Goal: Task Accomplishment & Management: Manage account settings

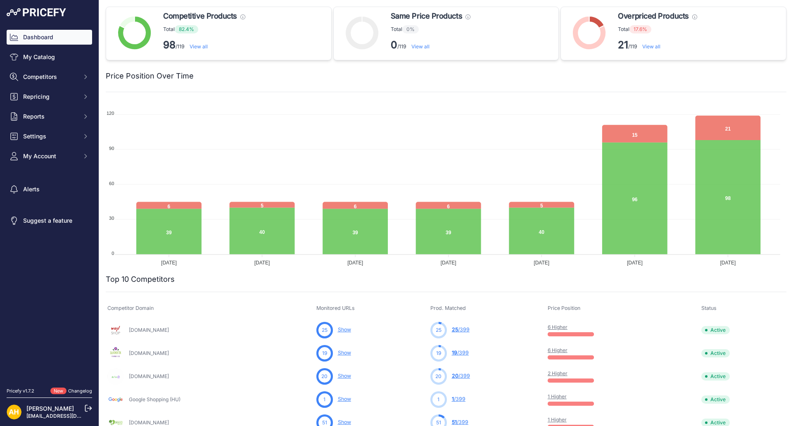
scroll to position [206, 0]
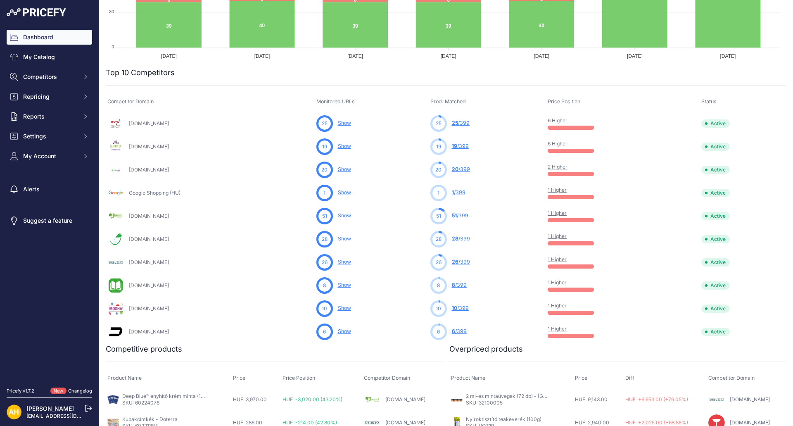
click at [558, 119] on link "6 Higher" at bounding box center [558, 120] width 20 height 6
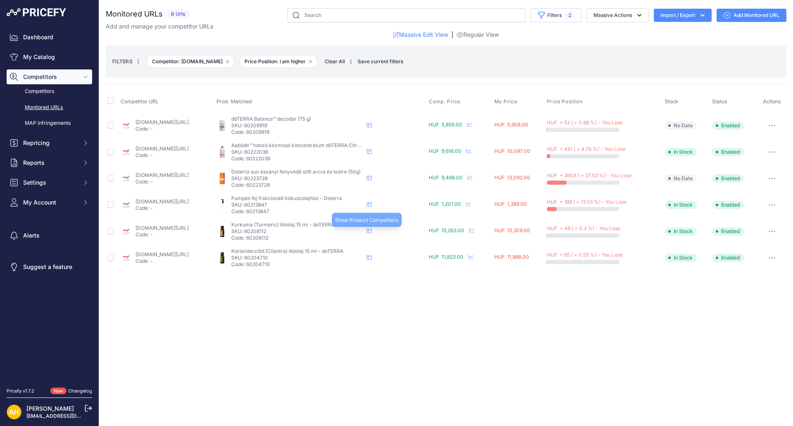
click at [372, 231] on icon at bounding box center [369, 230] width 5 height 5
click at [775, 229] on button "button" at bounding box center [772, 231] width 17 height 12
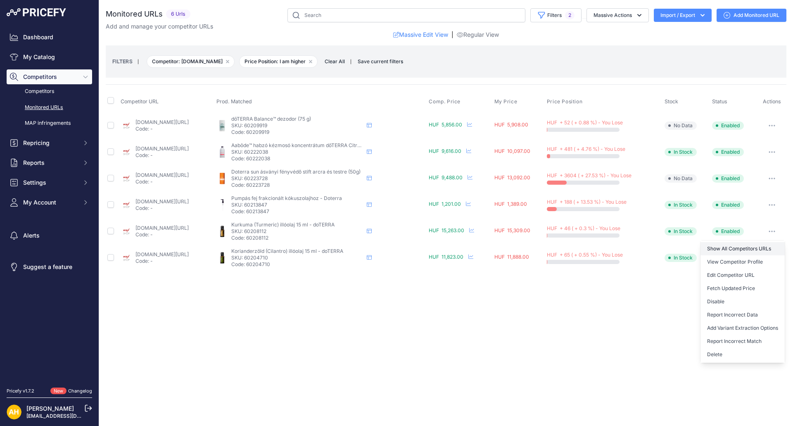
click at [754, 250] on link "Show All Competitors URLs" at bounding box center [742, 248] width 84 height 13
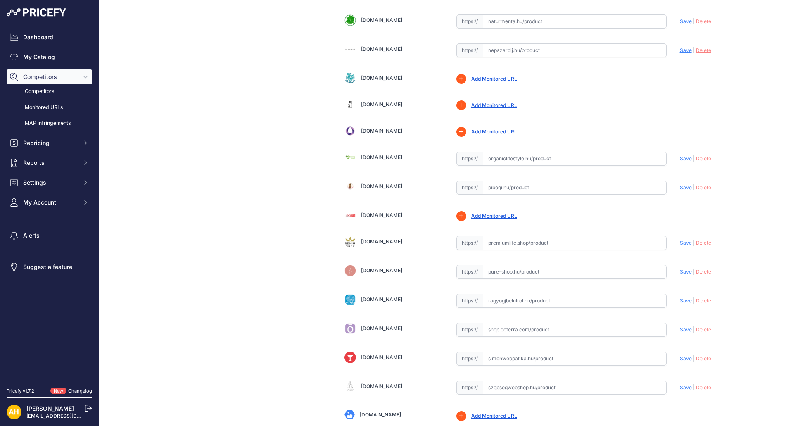
scroll to position [1499, 0]
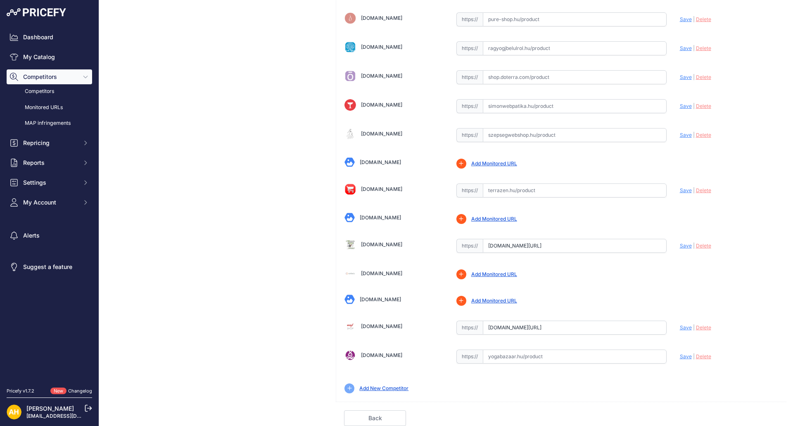
click at [510, 193] on input "text" at bounding box center [575, 190] width 184 height 14
paste input "[DOMAIN_NAME][URL]"
drag, startPoint x: 498, startPoint y: 190, endPoint x: 349, endPoint y: 158, distance: 152.5
click at [680, 190] on span "Save" at bounding box center [686, 190] width 12 height 6
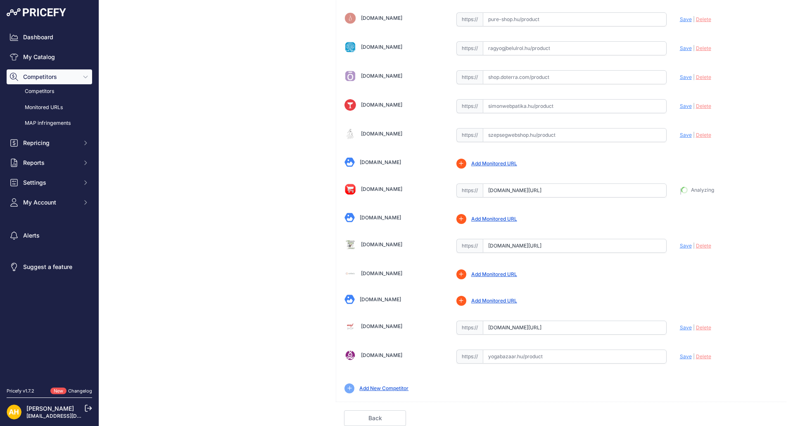
type input "[URL][DOMAIN_NAME]"
click at [516, 353] on input "text" at bounding box center [575, 356] width 184 height 14
paste input "yogabazaar.hu/kurkuma-illoolaj-15-ml-doterra"
click at [682, 356] on span "Save" at bounding box center [686, 356] width 12 height 6
type input "https://yogabazaar.hu/kurkuma-illoolaj-15-ml-doterra?prirule_jdsnikfkfjsd=8997"
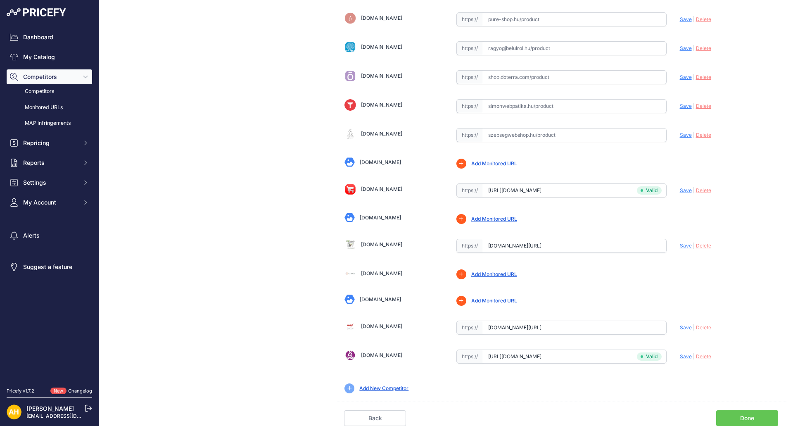
click at [518, 246] on input "toparuk.hu/doTERRA-Turmeric-Kurkuma-esszencialis-olaj-illoolaj-15ml?prirule_jds…" at bounding box center [575, 246] width 184 height 14
click at [497, 219] on link "Add Monitored URL" at bounding box center [494, 219] width 46 height 6
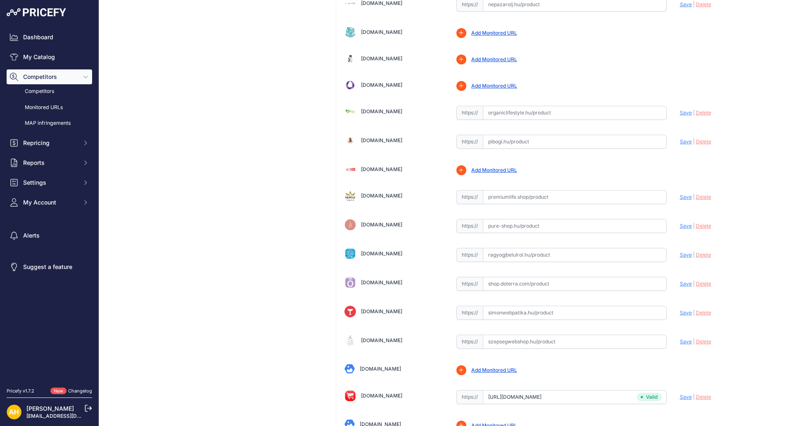
scroll to position [1252, 0]
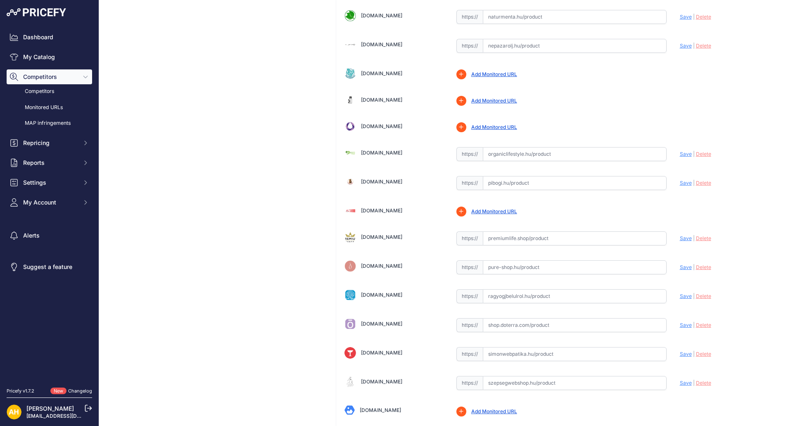
click at [520, 153] on input "text" at bounding box center [575, 154] width 184 height 14
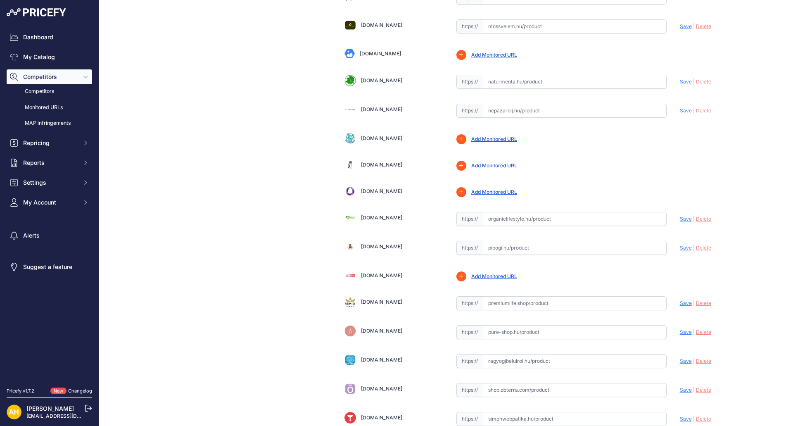
scroll to position [1169, 0]
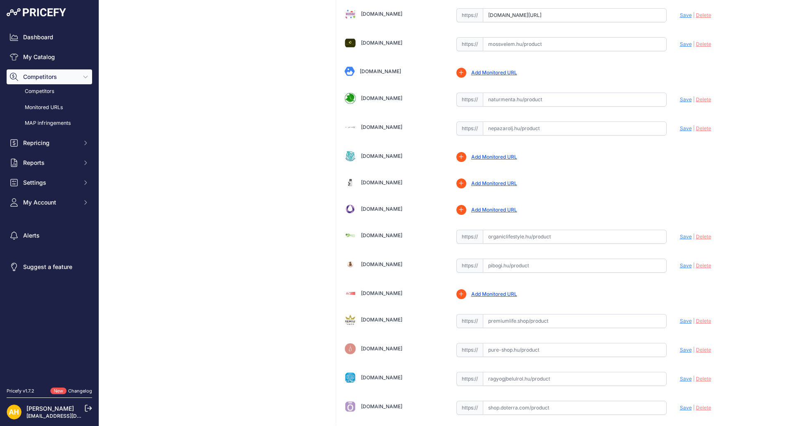
click at [504, 243] on input "text" at bounding box center [575, 237] width 184 height 14
click at [503, 237] on input "text" at bounding box center [575, 237] width 184 height 14
paste input "organiclifestyle.hu/oenallo-illoolajok/1274-doterra-turmeric-kurkuma-15ml.html"
drag, startPoint x: 500, startPoint y: 239, endPoint x: 582, endPoint y: 224, distance: 83.4
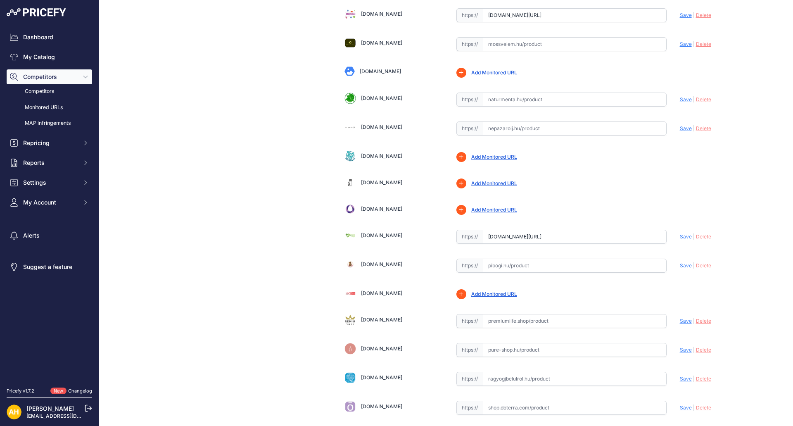
click at [680, 237] on span "Save" at bounding box center [686, 236] width 12 height 6
type input "https://organiclifestyle.hu/oenallo-illoolajok/1274-doterra-turmeric-kurkuma-15…"
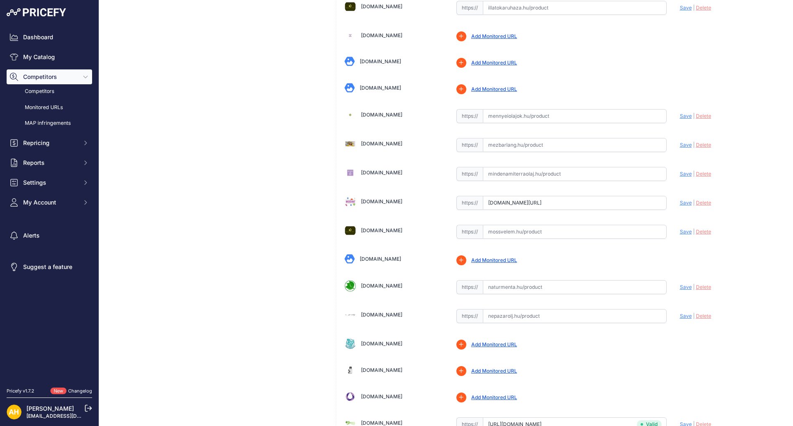
scroll to position [963, 0]
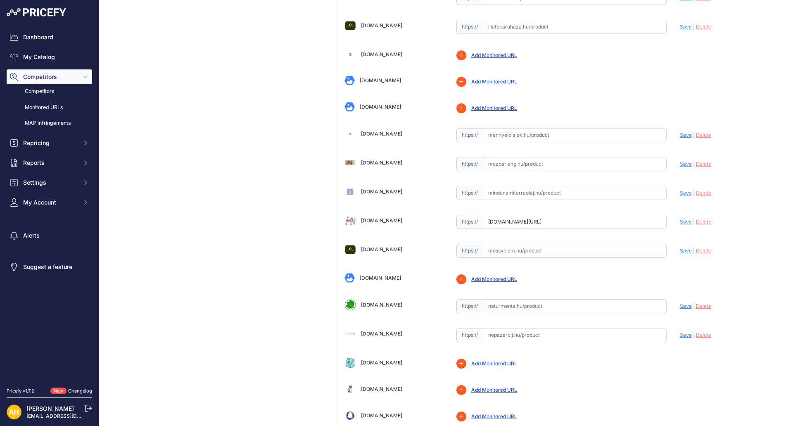
click at [483, 134] on input "text" at bounding box center [575, 135] width 184 height 14
paste input "https://mennyeiolajok.hu/doterra-termekek/illoolajok/fuszerilloolajok/Kurkuma-T…"
drag, startPoint x: 503, startPoint y: 136, endPoint x: 363, endPoint y: 138, distance: 139.6
click at [305, 136] on div "My Product Competitor URLs Price: /" at bounding box center [446, -1] width 681 height 1925
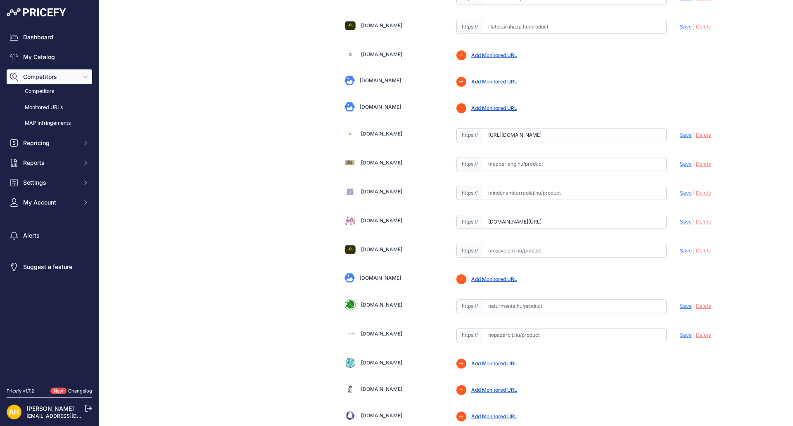
click at [506, 137] on input "https://mennyeiolajok.hu/doterra-termekek/illoolajok/fuszerilloolajok/Kurkuma-T…" at bounding box center [575, 135] width 184 height 14
drag, startPoint x: 504, startPoint y: 135, endPoint x: 240, endPoint y: 97, distance: 266.9
click at [275, 109] on div "My Product Competitor URLs Price: /" at bounding box center [446, -1] width 681 height 1925
click at [680, 135] on span "Save" at bounding box center [686, 135] width 12 height 6
type input "https://mennyeiolajok.hu/doterra-termekek/illoolajok/fuszerilloolajok/Kurkuma-T…"
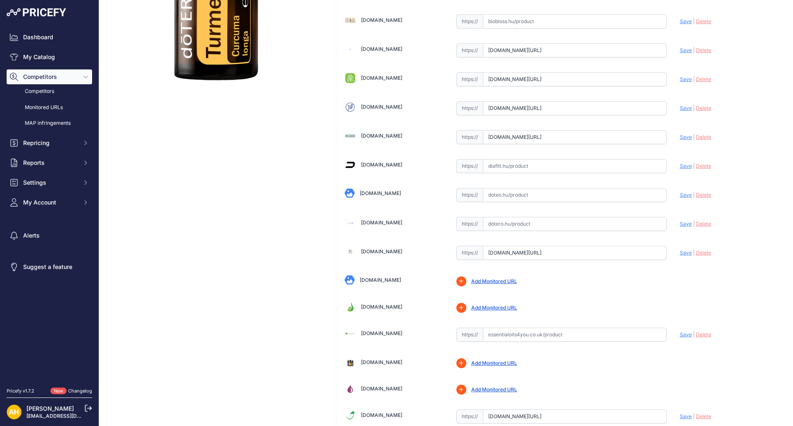
scroll to position [137, 0]
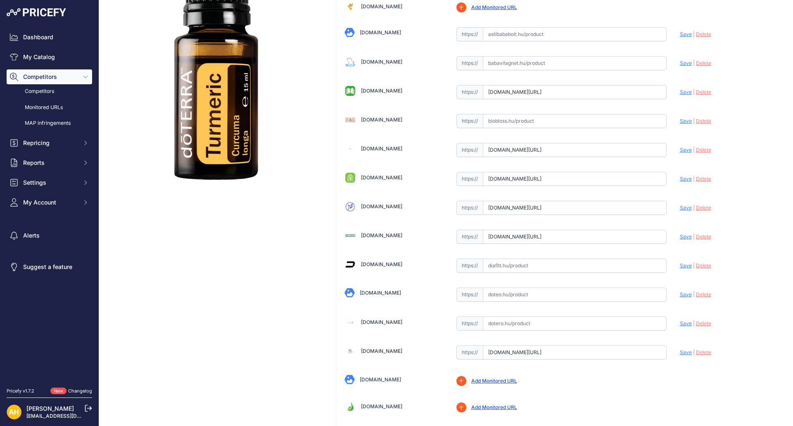
click at [506, 293] on input "text" at bounding box center [575, 294] width 184 height 14
paste input "https://doteo.hu/shop/doterra-kurkuma-78/"
drag, startPoint x: 505, startPoint y: 293, endPoint x: 451, endPoint y: 290, distance: 55.0
click at [680, 293] on span "Save" at bounding box center [686, 294] width 12 height 6
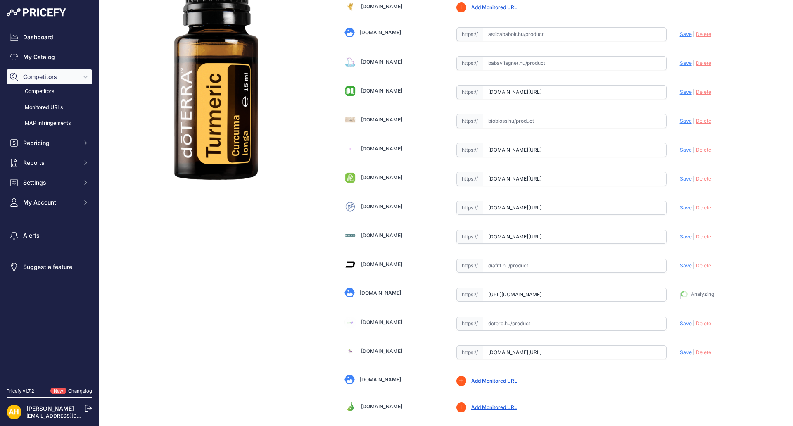
scroll to position [155, 0]
type input "doteo.hu/shop/doterra-kurkuma-78/?prirule_jdsnikfkfjsd=8997"
drag, startPoint x: 504, startPoint y: 294, endPoint x: 373, endPoint y: 265, distance: 133.7
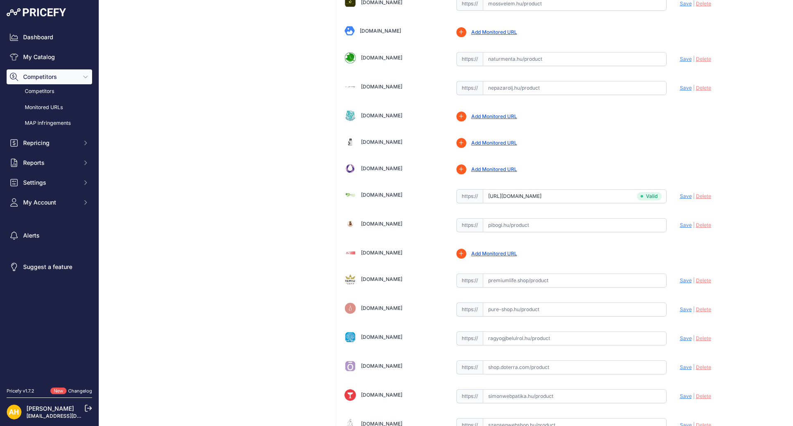
scroll to position [1210, 0]
click at [501, 141] on link "Add Monitored URL" at bounding box center [494, 142] width 46 height 6
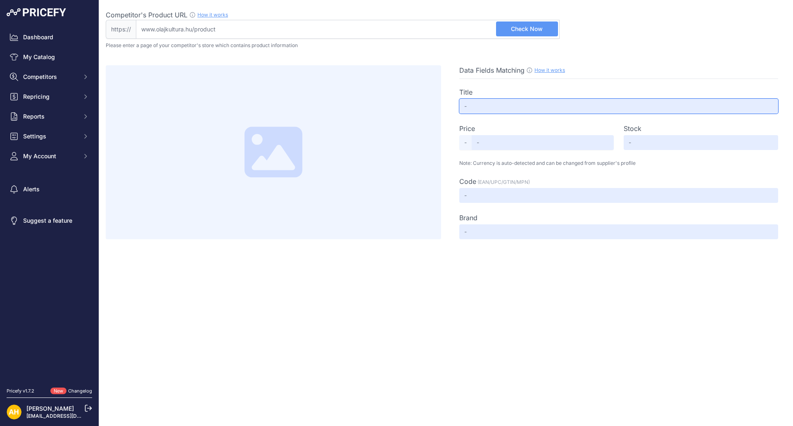
click at [489, 107] on input "text" at bounding box center [618, 106] width 319 height 15
click at [273, 31] on input "Competitor's Product URL How it works In order to create your competitor's extr…" at bounding box center [348, 29] width 424 height 19
paste input "[URL][DOMAIN_NAME]"
drag, startPoint x: 161, startPoint y: 28, endPoint x: 0, endPoint y: 5, distance: 162.8
click at [0, 7] on div "Dashboard My Catalog Competitors Competitors Monitored URLs MAP infringements R…" at bounding box center [396, 213] width 793 height 426
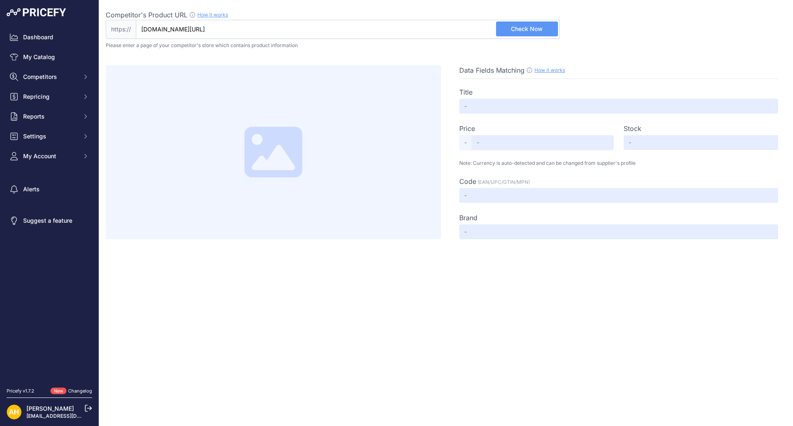
type input "[DOMAIN_NAME][URL]"
click at [525, 27] on span "Check Now" at bounding box center [527, 29] width 32 height 8
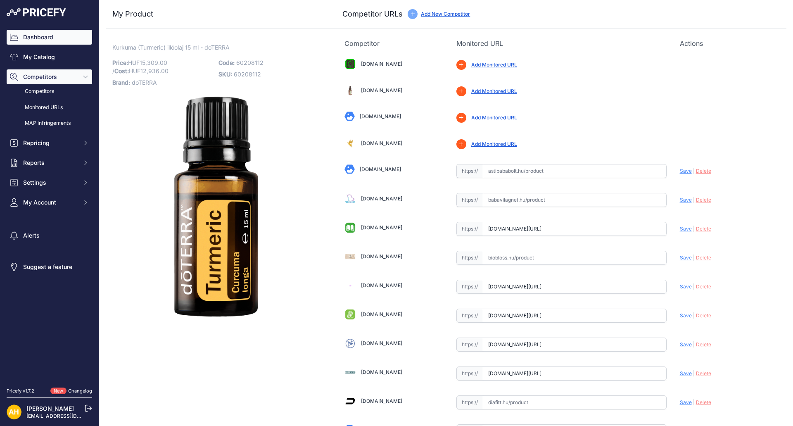
click at [36, 34] on link "Dashboard" at bounding box center [49, 37] width 85 height 15
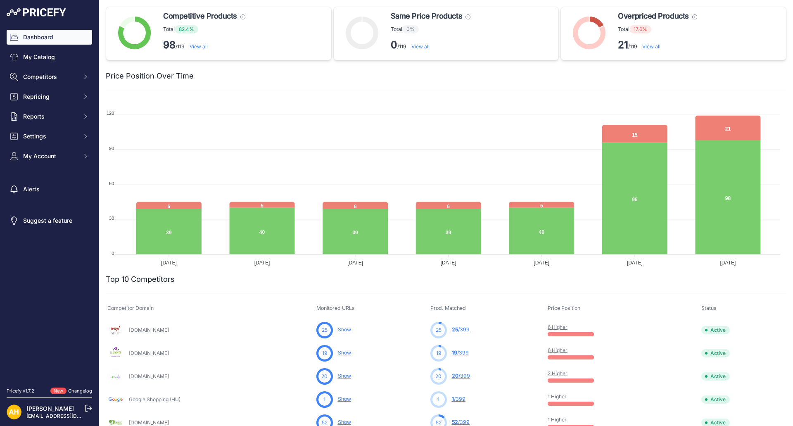
click at [648, 47] on link "View all" at bounding box center [651, 46] width 18 height 6
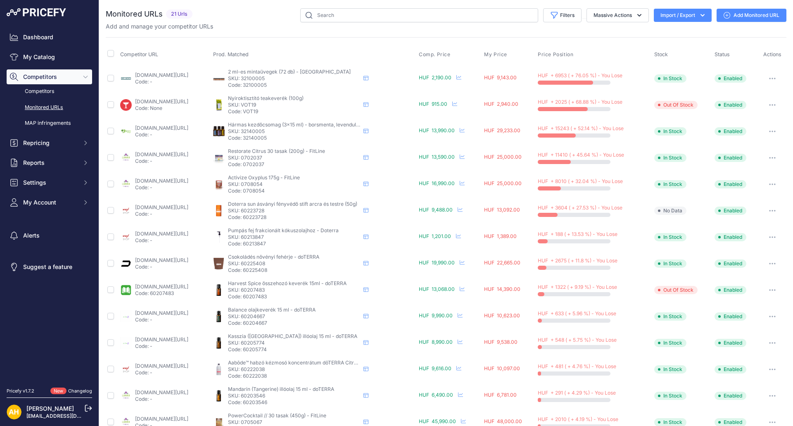
click at [769, 107] on button "button" at bounding box center [772, 105] width 17 height 12
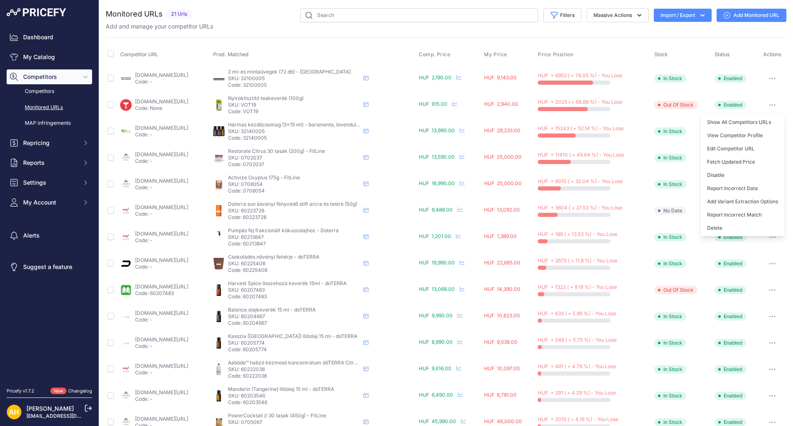
click at [337, 36] on div "Monitored URLs 21 Urls" at bounding box center [446, 314] width 681 height 612
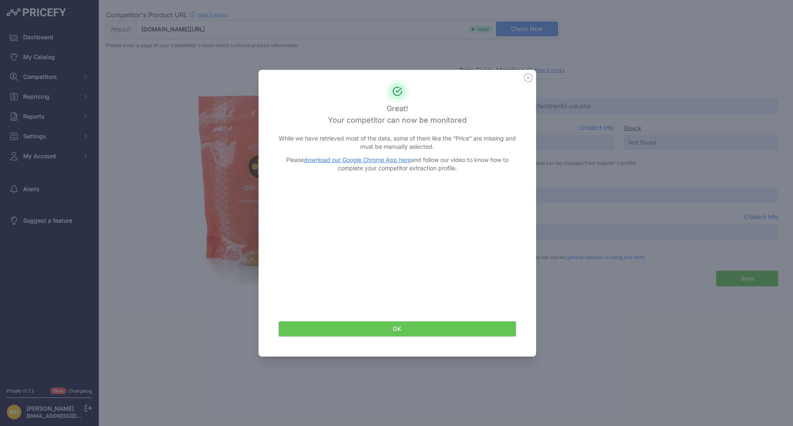
click at [529, 77] on icon at bounding box center [528, 77] width 9 height 9
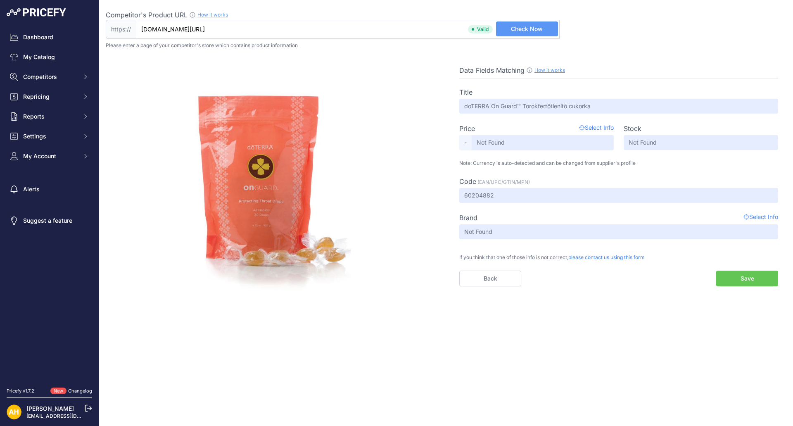
click at [43, 6] on div "Dashboard My Catalog Competitors Competitors Monitored URLs MAP infringements R…" at bounding box center [49, 192] width 99 height 384
click at [43, 34] on link "Dashboard" at bounding box center [49, 37] width 85 height 15
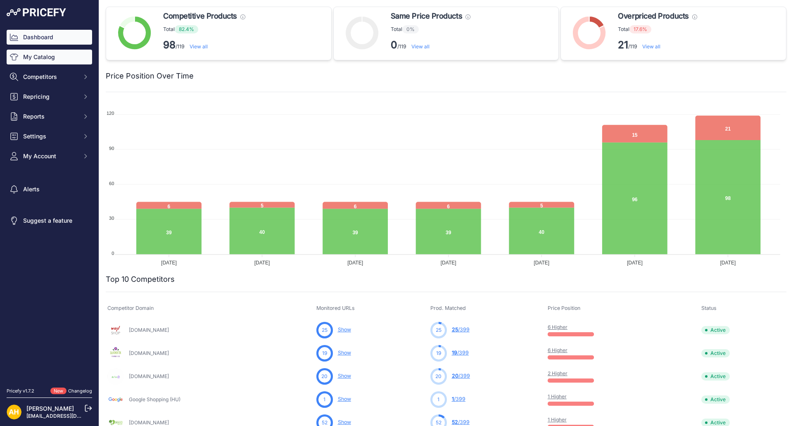
click at [47, 56] on link "My Catalog" at bounding box center [49, 57] width 85 height 15
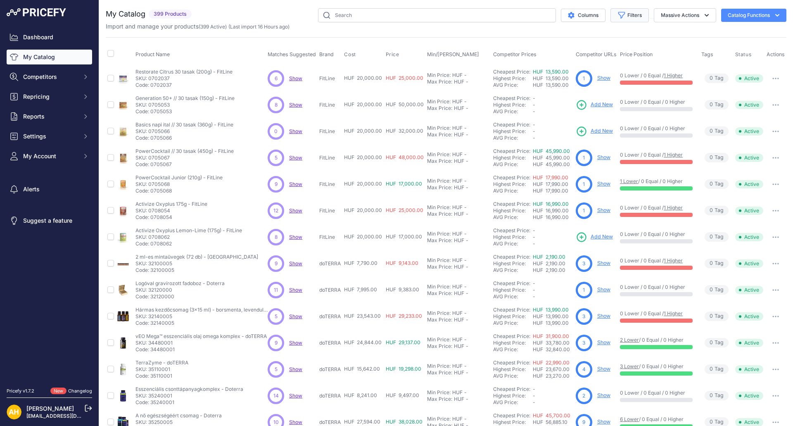
click at [630, 17] on button "Filters" at bounding box center [629, 15] width 38 height 14
click at [592, 117] on select "Select an option doTERRA FitLine MESE TEA MyFlame Vonia" at bounding box center [602, 116] width 79 height 14
select select "doTERRA"
click at [563, 109] on select "Select an option doTERRA FitLine MESE TEA MyFlame Vonia" at bounding box center [602, 116] width 79 height 14
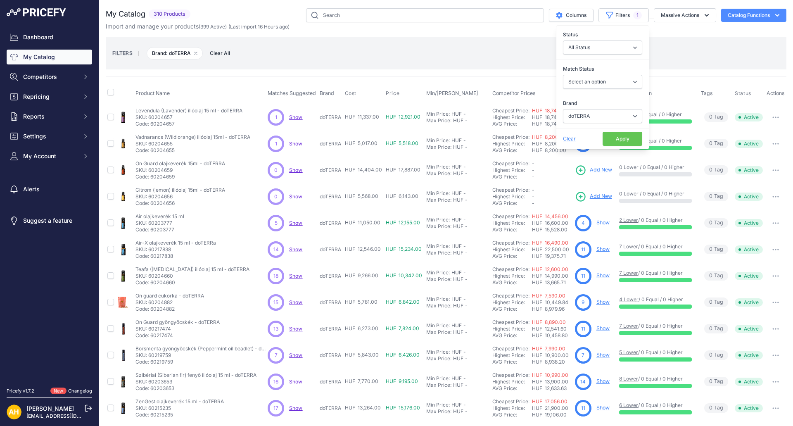
click at [671, 45] on div "FILTERS | Brand: doTERRA Remove filter option Clear All" at bounding box center [445, 53] width 667 height 22
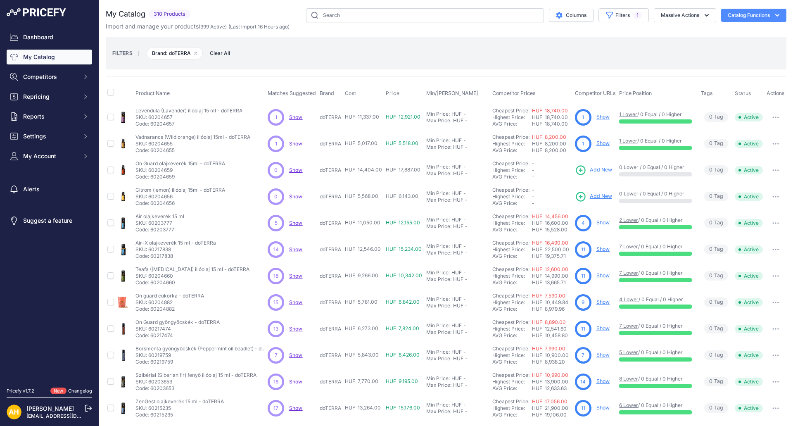
click at [298, 170] on span "Show" at bounding box center [295, 170] width 13 height 6
click at [778, 171] on icon "button" at bounding box center [778, 170] width 1 height 1
click at [599, 169] on span "Add New" at bounding box center [601, 170] width 22 height 8
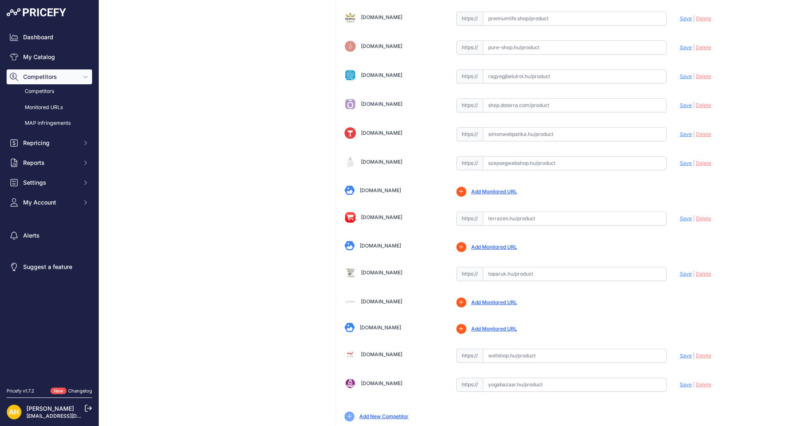
scroll to position [1499, 0]
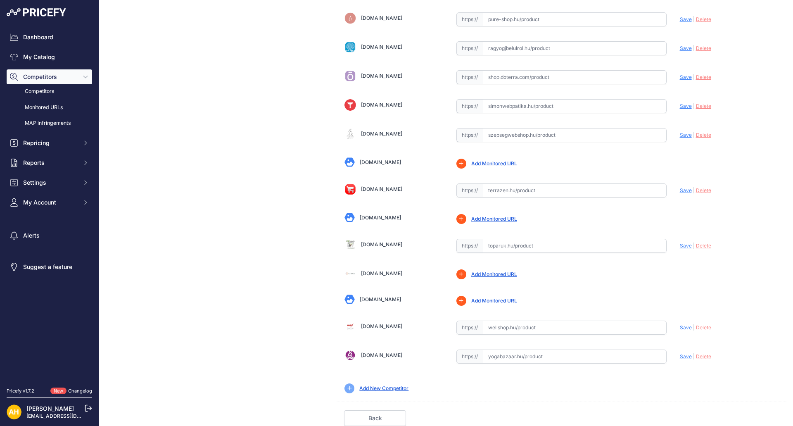
click at [499, 188] on input "text" at bounding box center [575, 190] width 184 height 14
paste input "https://www.terrazen.hu/termek/doterra-on-guard-illoolaj-keverek"
click at [684, 190] on span "Save" at bounding box center [686, 190] width 12 height 6
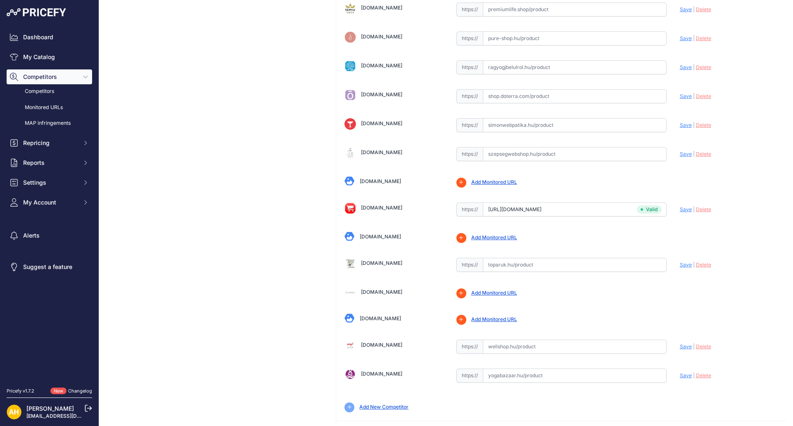
scroll to position [1518, 0]
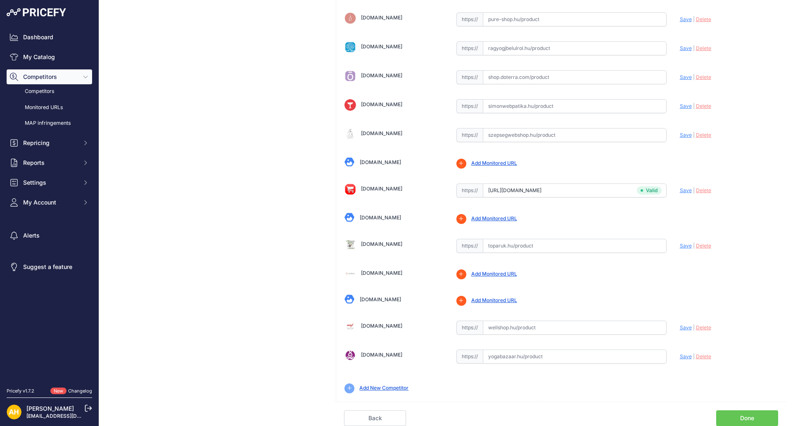
type input "www.terrazen.hu/termek/doterra-on-guard-illoolaj-keverek?prirule_jdsnikfkfjsd=8…"
click at [532, 195] on input "www.terrazen.hu/termek/doterra-on-guard-illoolaj-keverek?prirule_jdsnikfkfjsd=8…" at bounding box center [575, 190] width 184 height 14
drag, startPoint x: 493, startPoint y: 192, endPoint x: 413, endPoint y: 190, distance: 80.6
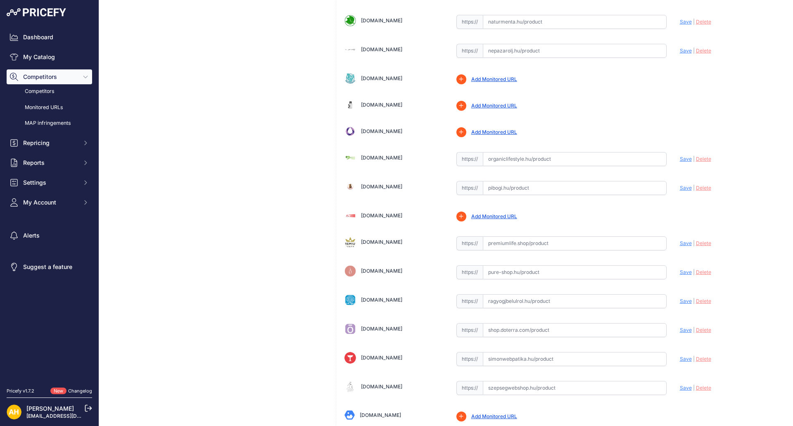
scroll to position [1252, 0]
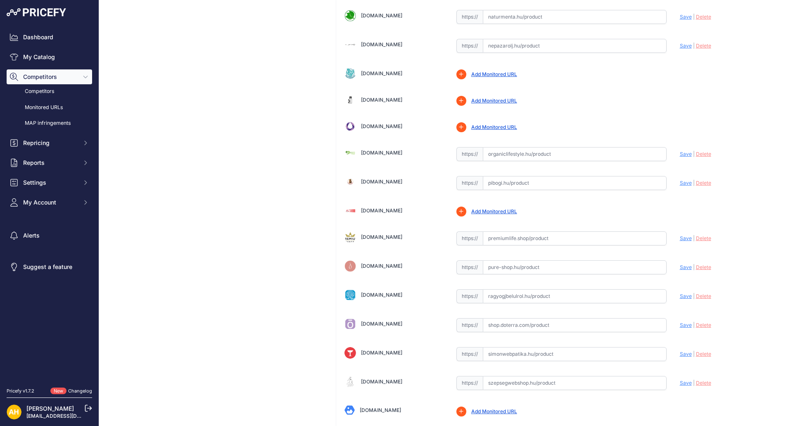
click at [510, 268] on input "text" at bounding box center [575, 267] width 184 height 14
paste input "pure-shop.hu/dterra-onguard-immunerosito-esszencialisolaj-keverek"
click at [682, 266] on span "Save" at bounding box center [686, 267] width 12 height 6
type input "https://pure-shop.hu/dterra-onguard-immunerosito-esszencialisolaj-keverek?priru…"
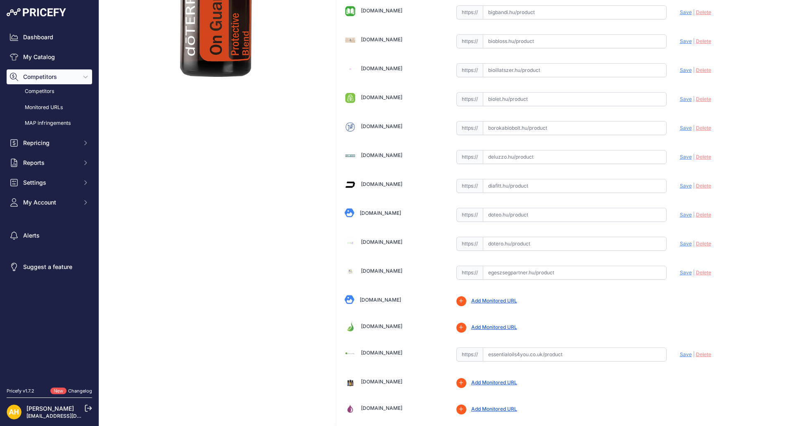
scroll to position [0, 0]
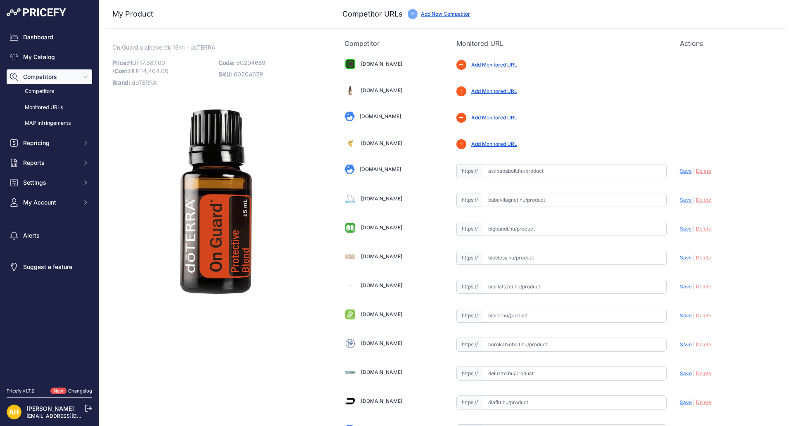
click at [498, 316] on input "text" at bounding box center [575, 315] width 184 height 14
paste input "https://biolet.hu/doterra-on-guard-vedelmet-nyujto-illoolaj-keverek-15ml/"
click at [681, 318] on span "Save" at bounding box center [686, 315] width 12 height 6
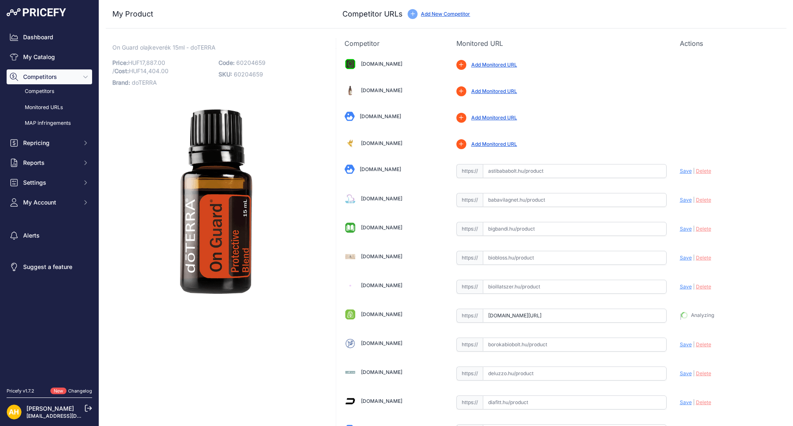
type input "https://biolet.hu/doterra-on-guard-vedelmet-nyujto-illoolaj-keverek-15ml/?priru…"
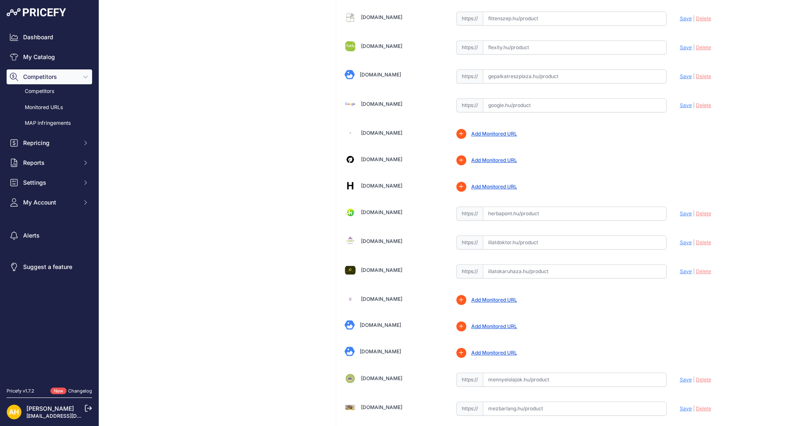
scroll to position [724, 0]
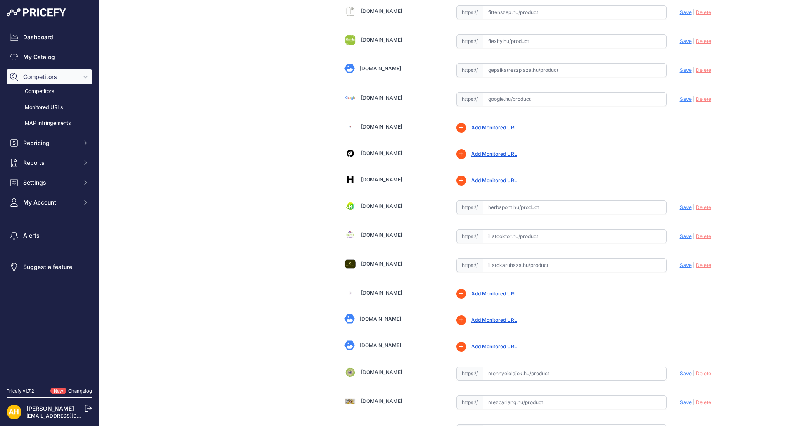
click at [518, 237] on input "text" at bounding box center [575, 236] width 184 height 14
paste input "https://illatdoktor.hu/termek/dterra_on_guard_15ml_-_energetikai_vedelem_olaja.…"
click at [682, 237] on span "Save" at bounding box center [686, 236] width 12 height 6
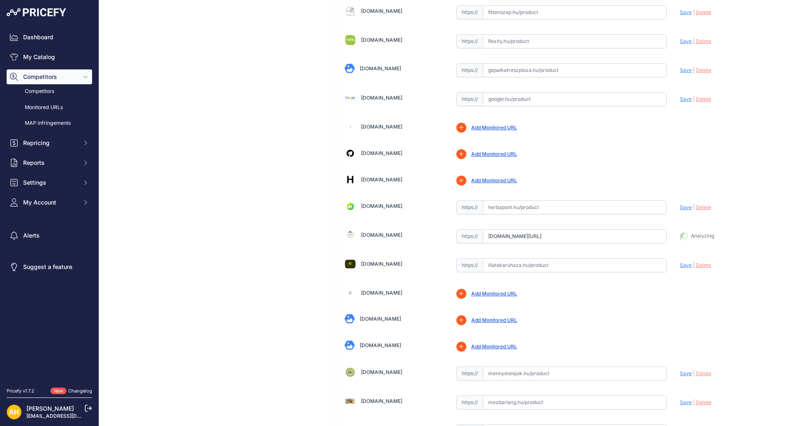
type input "https://illatdoktor.hu/termek/dterra_on_guard_15ml_-_energetikai_vedelem_olaja.…"
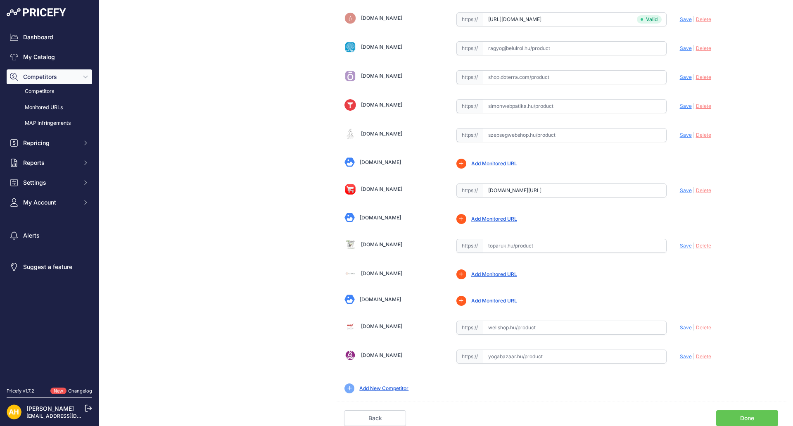
scroll to position [1499, 0]
click at [512, 246] on input "text" at bounding box center [575, 246] width 184 height 14
paste input "https://toparuk.hu/doTERRA-On-Guard-esszencialis-olaj-keverek-illoolaj-15ml"
click at [682, 244] on span "Save" at bounding box center [686, 245] width 12 height 6
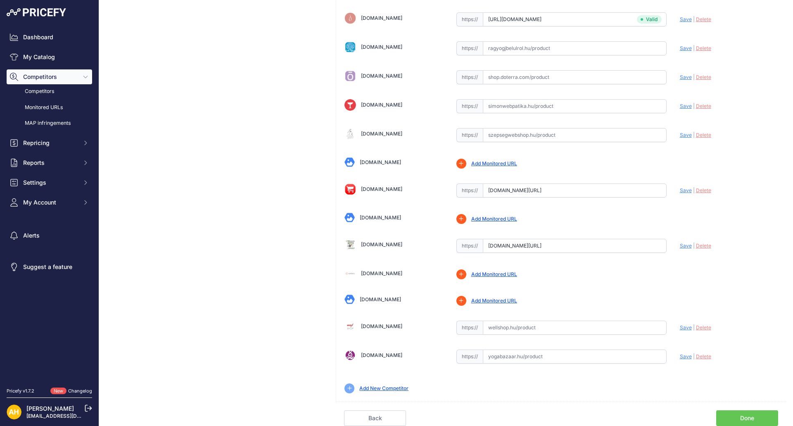
scroll to position [0, 0]
type input "https://toparuk.hu/doTERRA-On-Guard-esszencialis-olaj-keverek-illoolaj-15ml?pri…"
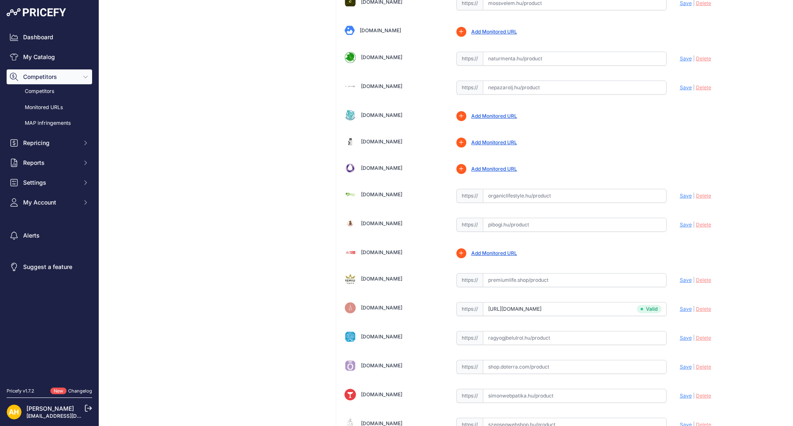
scroll to position [1198, 0]
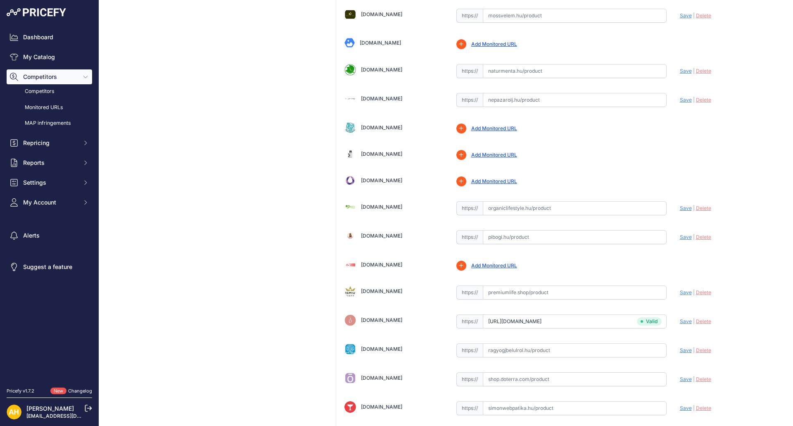
click at [498, 292] on input "text" at bounding box center [575, 292] width 184 height 14
paste input "https://premiumlife.shop/termek/doterra-on-guard-vedo-illoolaj-keverek-15-ml"
click at [680, 293] on span "Save" at bounding box center [686, 292] width 12 height 6
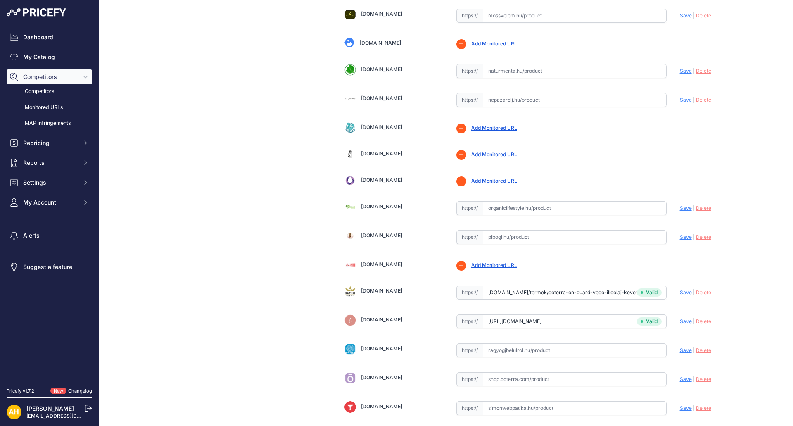
click at [579, 288] on input "premiumlife.shop/termek/doterra-on-guard-vedo-illoolaj-keverek-15-ml?prirule_jd…" at bounding box center [575, 292] width 184 height 14
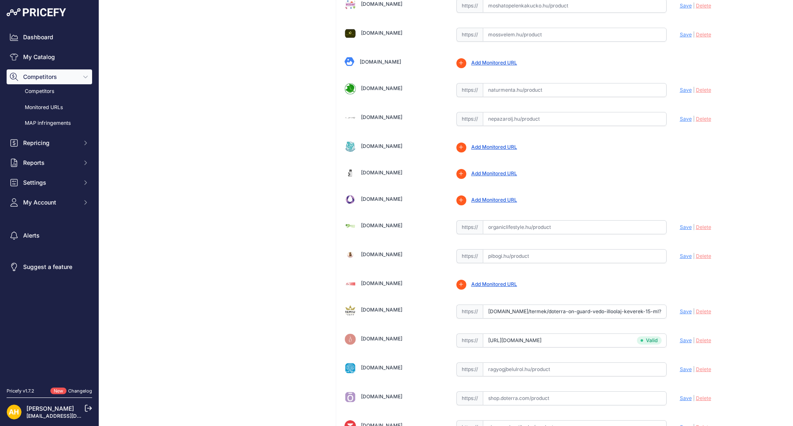
click at [683, 308] on span "Save" at bounding box center [686, 311] width 12 height 6
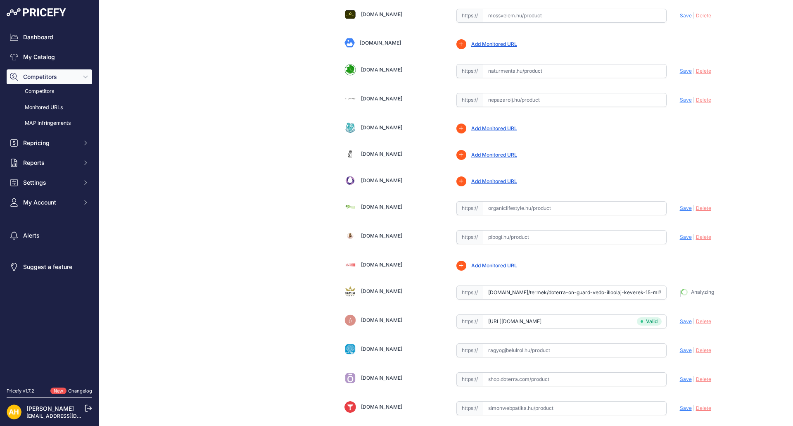
type input "https://premiumlife.shop/termek/doterra-on-guard-vedo-illoolaj-keverek-15-ml?pr…"
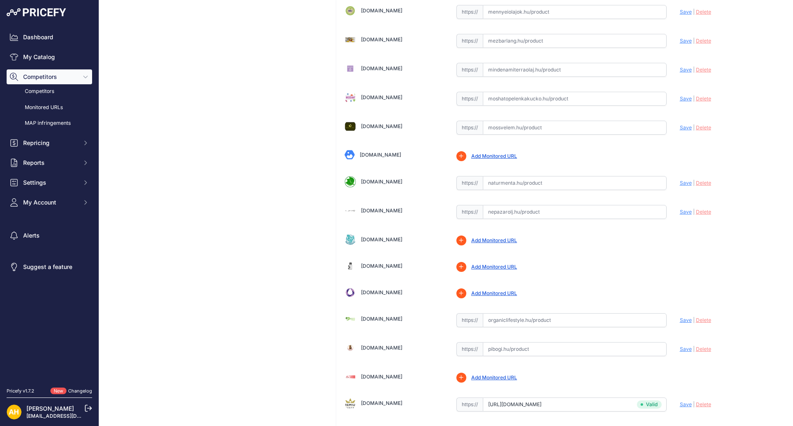
scroll to position [1074, 0]
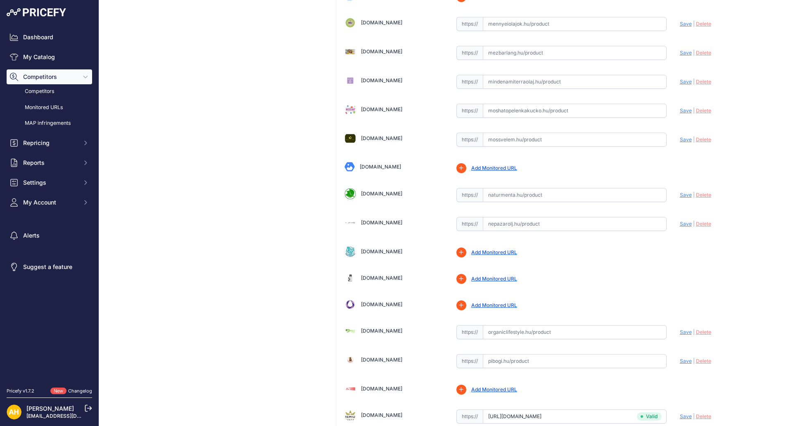
click at [520, 112] on input "text" at bounding box center [575, 111] width 184 height 14
paste input "https://moshatopelenkakucko.hu/bolt/1286-doterra-on-guard.html"
click at [681, 111] on span "Save" at bounding box center [686, 110] width 12 height 6
type input "https://moshatopelenkakucko.hu/bolt/1286-doterra-on-guard.html?prirule_jdsnikfk…"
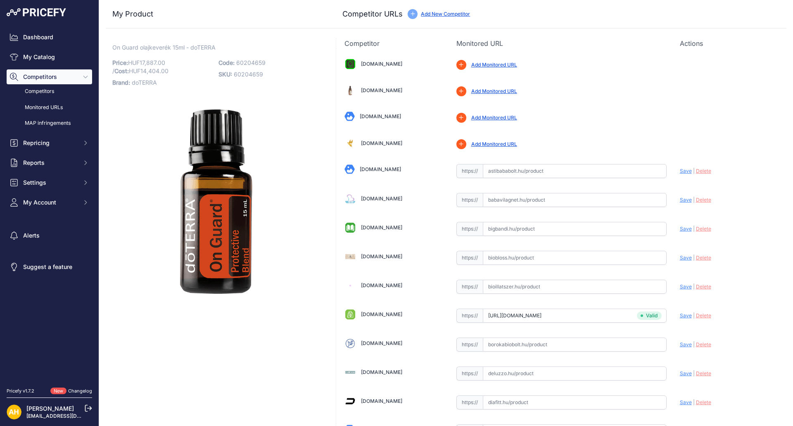
scroll to position [41, 0]
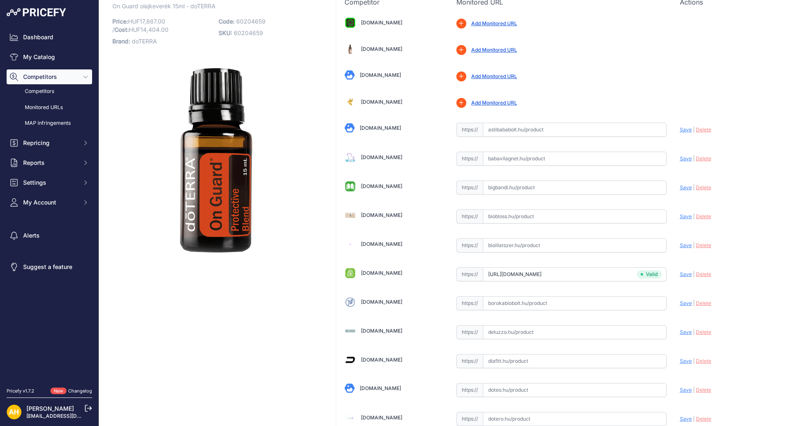
click at [500, 360] on input "text" at bounding box center [575, 361] width 184 height 14
paste input "https://diafitt.hu/termek/doterra-on-guard-esszencialis-illoolaj-keverek-15-ml"
click at [680, 361] on span "Save" at bounding box center [686, 361] width 12 height 6
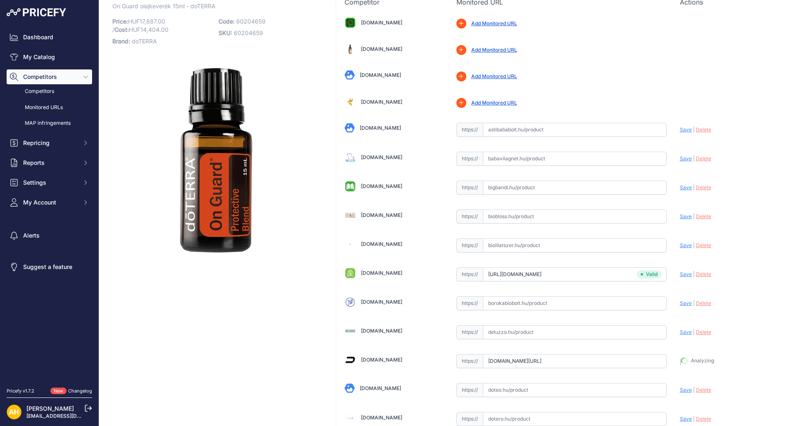
type input "https://diafitt.hu/termek/doterra-on-guard-esszencialis-illoolaj-keverek-15-ml?…"
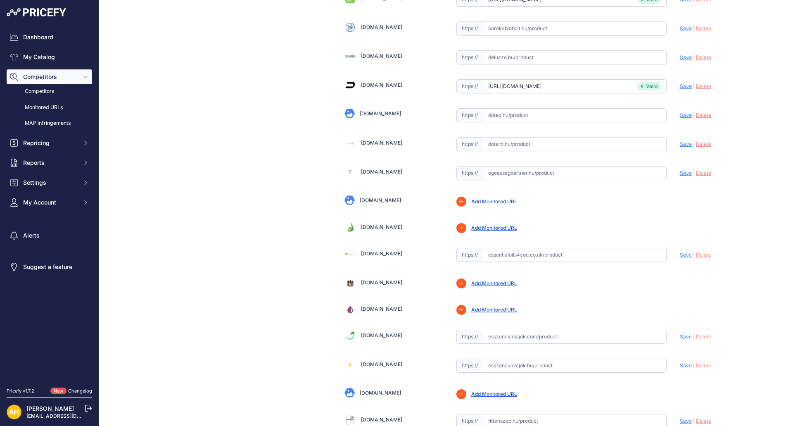
scroll to position [330, 0]
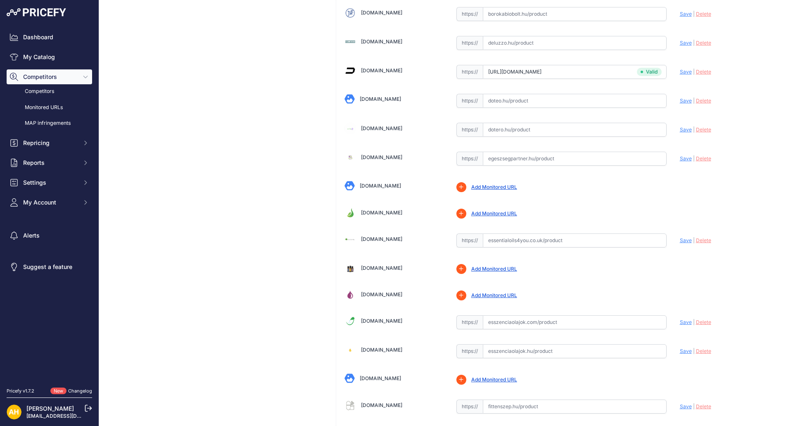
click at [508, 157] on input "text" at bounding box center [575, 159] width 184 height 14
paste input "https://www.egeszsegpartner.hu/on-guard-esscialis-olajkeverek"
click at [680, 158] on span "Save" at bounding box center [686, 158] width 12 height 6
type input "https://www.egeszsegpartner.hu/on-guard-esscialis-olajkeverek?prirule_jdsnikfkf…"
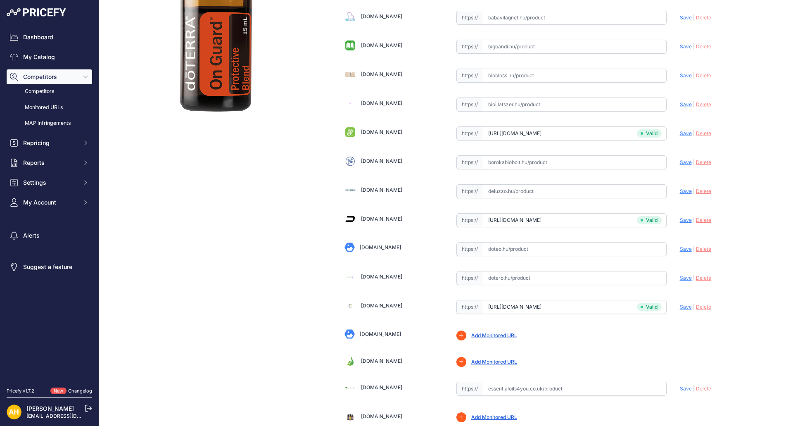
scroll to position [289, 0]
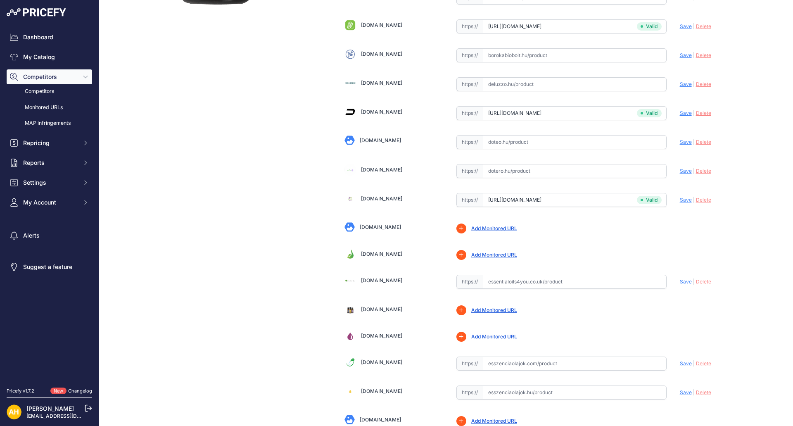
click at [503, 142] on input "text" at bounding box center [575, 142] width 184 height 14
paste input "https://doteo.hu/shop/doterra-on-guard-283"
click at [680, 141] on span "Save" at bounding box center [686, 142] width 12 height 6
type input "https://doteo.hu/shop/doterra-on-guard-283?prirule_jdsnikfkfjsd=8997"
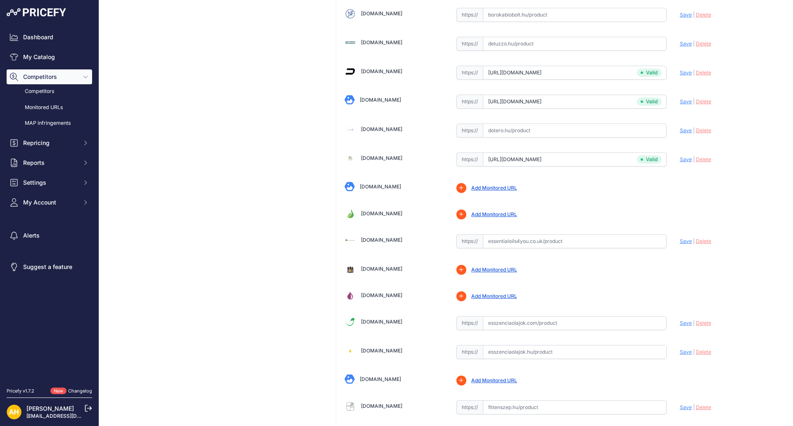
scroll to position [330, 0]
click at [509, 352] on input "text" at bounding box center [575, 351] width 184 height 14
paste input "https://esszenciaolajok.hu/doterra-on-guard-vedelem-esszencialis-olaj-keverek"
click at [680, 351] on span "Save" at bounding box center [686, 351] width 12 height 6
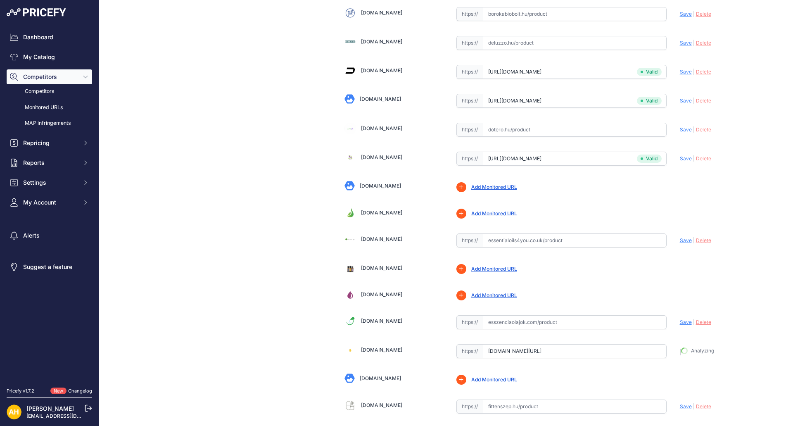
scroll to position [0, 0]
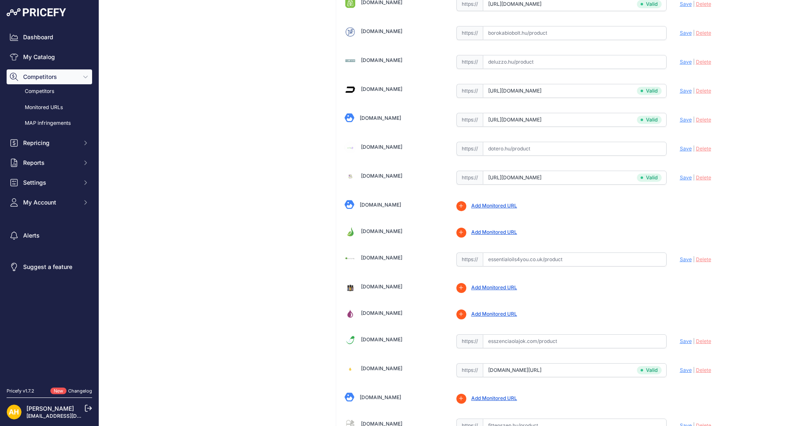
type input "https://esszenciaolajok.hu/doterra-on-guard-vedelem-esszencialis-olaj-keverek?p…"
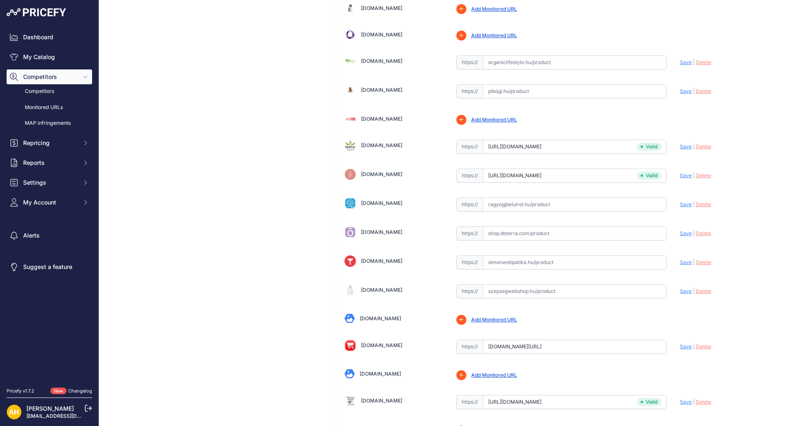
scroll to position [1169, 0]
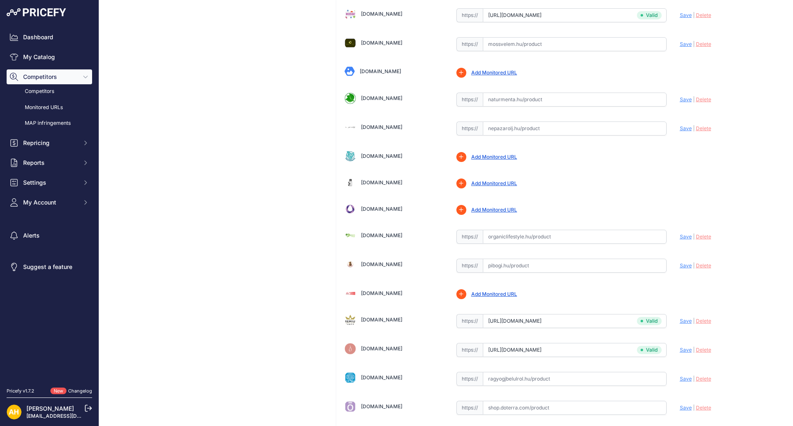
click at [538, 238] on input "text" at bounding box center [575, 237] width 184 height 14
paste input "https://www.organiclifestyle.hu/illoolaj-keverekek/243-on-guard.html"
click at [681, 237] on span "Save" at bounding box center [686, 236] width 12 height 6
type input "https://www.organiclifestyle.hu/illoolaj-keverekek/243-on-guard.html?prirule_jd…"
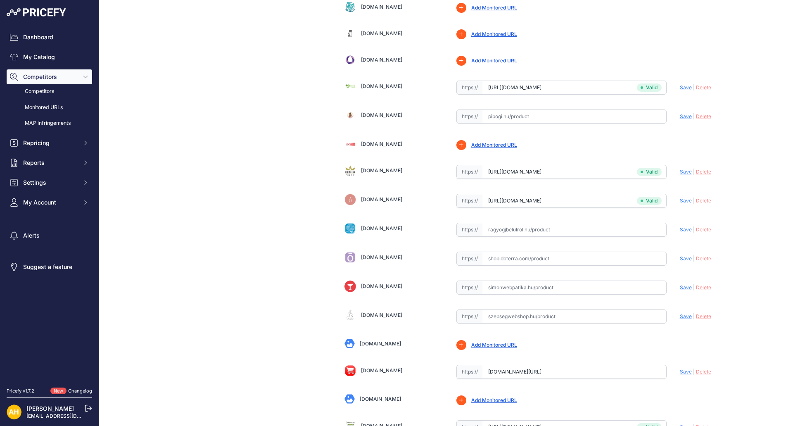
scroll to position [1499, 0]
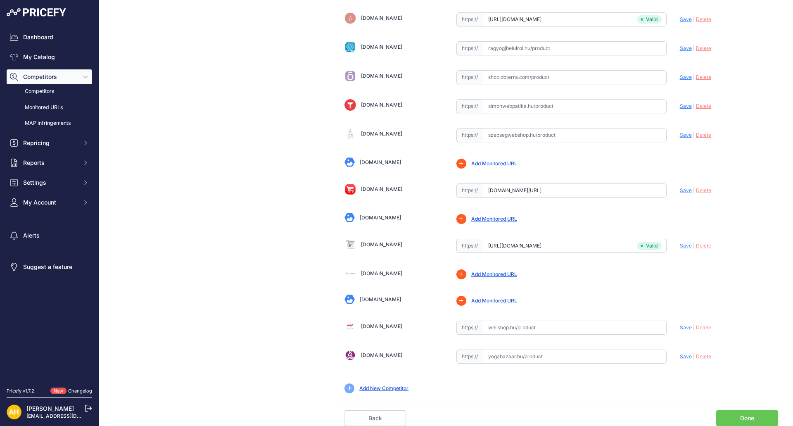
click at [499, 319] on div "https:// Valid" at bounding box center [561, 327] width 210 height 16
click at [501, 325] on input "text" at bounding box center [575, 327] width 184 height 14
paste input "https://wellshop.hu/doterra-keverek-olaj-on-guard-15-ml"
type input "wellshop.hu/doterra-keverek-olaj-on-guard-15-ml"
click at [750, 416] on link "Done" at bounding box center [747, 418] width 62 height 16
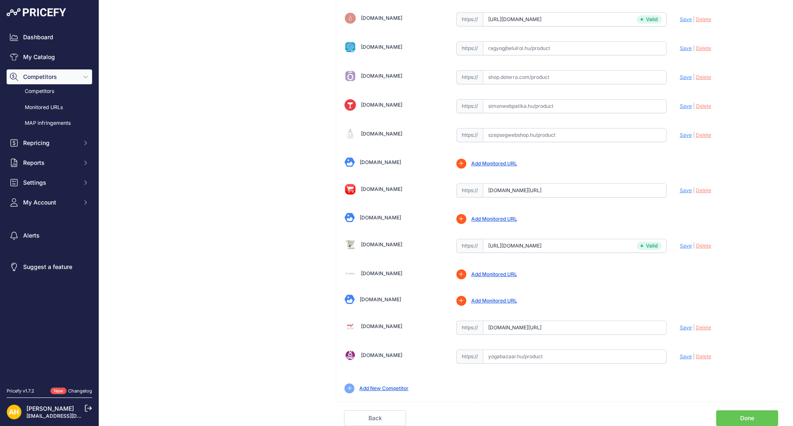
scroll to position [1417, 0]
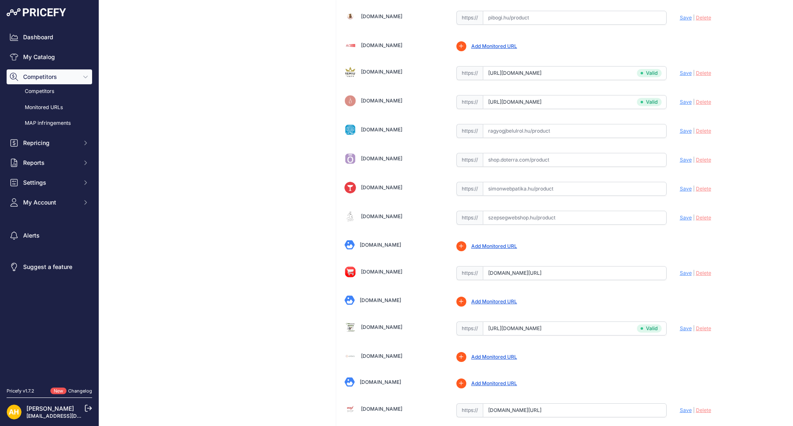
click at [508, 128] on input "text" at bounding box center [575, 131] width 184 height 14
paste input "https://ragyogjbelulrol.hu/doterra_onguard_illoolaj"
click at [680, 131] on span "Save" at bounding box center [686, 131] width 12 height 6
type input "https://ragyogjbelulrol.hu/doterra_onguard_illoolaj?prirule_jdsnikfkfjsd=8997"
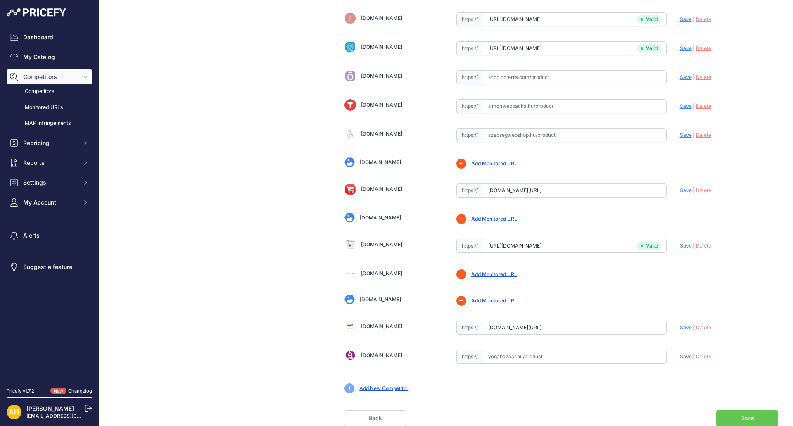
click at [501, 353] on input "text" at bounding box center [575, 356] width 184 height 14
paste input "https://yogabazaar.hu/on-guard-vedo-keverek-olaj-15-ml-doterra"
click at [680, 357] on span "Save" at bounding box center [686, 356] width 12 height 6
type input "https://yogabazaar.hu/on-guard-vedo-keverek-olaj-15-ml-doterra?prirule_jdsnikfk…"
click at [459, 218] on icon at bounding box center [461, 219] width 4 height 4
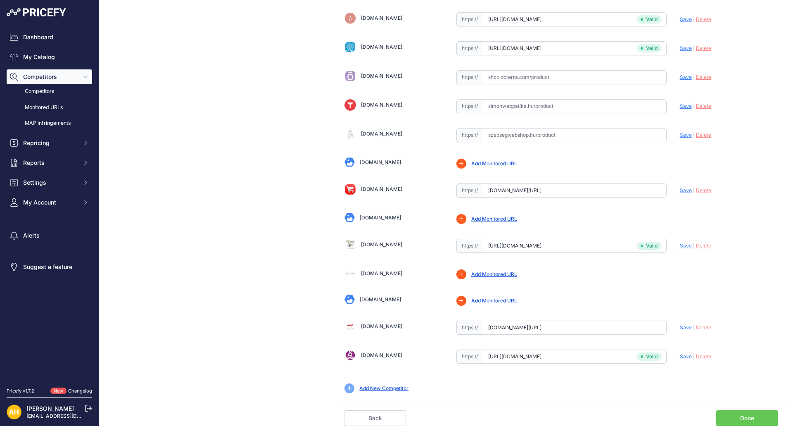
click at [486, 218] on link "Add Monitored URL" at bounding box center [494, 219] width 46 height 6
click at [487, 218] on link "Add Monitored URL" at bounding box center [494, 219] width 46 height 6
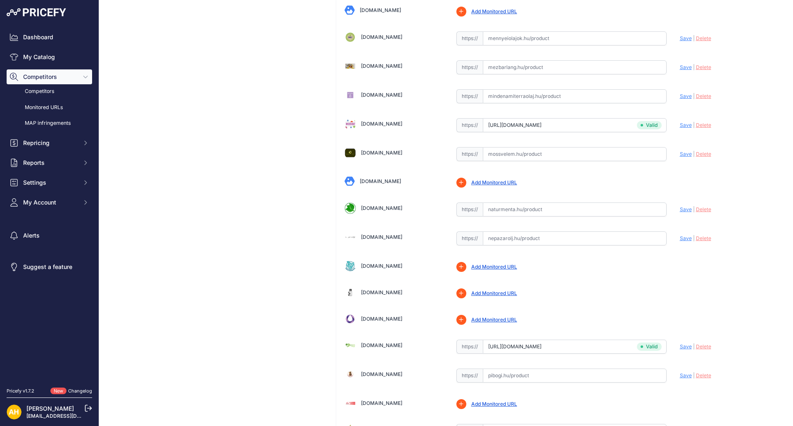
scroll to position [1074, 0]
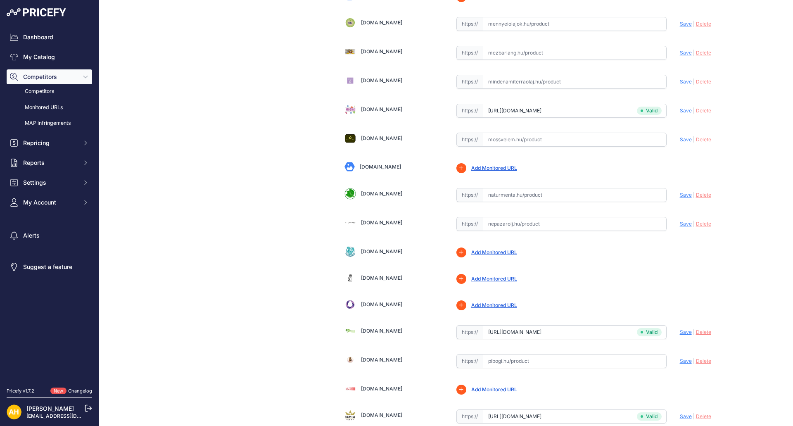
click at [501, 280] on link "Add Monitored URL" at bounding box center [494, 278] width 46 height 6
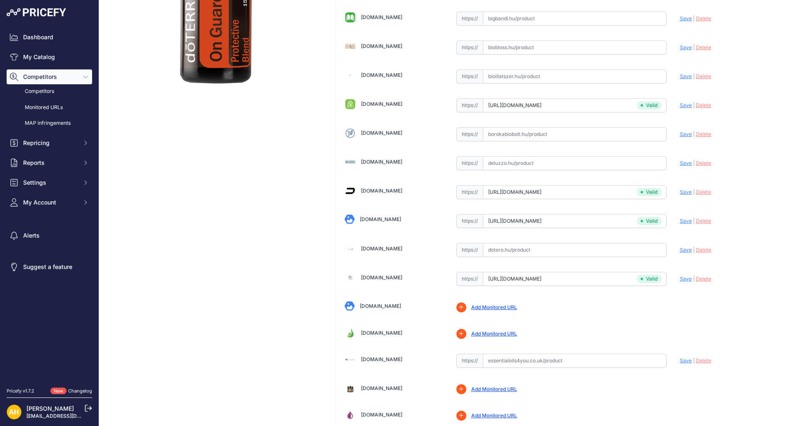
scroll to position [206, 0]
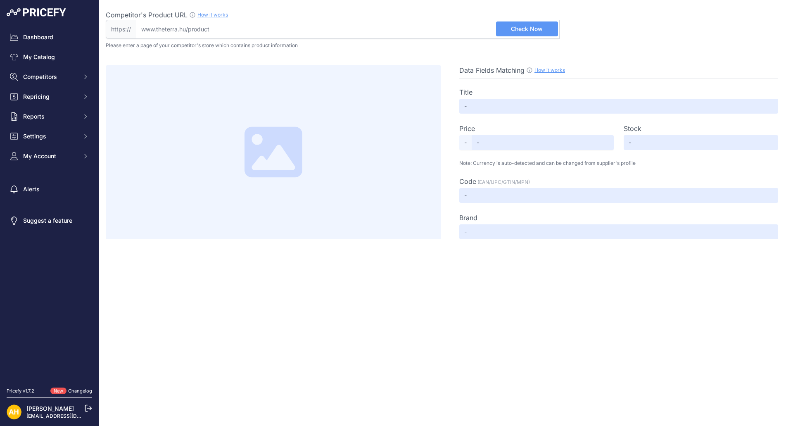
drag, startPoint x: 453, startPoint y: 19, endPoint x: 452, endPoint y: 28, distance: 9.9
click at [452, 23] on div "Competitor's Product URL How it works In order to create your competitor's extr…" at bounding box center [333, 24] width 454 height 29
drag, startPoint x: 455, startPoint y: 31, endPoint x: 459, endPoint y: 33, distance: 5.4
click at [459, 33] on input "Competitor's Product URL How it works In order to create your competitor's extr…" at bounding box center [348, 29] width 424 height 19
paste input "https://www.theterra.hu/termek/doterra-on-guard-illoolaj-keverek-15-ml?"
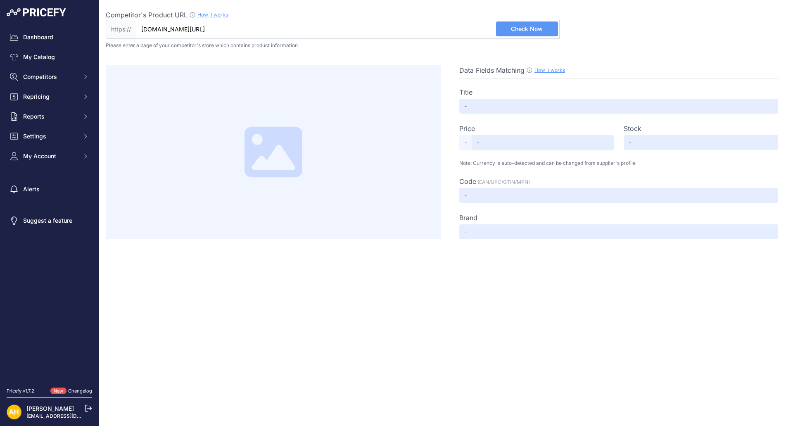
type input "www.theterra.hu/termek/doterra-on-guard-illoolaj-keverek-15-ml"
click at [549, 27] on button "Check Now" at bounding box center [527, 28] width 62 height 15
type input "doTERRA On Guard� V�d� ill�olaj kever�k 15ml 💧 V�s�rl�s & �r"
type input "Not Found"
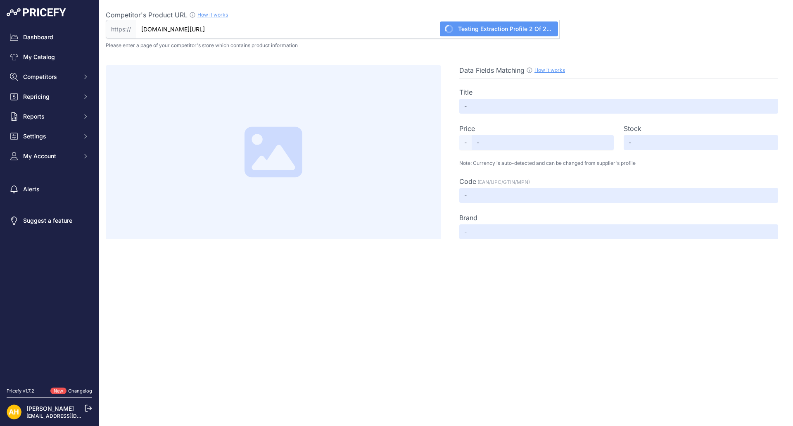
type input "Not Found"
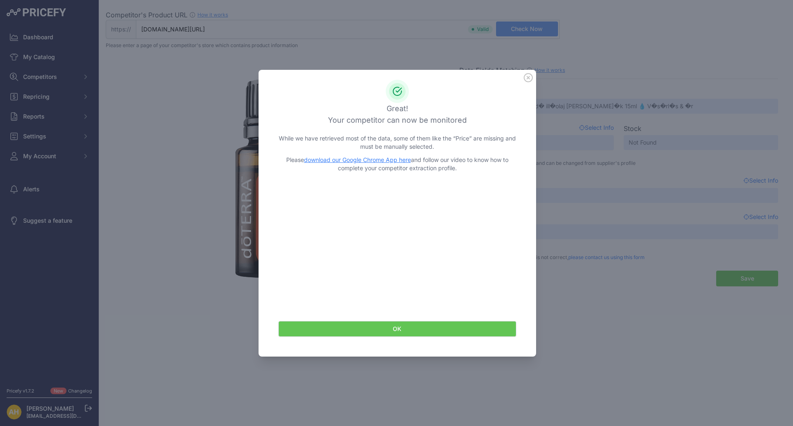
click at [526, 78] on icon at bounding box center [528, 77] width 9 height 9
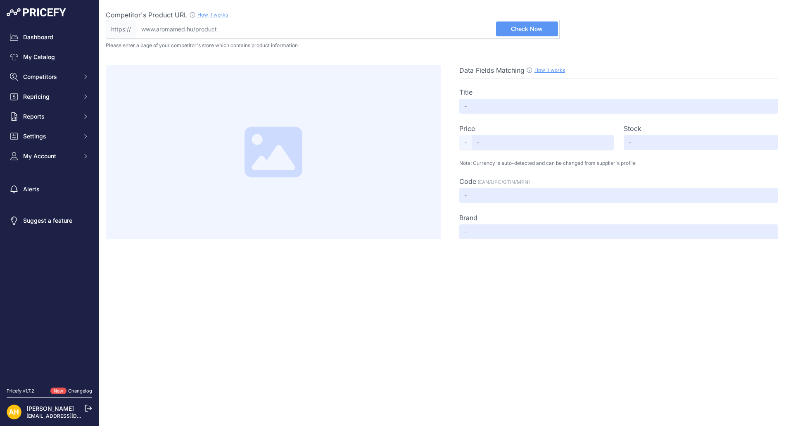
click at [228, 33] on input "Competitor's Product URL How it works In order to create your competitor's extr…" at bounding box center [348, 29] width 424 height 19
paste input "[URL][DOMAIN_NAME]"
type input "[DOMAIN_NAME][URL]"
click at [534, 28] on span "Check Now" at bounding box center [527, 29] width 32 height 8
type input "doTERRA OnGuard™"
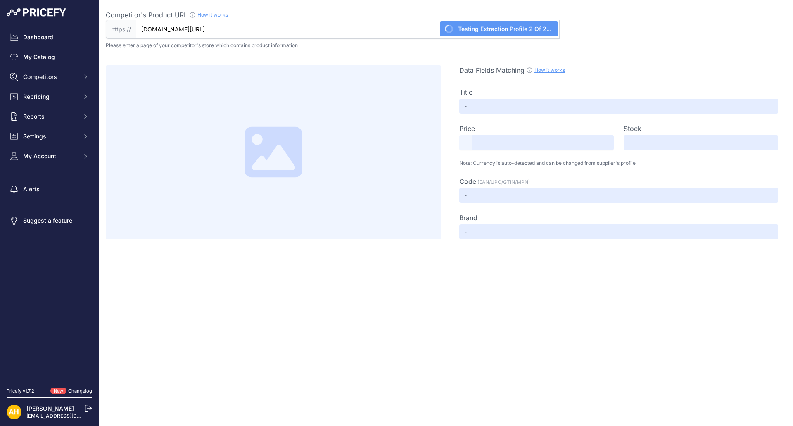
type input "Not Found"
type input "60204659"
type input "Not Found"
type input "[DOMAIN_NAME][URL]"
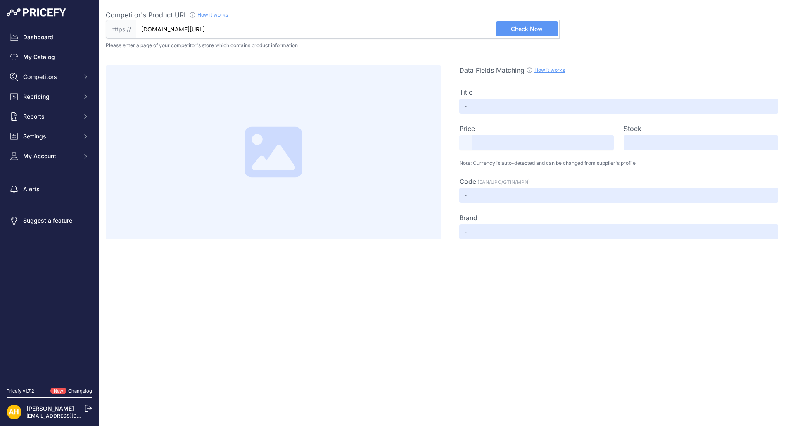
click at [533, 30] on span "Check Now" at bounding box center [527, 29] width 32 height 8
type input "doTERRA Védő illóolaj 15 ml - On Guard - Olajkultúra a doterra olajok webshopja"
type input "Not Found"
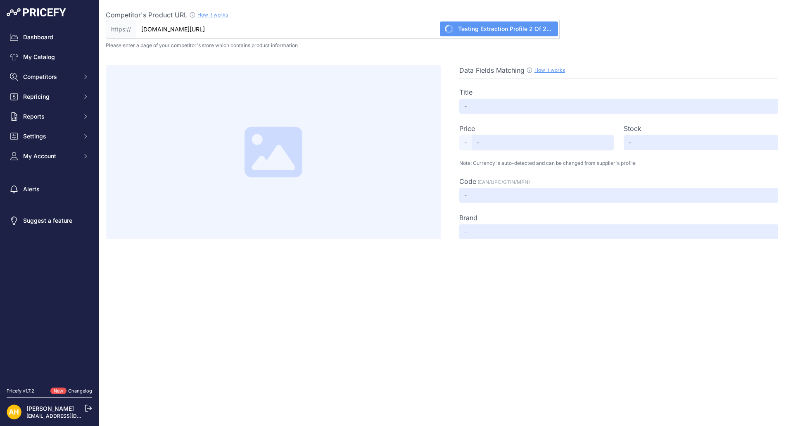
type input "Not Found"
click at [291, 22] on input "Competitor's Product URL How it works In order to create your competitor's extr…" at bounding box center [348, 29] width 424 height 19
paste input "https://melini.hu/termek/doterra-on-guard"
type input "melini.hu/termek/doterra-on-guard"
click at [531, 31] on span "Check Now" at bounding box center [527, 29] width 32 height 8
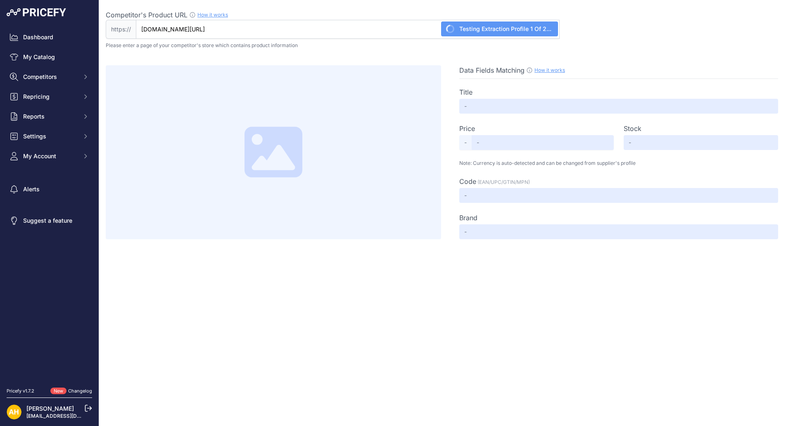
type input "doTERRA On Guard ™ 15 ml"
type input "18500"
type input "Not Found"
type input "60204659"
type input "Not Found"
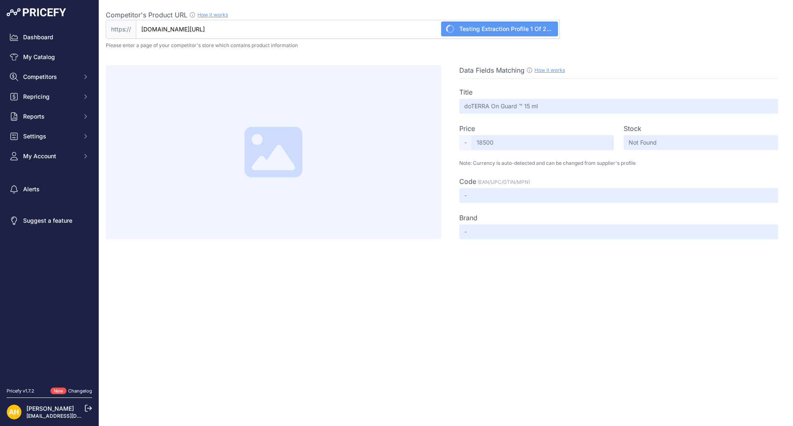
type input "HUF"
click at [397, 26] on input "Competitor's Product URL How it works In order to create your competitor's extr…" at bounding box center [348, 29] width 424 height 19
paste input "[URL][DOMAIN_NAME]"
type input "[DOMAIN_NAME][URL]"
click at [537, 31] on span "Check Now" at bounding box center [527, 29] width 32 height 8
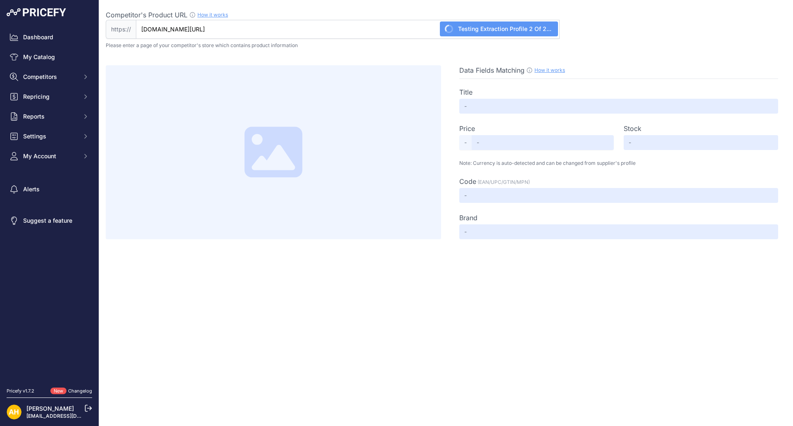
type input "dōTERRA On Guard™ Esszenciális illóolajkeverék"
type input "Not Found"
type input "60204659"
type input "doTERRA"
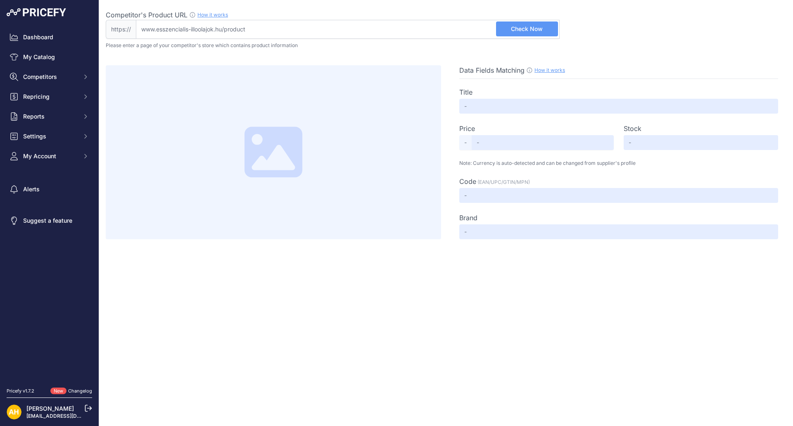
click at [277, 28] on input "Competitor's Product URL How it works In order to create your competitor's extr…" at bounding box center [348, 29] width 424 height 19
paste input "https://esszencialis-illoolajok.hu/termek/doterra-on-guard-vedo-illoolaj-kevere…"
type input "esszencialis-illoolajok.hu/termek/doterra-on-guard-vedo-illoolaj-keverek-15-ml"
click at [528, 30] on span "Check Now" at bounding box center [527, 29] width 32 height 8
type input "doTERRA On Guard illóolaj- Védő Keverék 15 ml"
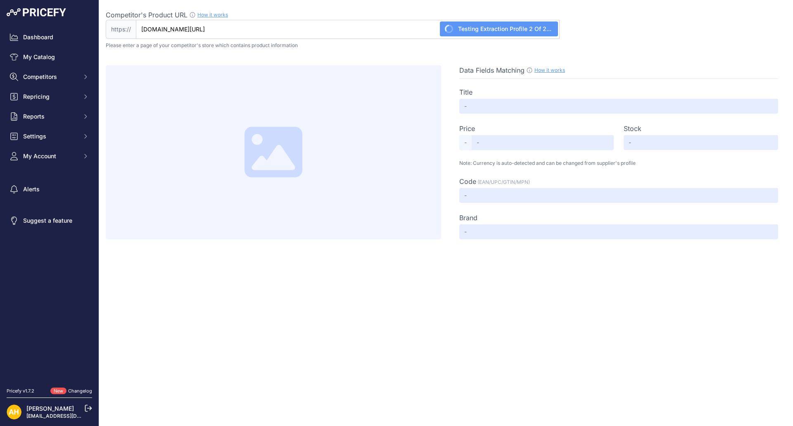
type input "Not Found"
type input "1145"
type input "Not Found"
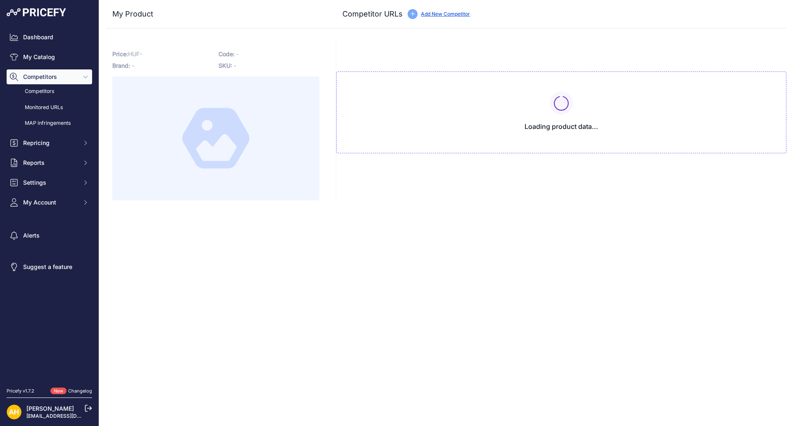
type input "[DOMAIN_NAME][URL]"
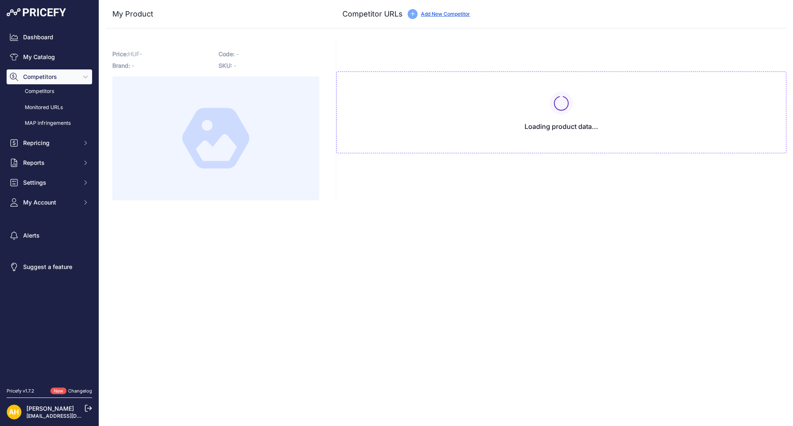
type input "illatdoktor.hu/termek/dterra_on_guard_15ml_-_energetikai_vedelem_olaja.html?pri…"
type input "moshatopelenkakucko.hu/bolt/1286-doterra-on-guard.html?prirule_jdsnikfkfjsd=8997"
type input "www.organiclifestyle.hu/illoolaj-keverekek/243-on-guard.html?prirule_jdsnikfkfj…"
type input "premiumlife.shop/termek/doterra-on-guard-vedo-illoolaj-keverek-15-ml?prirule_jd…"
type input "pure-shop.hu/dterra-onguard-immunerosito-esszencialisolaj-keverek?prirule_jdsni…"
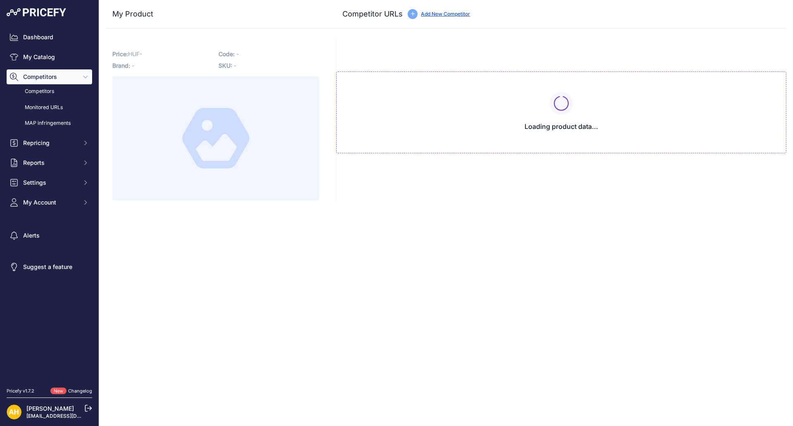
type input "ragyogjbelulrol.hu/doterra_onguard_illoolaj?prirule_jdsnikfkfjsd=8997"
type input "www.terrazen.hu/termek/doterra-on-guard-illoolaj-keverek?prirule_jdsnikfkfjsd=8…"
type input "toparuk.hu/doTERRA-On-Guard-esszencialis-olaj-keverek-illoolaj-15ml?prirule_jds…"
type input "yogabazaar.hu/on-guard-vedo-keverek-olaj-15-ml-doterra?prirule_jdsnikfkfjsd=8997"
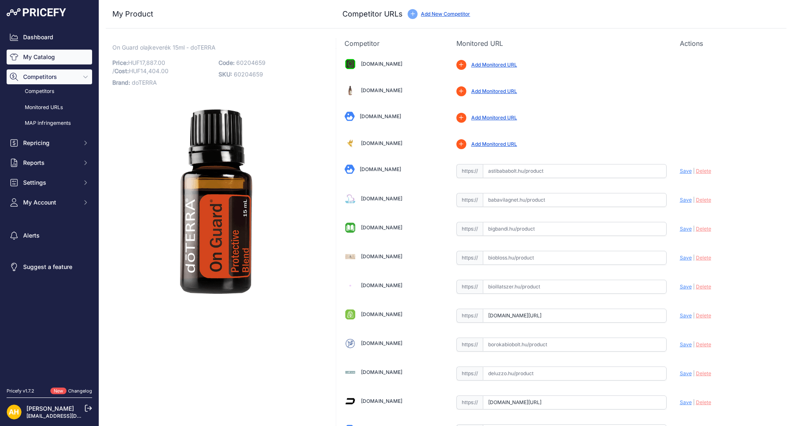
click at [37, 57] on link "My Catalog" at bounding box center [49, 57] width 85 height 15
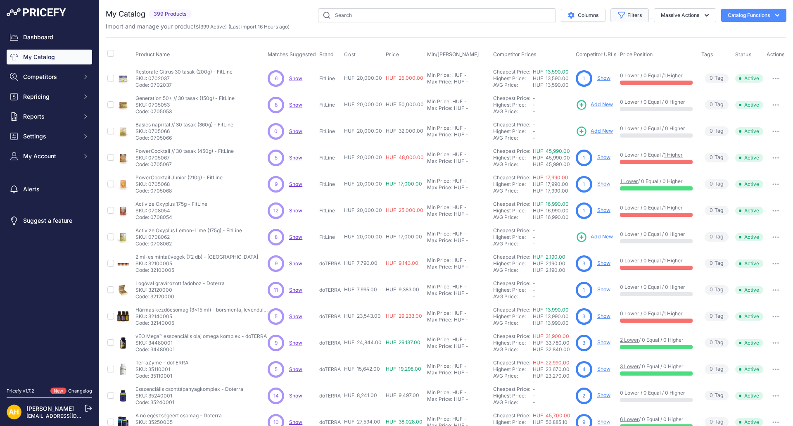
click at [626, 14] on button "Filters" at bounding box center [629, 15] width 38 height 14
click at [594, 114] on select "Select an option doTERRA FitLine MESE TEA MyFlame Vonia" at bounding box center [602, 116] width 79 height 14
select select "doTERRA"
click at [563, 109] on select "Select an option doTERRA FitLine MESE TEA MyFlame Vonia" at bounding box center [602, 116] width 79 height 14
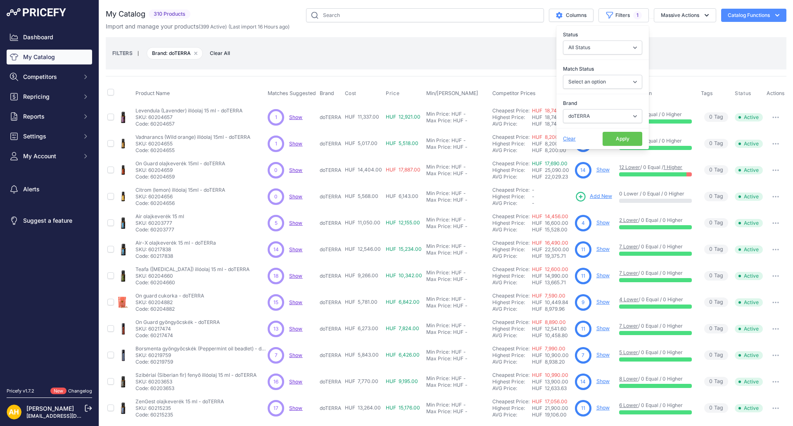
click at [709, 57] on div "FILTERS | Brand: doTERRA Remove filter option Clear All" at bounding box center [445, 53] width 667 height 22
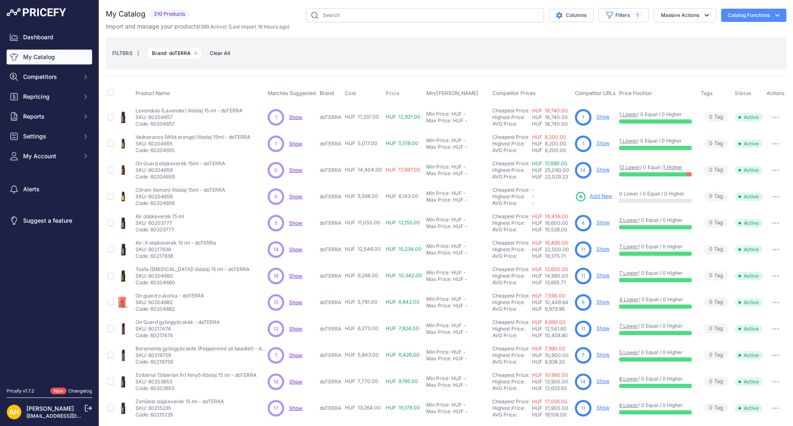
click at [602, 144] on link "Show" at bounding box center [602, 143] width 13 height 6
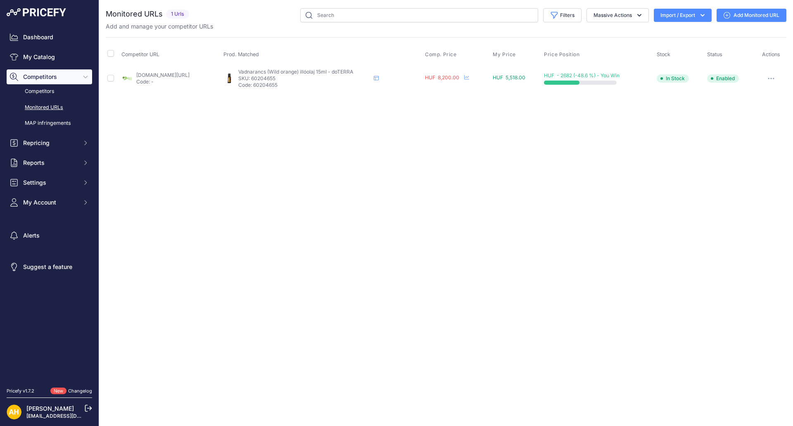
click at [755, 19] on link "Add Monitored URL" at bounding box center [751, 15] width 70 height 13
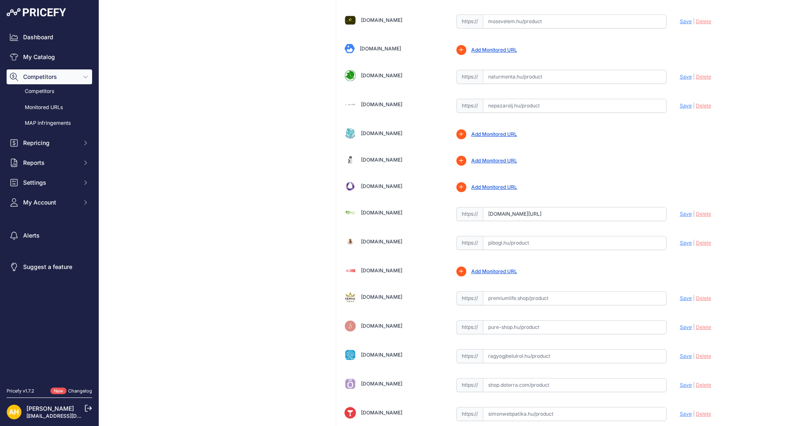
scroll to position [1198, 0]
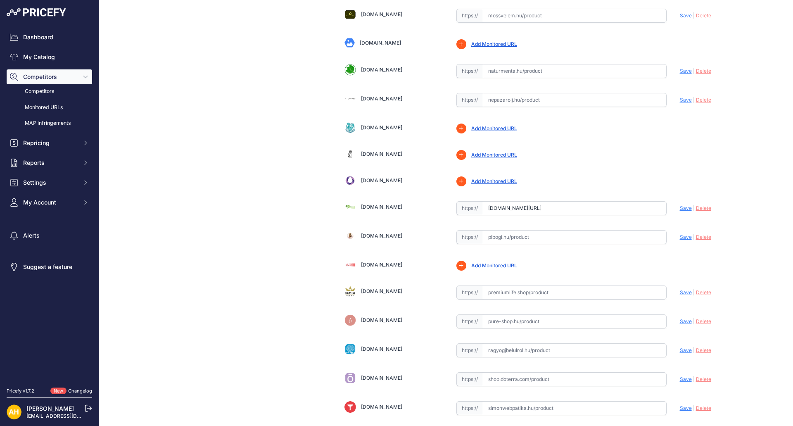
click at [505, 295] on input "text" at bounding box center [575, 292] width 184 height 14
paste input "https://premiumlife.shop/termek/doterra-wild-orange-vadnarancs-illoolaj-15-ml"
click at [680, 293] on span "Save" at bounding box center [686, 292] width 12 height 6
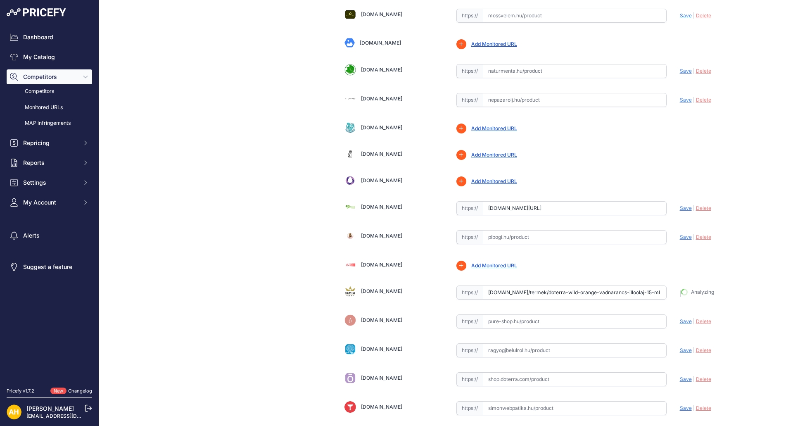
type input "https://premiumlife.shop/termek/doterra-wild-orange-vadnarancs-illoolaj-15-ml?p…"
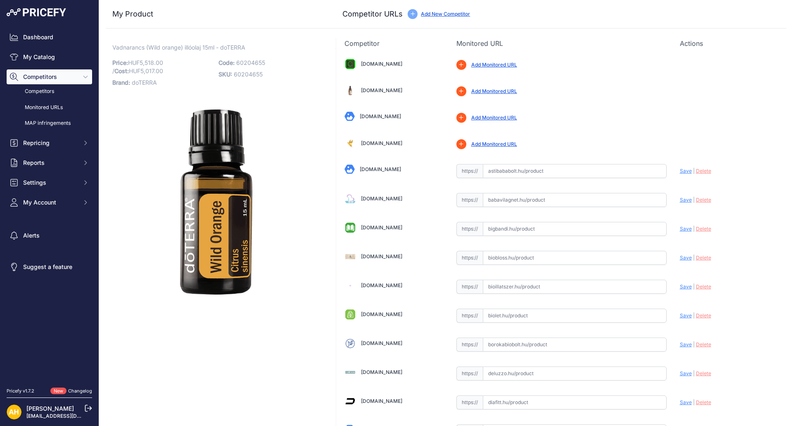
drag, startPoint x: 481, startPoint y: 110, endPoint x: 630, endPoint y: 112, distance: 148.7
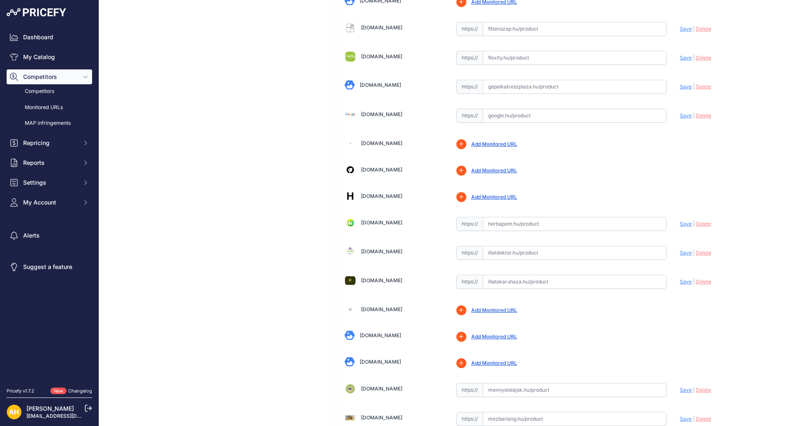
scroll to position [743, 0]
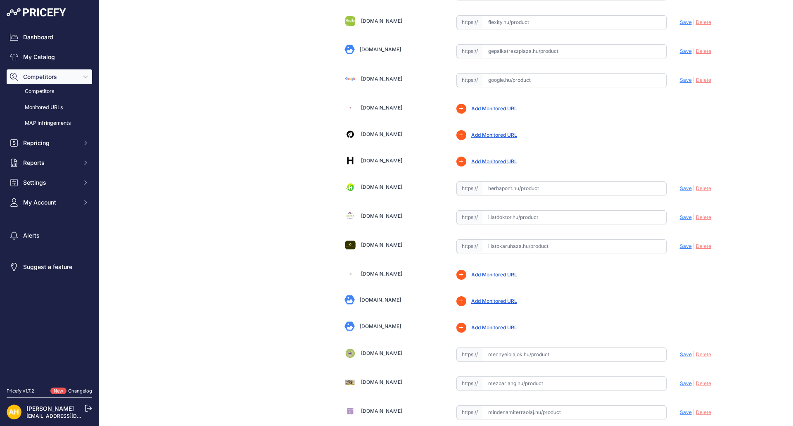
click at [518, 218] on input "text" at bounding box center [575, 217] width 184 height 14
paste input "https://illatdoktor.hu/termek/vadnarancs_-_wild_orange_15ml_-_boseg_olaja.html"
click at [680, 217] on span "Save" at bounding box center [686, 217] width 12 height 6
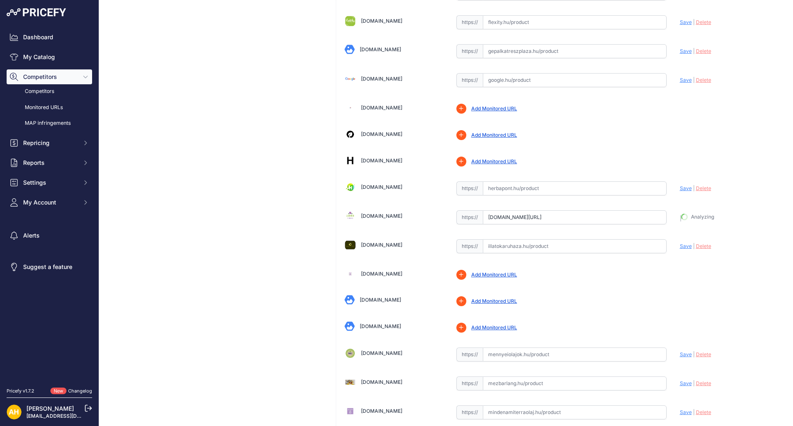
type input "https://illatdoktor.hu/termek/vadnarancs_-_wild_orange_15ml_-_boseg_olaja.html?…"
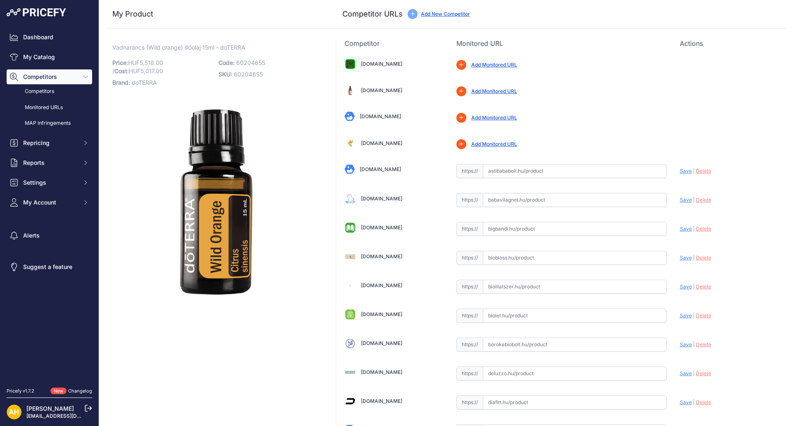
click at [500, 374] on input "text" at bounding box center [575, 373] width 184 height 14
paste input "https://deluzzo.hu/products/doterra-vadnarancs-illoolaj-15-ml"
click at [680, 373] on span "Save" at bounding box center [686, 373] width 12 height 6
type input "https://deluzzo.hu/products/doterra-vadnarancs-illoolaj-15-ml?prirule_jdsnikfkf…"
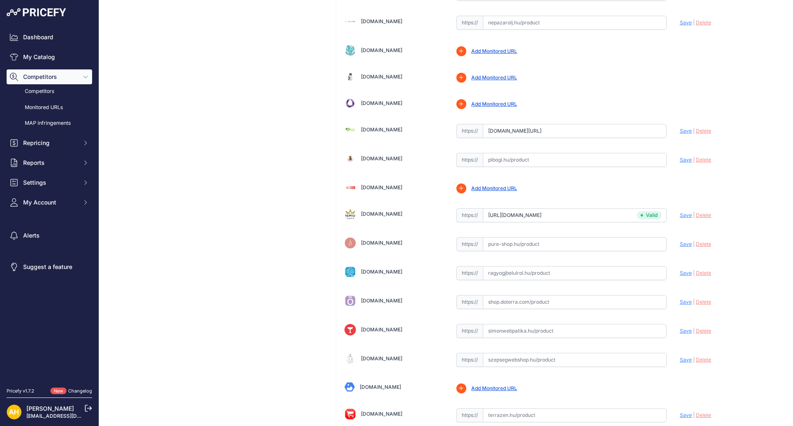
scroll to position [1499, 0]
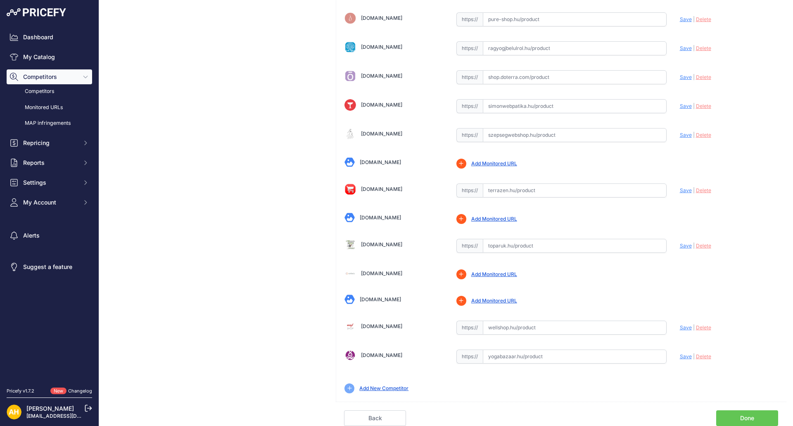
click at [529, 245] on input "text" at bounding box center [575, 246] width 184 height 14
paste input "https://toparuk.hu/doTERRA-Wild-orange-Vadnarancs-esszencialis-olaj-illoolaj-15…"
click at [680, 244] on span "Save" at bounding box center [686, 245] width 12 height 6
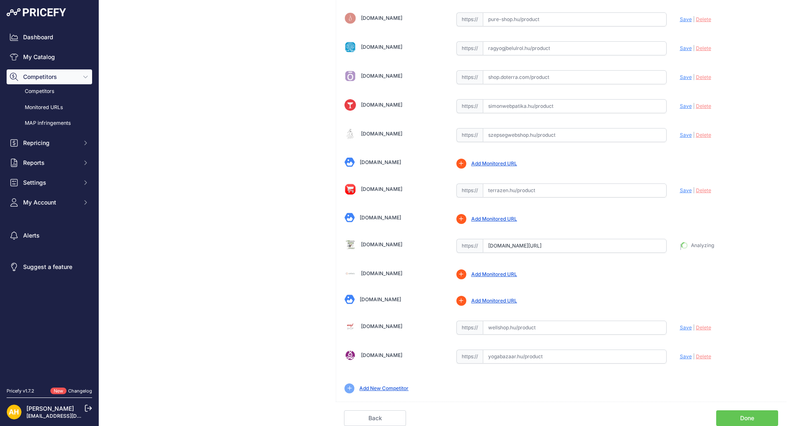
type input "https://toparuk.hu/doTERRA-Wild-orange-Vadnarancs-esszencialis-olaj-illoolaj-15…"
click at [502, 361] on input "text" at bounding box center [575, 356] width 184 height 14
paste input "https://yogabazaar.hu/wild-orange-vadnarancs-illoolaj-15-ml-doterra"
click at [682, 358] on span "Save" at bounding box center [686, 356] width 12 height 6
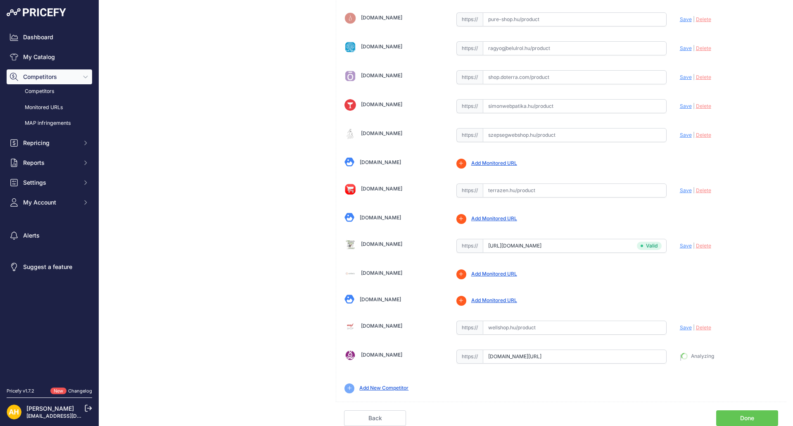
type input "https://yogabazaar.hu/wild-orange-vadnarancs-illoolaj-15-ml-doterra?prirule_jds…"
click at [503, 327] on input "text" at bounding box center [575, 327] width 184 height 14
paste input "https://wellshop.hu/onallo-doterra-olaj-vadnarancs-15-ml"
click at [682, 330] on span "Save" at bounding box center [686, 327] width 12 height 6
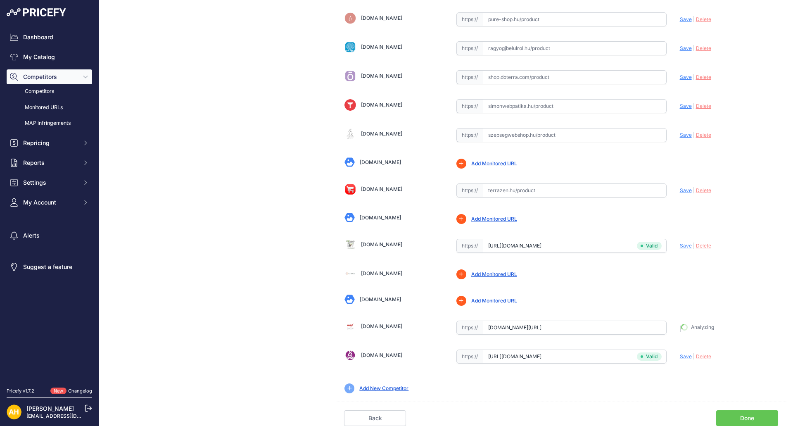
type input "https://wellshop.hu/onallo-doterra-olaj-vadnarancs-15-ml?prirule_jdsnikfkfjsd=8…"
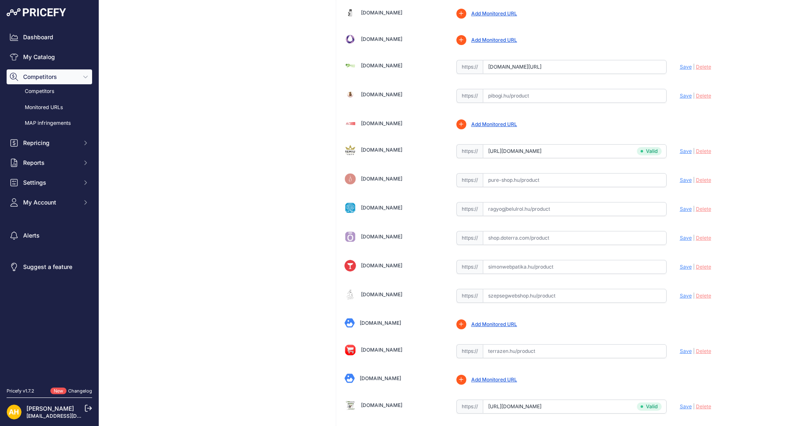
scroll to position [1334, 0]
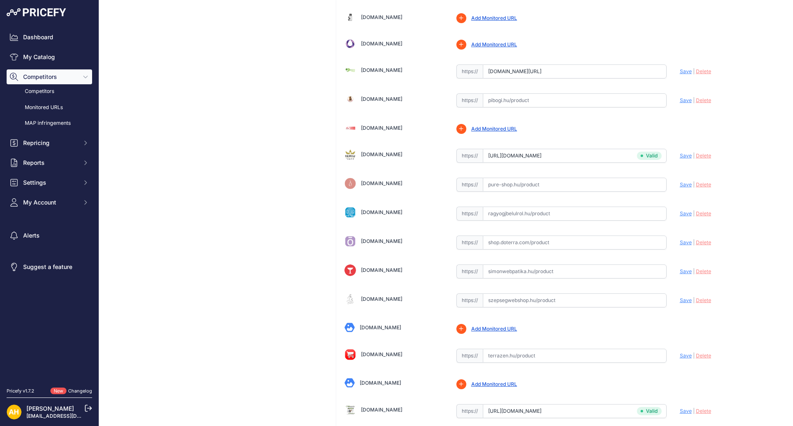
click at [506, 359] on input "text" at bounding box center [575, 356] width 184 height 14
paste input "https://www.terrazen.hu/termek/doterra-wild-orange-illoolaj"
click at [680, 354] on span "Save" at bounding box center [686, 355] width 12 height 6
type input "https://www.terrazen.hu/termek/doterra-wild-orange-illoolaj?prirule_jdsnikfkfjs…"
drag, startPoint x: 495, startPoint y: 185, endPoint x: 496, endPoint y: 191, distance: 5.4
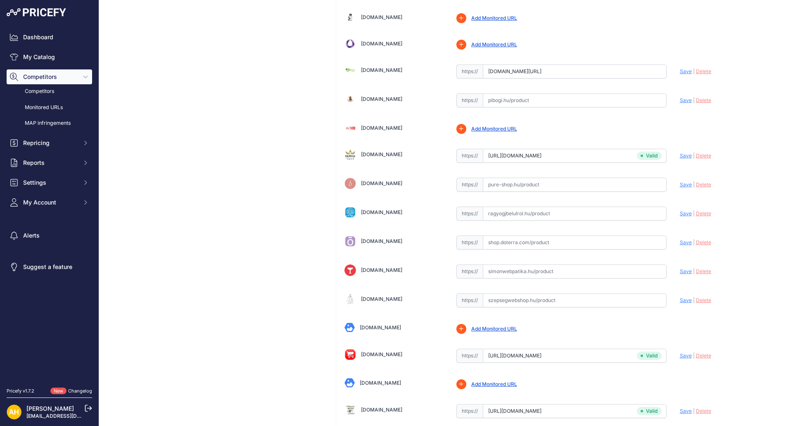
click at [495, 185] on input "text" at bounding box center [575, 185] width 184 height 14
paste input "https://www.pure-shop.hu/dterra-wild-orange-vadnarancs"
type input "www.pure-shop.hu/dterra-wild-orange-vadnarancs"
click at [683, 156] on span "Save" at bounding box center [686, 155] width 12 height 6
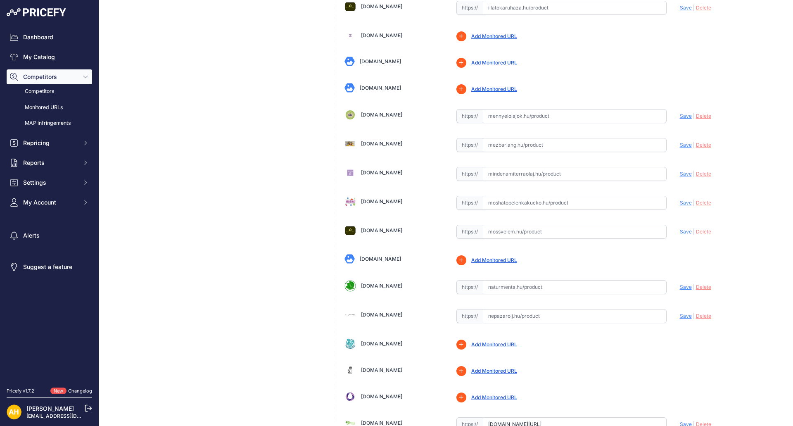
scroll to position [963, 0]
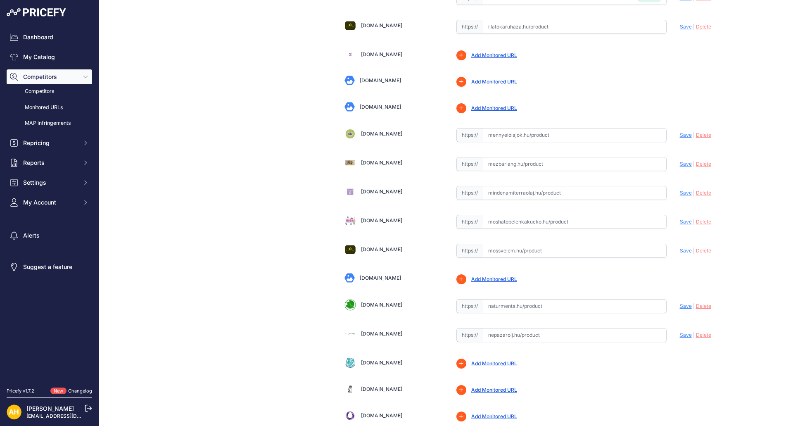
click at [495, 131] on input "text" at bounding box center [575, 135] width 184 height 14
paste input "https://mennyeiolajok.hu/doterra-termekek/illoolajok/onalloolajok/Vadnarancs-Wi…"
click at [680, 135] on span "Save" at bounding box center [686, 135] width 12 height 6
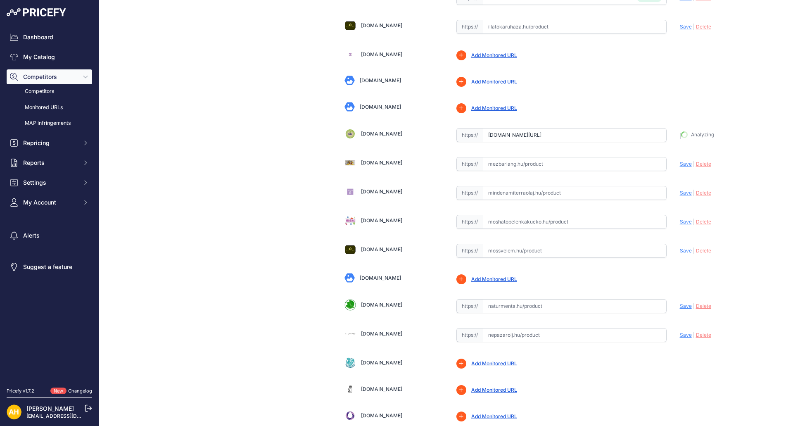
type input "https://mennyeiolajok.hu/doterra-termekek/illoolajok/onalloolajok/Vadnarancs-Wi…"
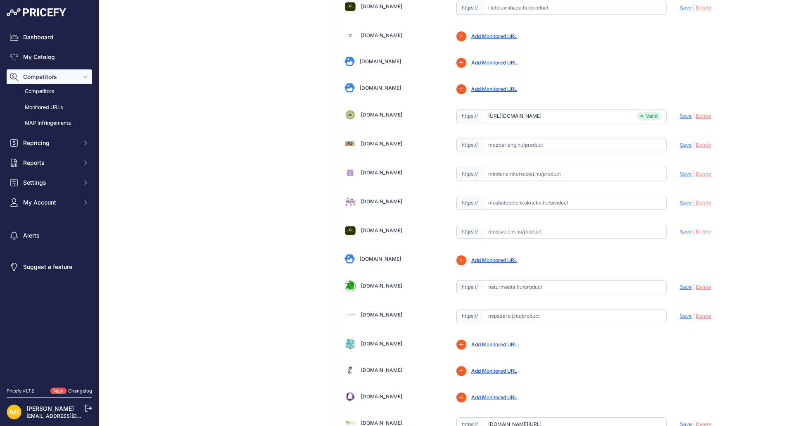
scroll to position [963, 0]
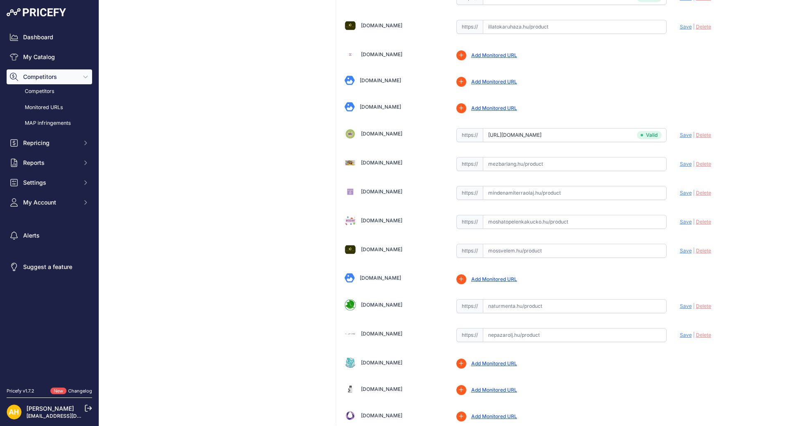
click at [491, 225] on input "text" at bounding box center [575, 222] width 184 height 14
paste input "https://moshatopelenkakucko.hu/bolt/1390-doterra-vadnarancs-illoolaj.html"
click at [680, 221] on span "Save" at bounding box center [686, 221] width 12 height 6
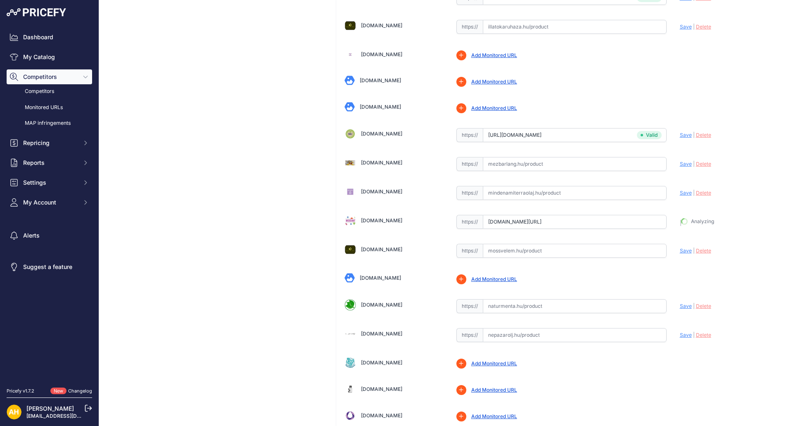
type input "https://moshatopelenkakucko.hu/bolt/1390-doterra-vadnarancs-illoolaj.html?priru…"
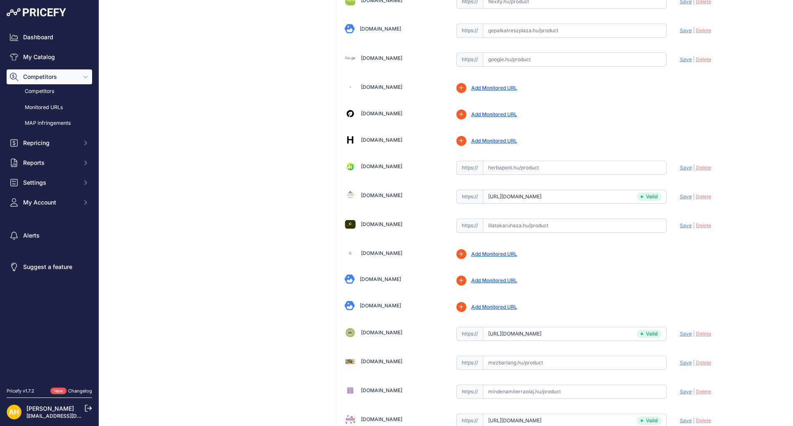
scroll to position [715, 0]
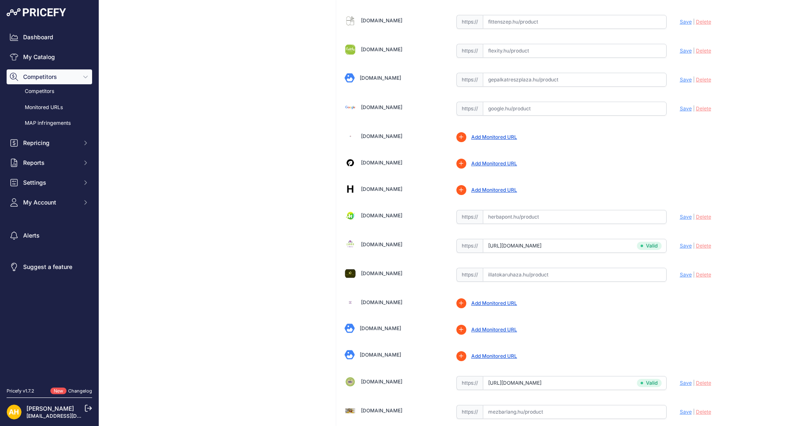
click at [503, 215] on input "text" at bounding box center [575, 217] width 184 height 14
paste input "https://herbapont.hu/doterra-wild-orange-vadnarancs-illoolaj-15ml"
click at [680, 216] on span "Save" at bounding box center [686, 217] width 12 height 6
type input "https://herbapont.hu/doterra-wild-orange-vadnarancs-illoolaj-15ml?prirule_jdsni…"
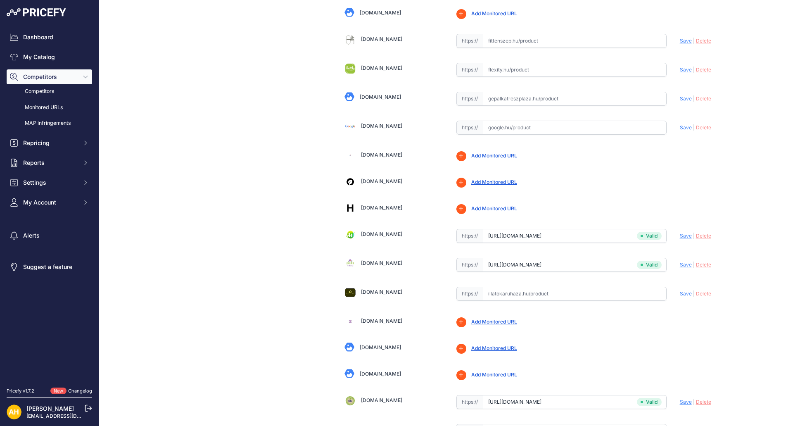
scroll to position [734, 0]
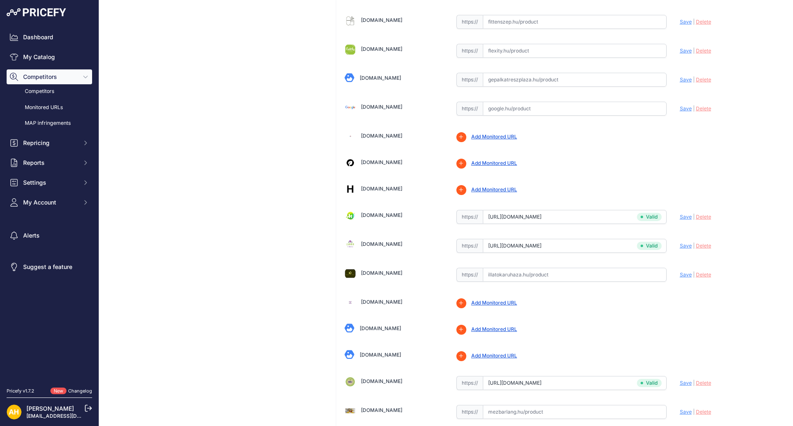
click at [501, 50] on input "text" at bounding box center [575, 51] width 184 height 14
paste input "https://www.flexity.hu/doterra-wild-orange-esszencialis-olaj-15-ml/"
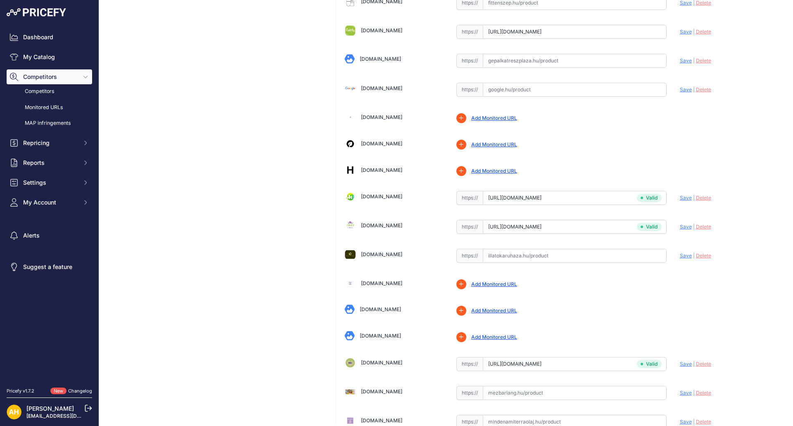
scroll to position [715, 0]
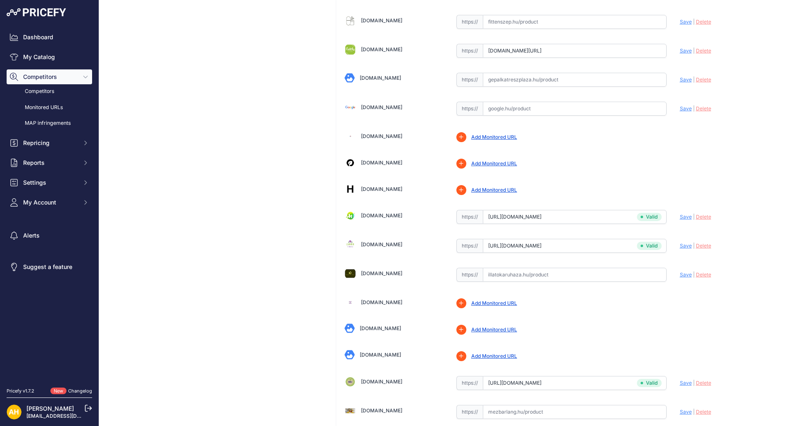
click at [680, 50] on span "Save" at bounding box center [686, 50] width 12 height 6
type input "https://www.flexity.hu/doterra-wild-orange-esszencialis-olaj-15-ml/?prirule_jds…"
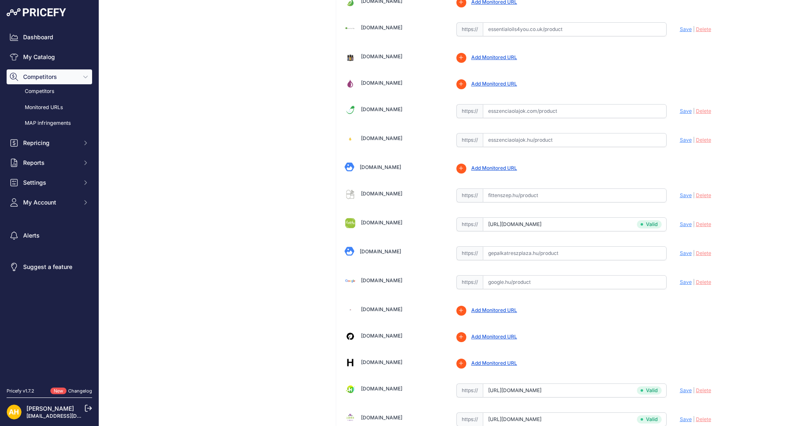
scroll to position [527, 0]
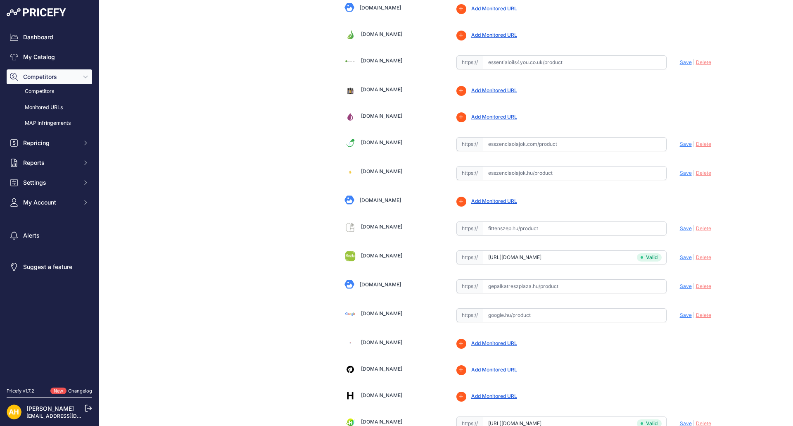
drag, startPoint x: 421, startPoint y: 145, endPoint x: 359, endPoint y: 144, distance: 61.6
click at [359, 144] on div "[DOMAIN_NAME]" at bounding box center [393, 143] width 98 height 12
copy link "[DOMAIN_NAME]"
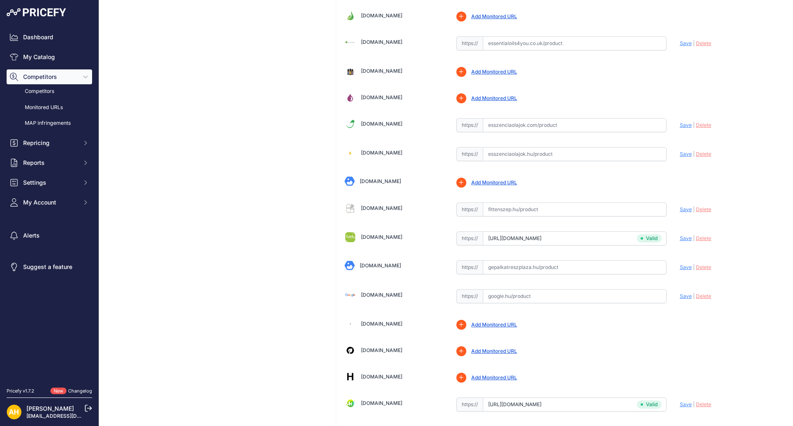
scroll to position [508, 0]
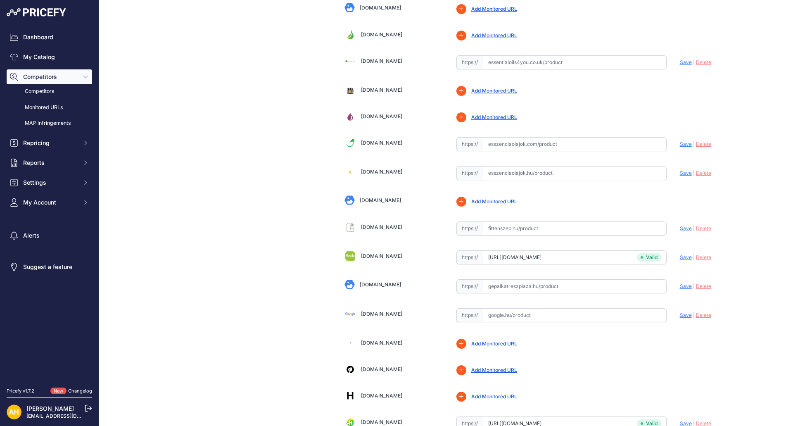
click at [369, 170] on link "[DOMAIN_NAME]" at bounding box center [381, 171] width 41 height 6
click at [519, 147] on input "text" at bounding box center [575, 144] width 184 height 14
paste input "https://www.esszenciaolajok.com/product-page/doterra-wild-orange-vadnarancs-ess…"
click at [680, 145] on span "Save" at bounding box center [686, 144] width 12 height 6
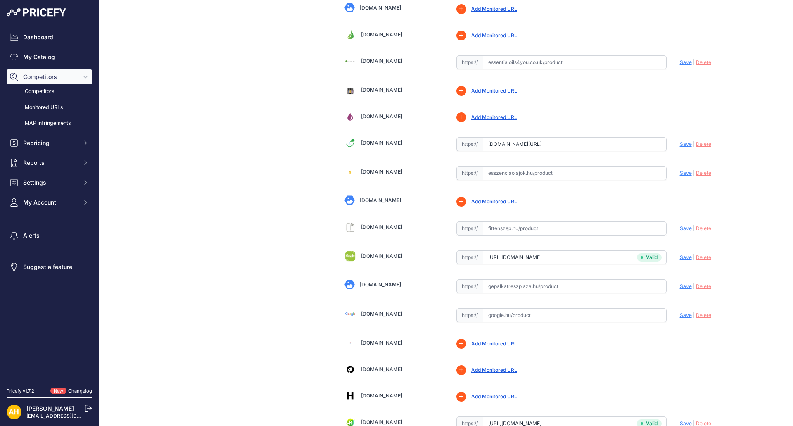
scroll to position [0, 0]
type input "https://www.esszenciaolajok.com/product-page/doterra-wild-orange-vadnarancs-ess…"
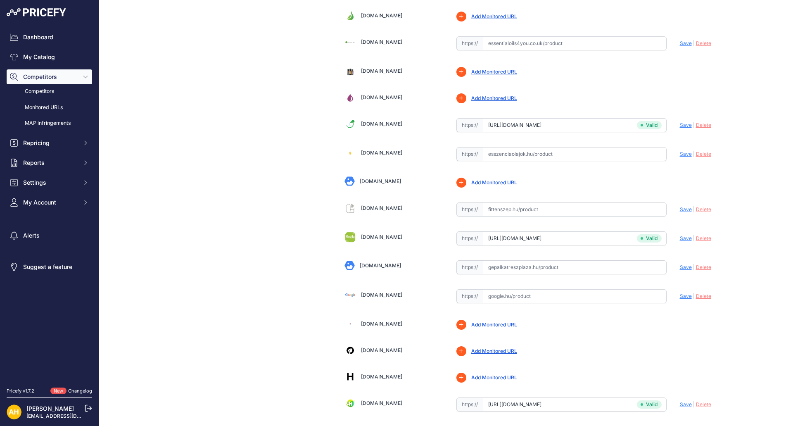
scroll to position [508, 0]
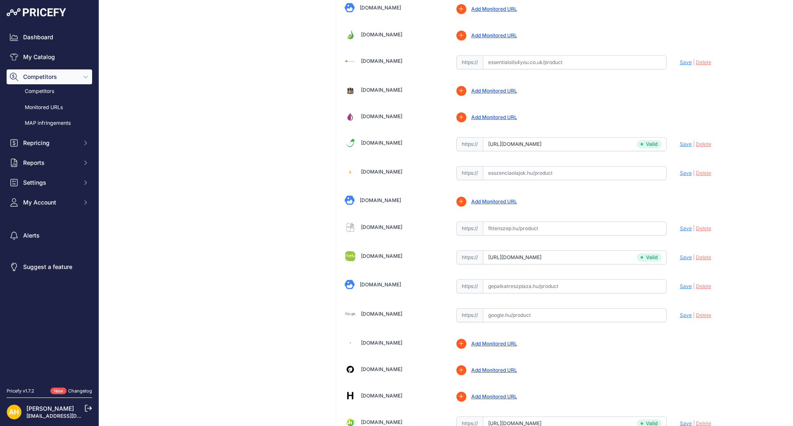
click at [522, 169] on input "text" at bounding box center [575, 173] width 184 height 14
paste input "https://esszenciaolajok.hu/doterra-wild-orange-vadnarancs-esszencialis-olaj"
click at [681, 173] on span "Save" at bounding box center [686, 173] width 12 height 6
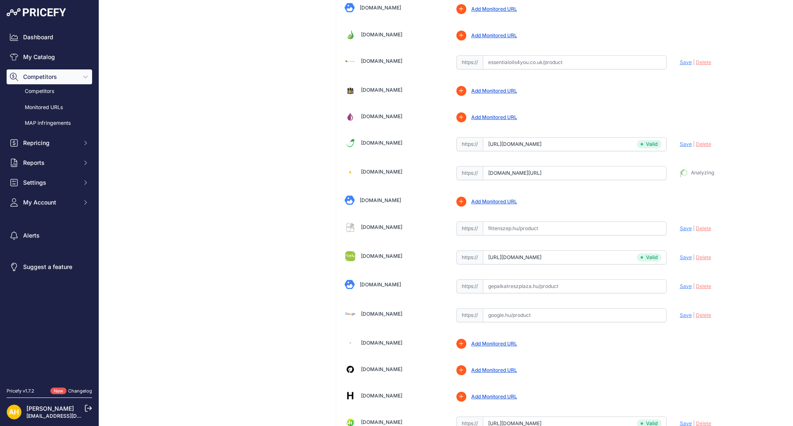
type input "https://esszenciaolajok.hu/doterra-wild-orange-vadnarancs-esszencialis-olaj?pri…"
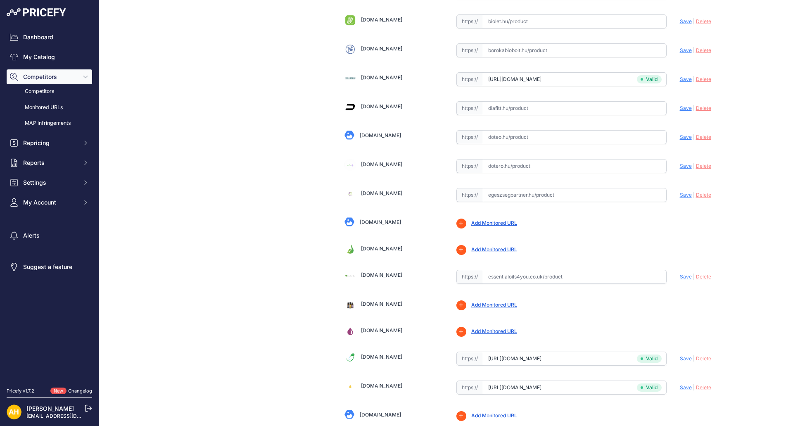
scroll to position [321, 0]
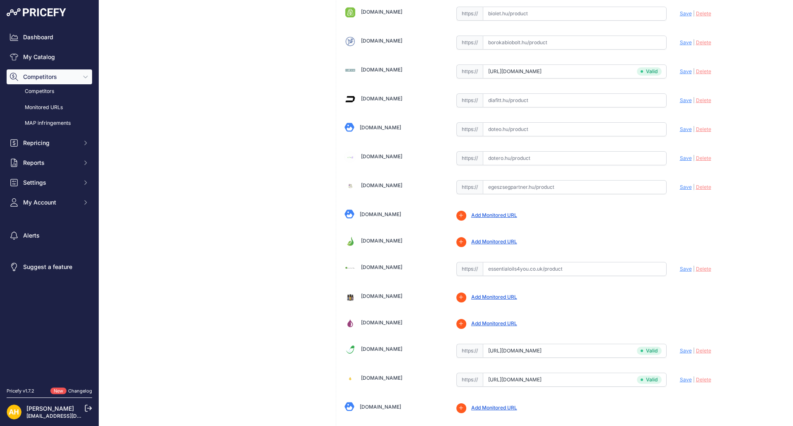
click at [398, 187] on link "Egeszsegpartner.hu" at bounding box center [381, 185] width 41 height 6
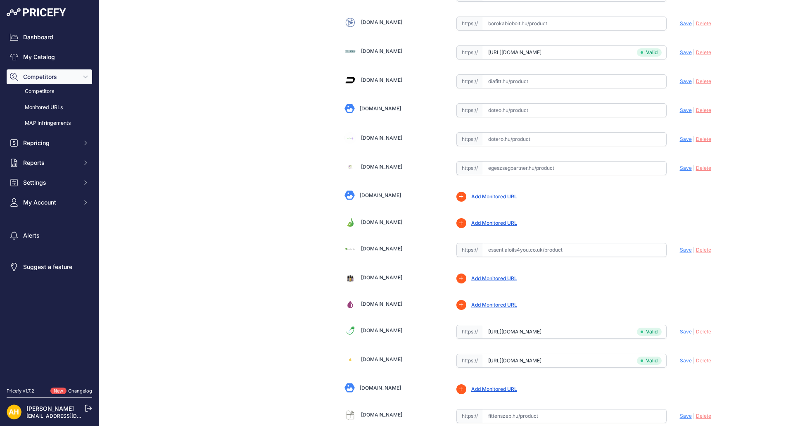
scroll to position [302, 0]
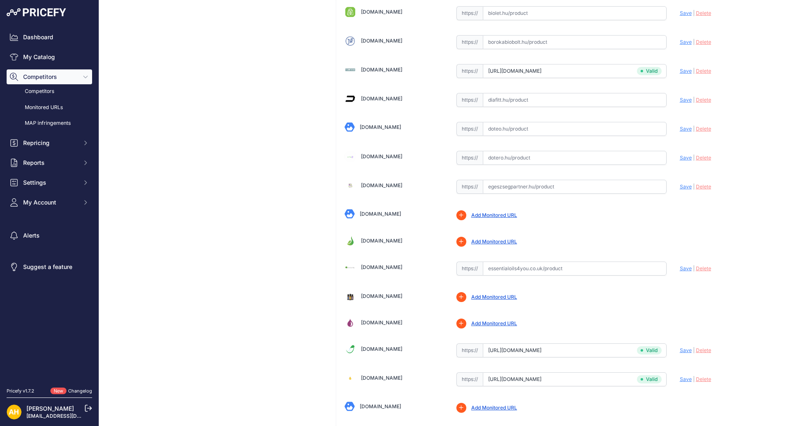
click at [515, 186] on input "text" at bounding box center [575, 187] width 184 height 14
paste input "https://www.egeszsegpartner.hu/vadnarancs-illoolaj-doterra-15m"
click at [683, 185] on span "Save" at bounding box center [686, 186] width 12 height 6
type input "https://www.egeszsegpartner.hu/vadnarancs-illoolaj-doterra-15ml?prirule_jdsnikf…"
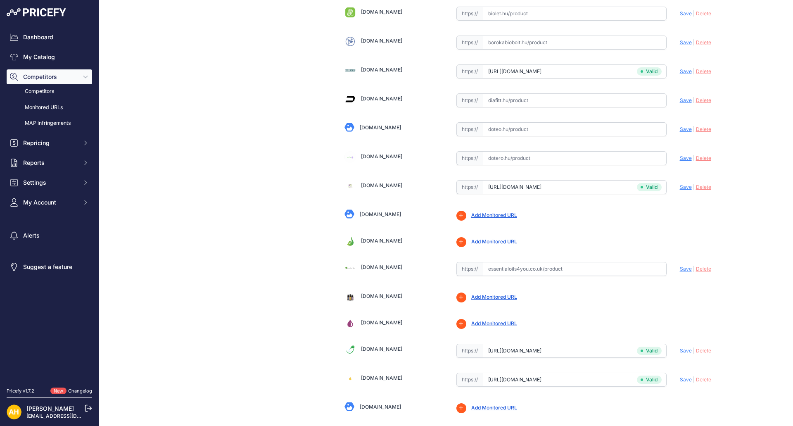
click at [373, 157] on link "[DOMAIN_NAME]" at bounding box center [381, 156] width 41 height 6
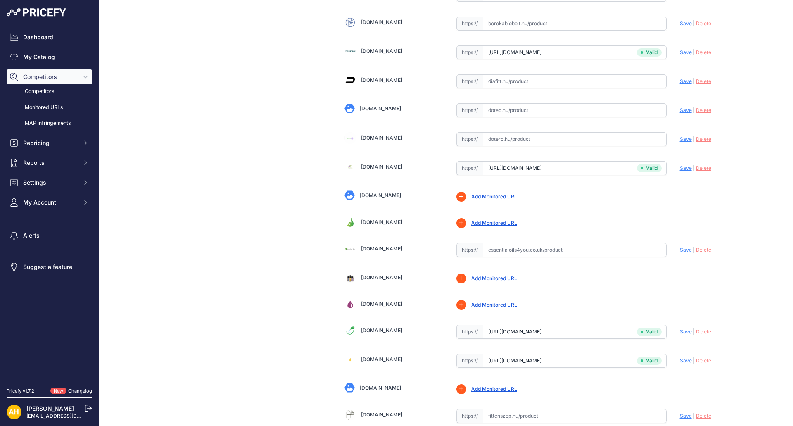
scroll to position [302, 0]
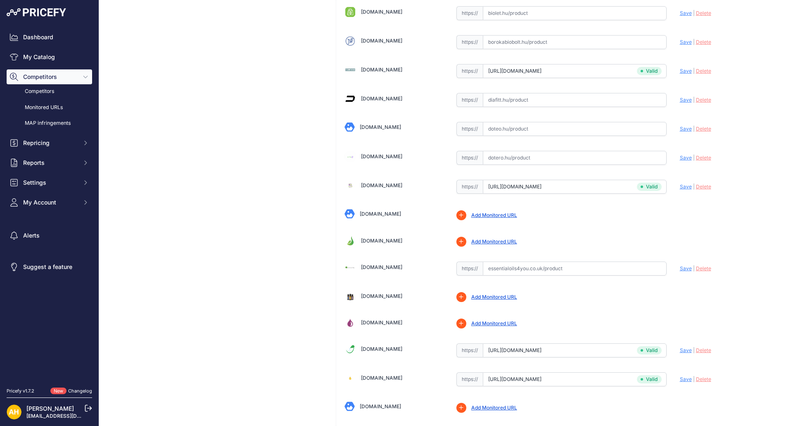
click at [507, 155] on input "text" at bounding box center [575, 158] width 184 height 14
paste input "https://dotero.hu/doterra-vadnarancs-15ml-604"
click at [680, 158] on span "Save" at bounding box center [686, 157] width 12 height 6
type input "https://dotero.hu/doterra-vadnarancs-15ml-604?prirule_jdsnikfkfjsd=8997"
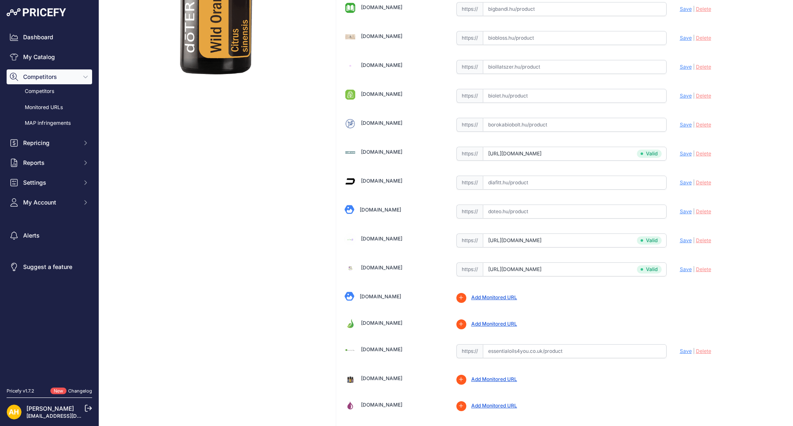
scroll to position [238, 0]
click at [372, 209] on link "Doteo.hu" at bounding box center [380, 210] width 41 height 6
click at [370, 181] on link "Diafitt.hu" at bounding box center [381, 181] width 41 height 6
click at [370, 126] on link "Borokabiobolt.hu" at bounding box center [381, 123] width 41 height 6
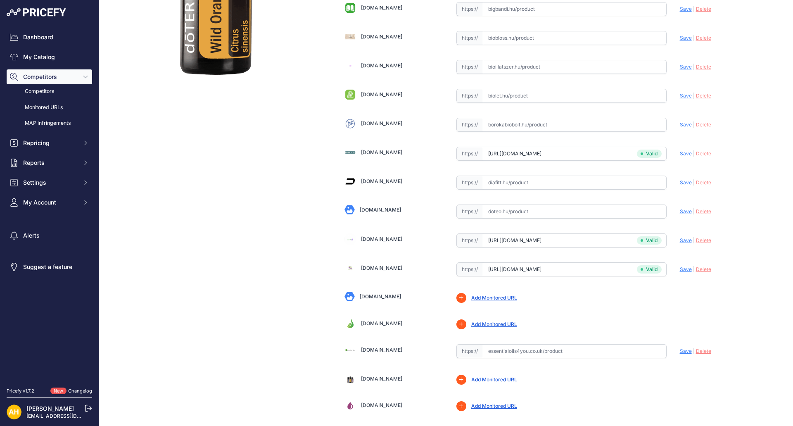
click at [370, 96] on link "[DOMAIN_NAME]" at bounding box center [381, 94] width 41 height 6
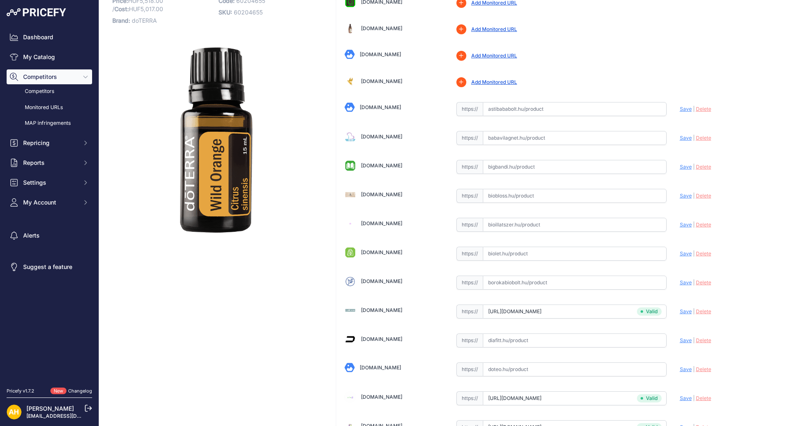
scroll to position [55, 0]
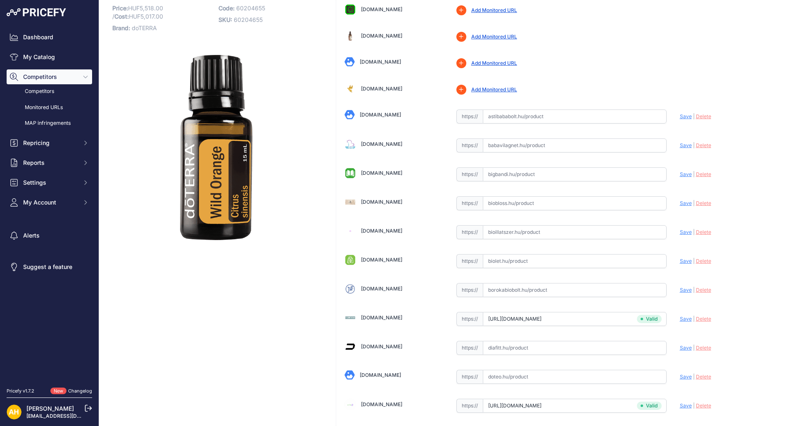
click at [377, 228] on link "Bioillatszer.hu" at bounding box center [381, 231] width 41 height 6
click at [368, 201] on link "Biobloss.hu" at bounding box center [381, 202] width 41 height 6
click at [366, 171] on link "[DOMAIN_NAME]" at bounding box center [381, 173] width 41 height 6
click at [368, 145] on link "Babavilagnet.hu" at bounding box center [381, 144] width 41 height 6
click at [367, 115] on link "Astibababolt.hu" at bounding box center [380, 115] width 41 height 6
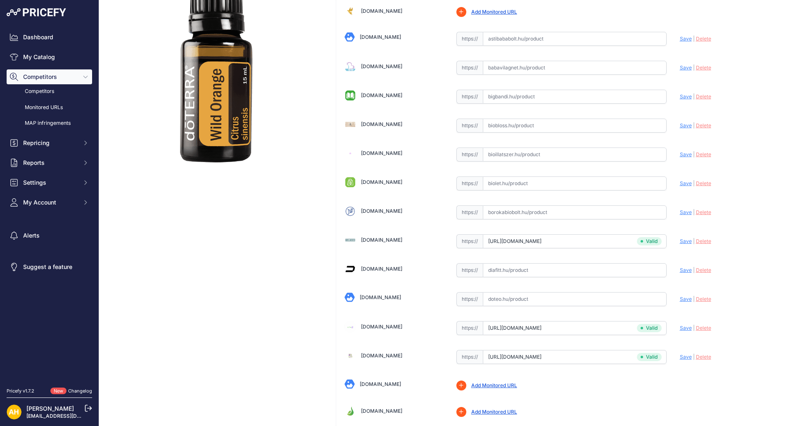
scroll to position [165, 0]
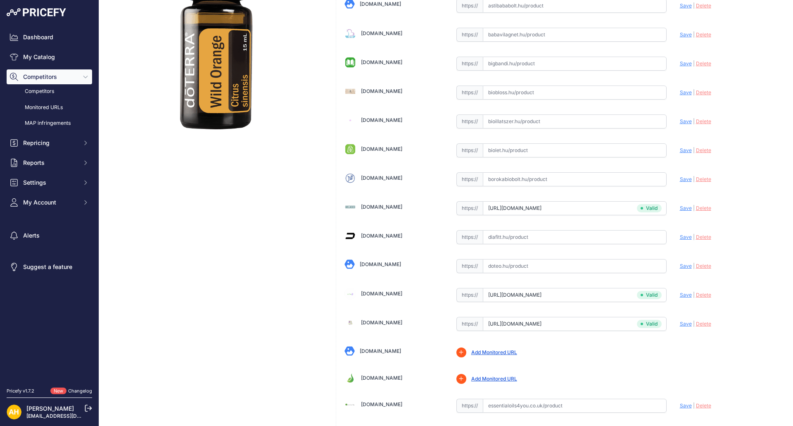
click at [511, 268] on input "text" at bounding box center [575, 266] width 184 height 14
paste input "https://doteo.hu/shop/doterra-vadnarancs-35/"
click at [681, 268] on span "Save" at bounding box center [686, 266] width 12 height 6
type input "https://doteo.hu/shop/doterra-vadnarancs-35/?prirule_jdsnikfkfjsd=8997"
click at [501, 237] on input "text" at bounding box center [575, 237] width 184 height 14
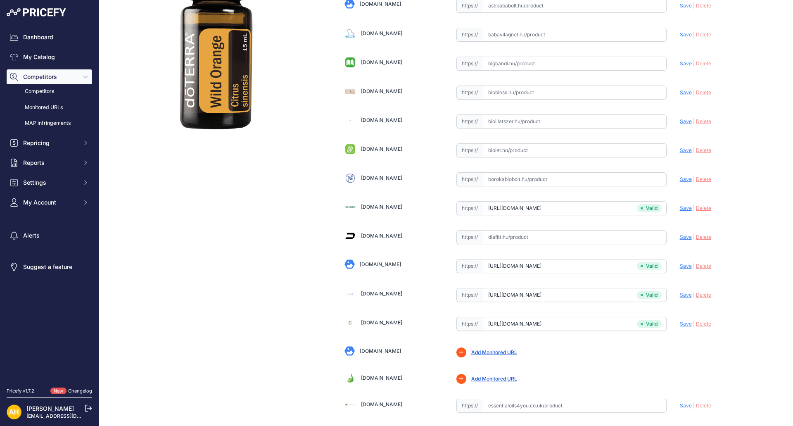
paste input "https://diafitt.hu/termek/doterra-wild-orange-vadnarancs-olaj-15-ml"
click at [680, 237] on span "Save" at bounding box center [686, 237] width 12 height 6
type input "https://diafitt.hu/termek/doterra-wild-orange-vadnarancs-olaj-15-ml?prirule_jds…"
click at [529, 182] on input "text" at bounding box center [575, 179] width 184 height 14
paste input "https://www.borokabiobolt.hu/doterra-wild-orange-vadnarancs-illoolaj-15-ml"
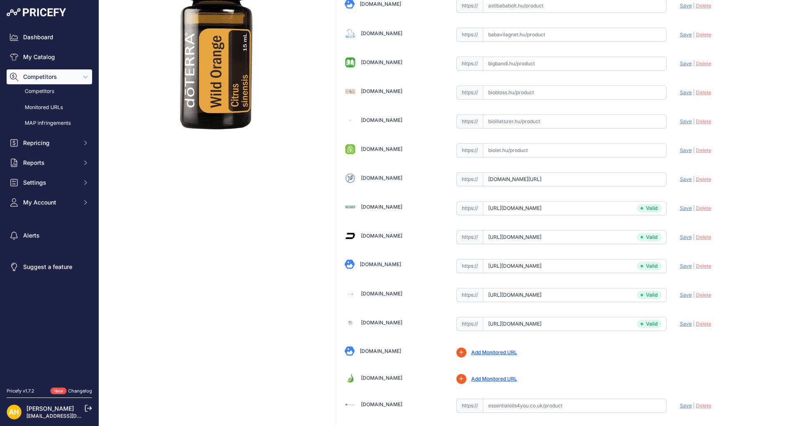
scroll to position [0, 0]
click at [685, 181] on span "Save" at bounding box center [686, 179] width 12 height 6
type input "https://www.borokabiobolt.hu/doterra-wild-orange-vadnarancs-illoolaj-15-ml?prir…"
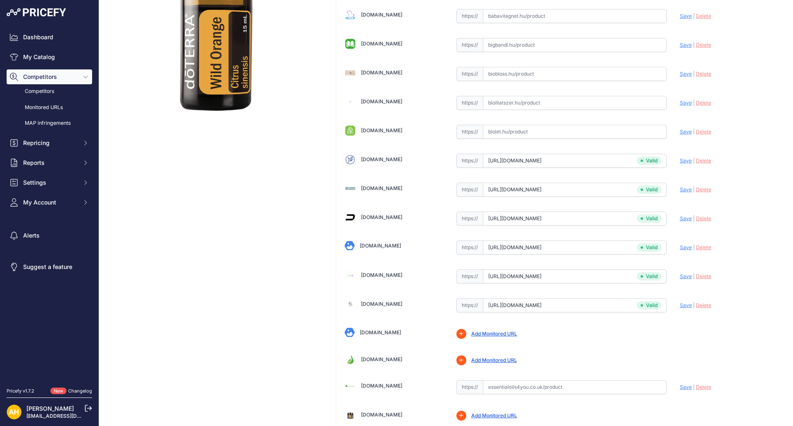
scroll to position [165, 0]
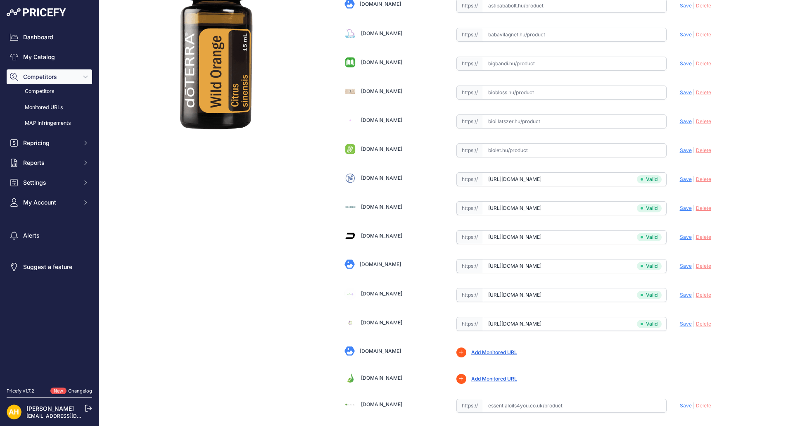
click at [501, 152] on input "text" at bounding box center [575, 150] width 184 height 14
paste input "https://biolet.hu/doterra-wild-orange-vadnarancs-illoolaj-15ml/"
click at [680, 151] on span "Save" at bounding box center [686, 150] width 12 height 6
type input "https://biolet.hu/doterra-wild-orange-vadnarancs-illoolaj-15ml/?prirule_jdsnikf…"
click at [511, 92] on input "text" at bounding box center [575, 92] width 184 height 14
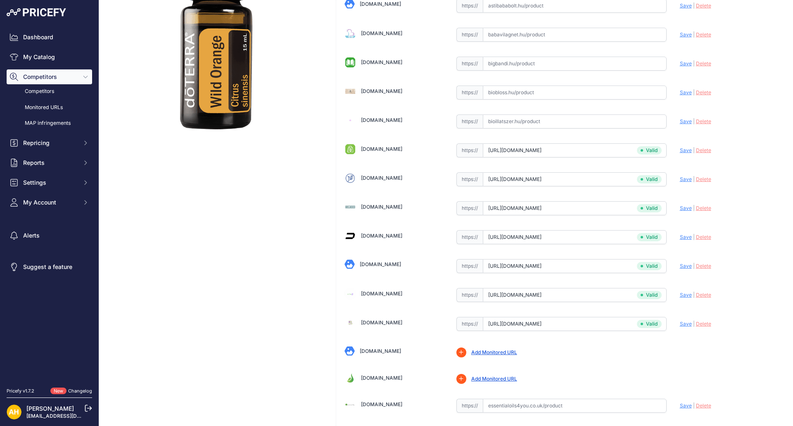
paste input "https://biobloss.hu/products/vadnarancs"
click at [681, 95] on span "Save" at bounding box center [686, 92] width 12 height 6
type input "https://biobloss.hu/products/vadnarancs?prirule_jdsnikfkfjsd=8997"
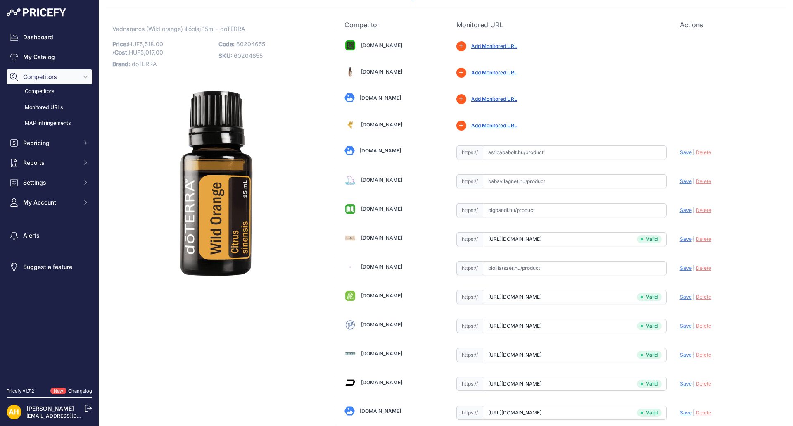
scroll to position [0, 0]
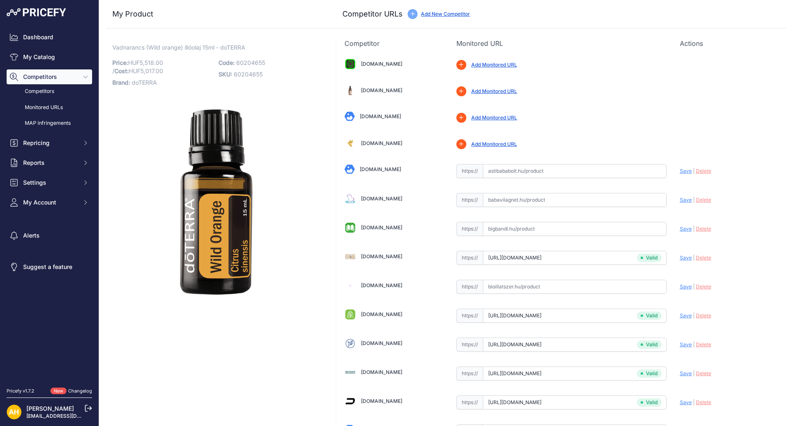
click at [524, 230] on input "text" at bounding box center [575, 229] width 184 height 14
paste input "https://bigbandi.hu/doterra-wild-orange-vadnarancs-illoolaj-15-ml"
click at [680, 228] on span "Save" at bounding box center [686, 228] width 12 height 6
type input "https://bigbandi.hu/doterra-wild-orange-vadnarancs-illoolaj-15-ml?prirule_jdsni…"
click at [510, 197] on input "text" at bounding box center [575, 200] width 184 height 14
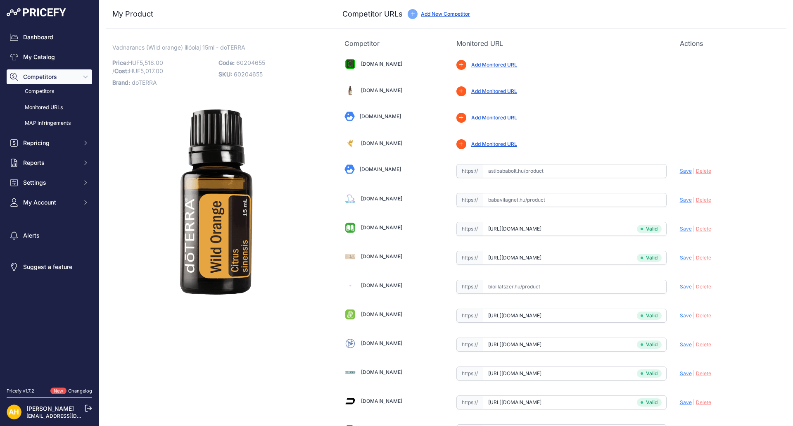
paste input "https://www.babavilagnet.hu/doterra-vadnarancs-illoolaj-15ml-52520.html"
click at [680, 201] on span "Save" at bounding box center [686, 200] width 12 height 6
type input "https://www.babavilagnet.hu/doterra-vadnarancs-illoolaj-15ml-52520.html?prirule…"
click at [512, 168] on input "text" at bounding box center [575, 171] width 184 height 14
paste input "https://www.astibababolt.hu/Doterra-illoolajokdoTERRA-vadnarancs-illoolaj-15ml"
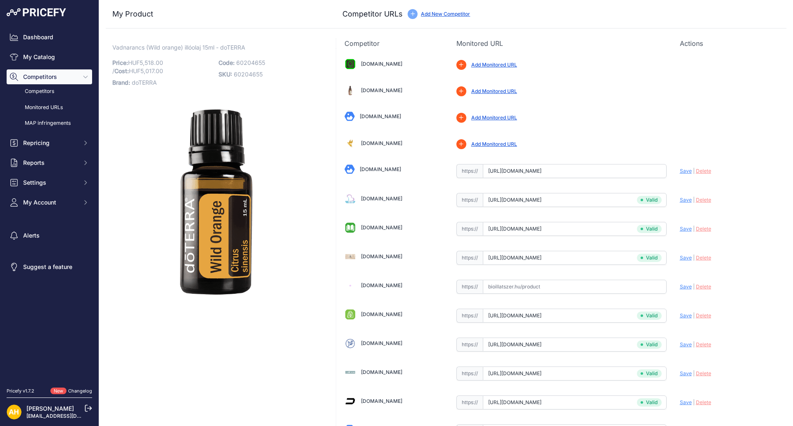
scroll to position [0, 19]
click at [680, 168] on span "Save" at bounding box center [686, 171] width 12 height 6
type input "https://www.astibababolt.hu/Doterra-illoolajokdoTERRA-vadnarancs-illoolaj-15ml?…"
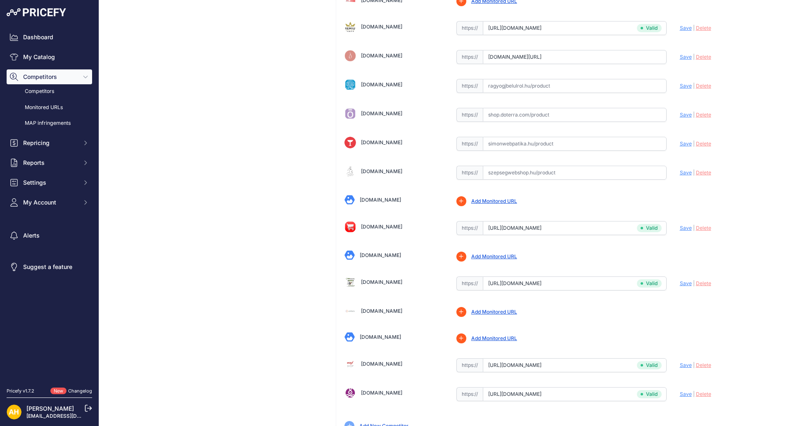
scroll to position [1417, 0]
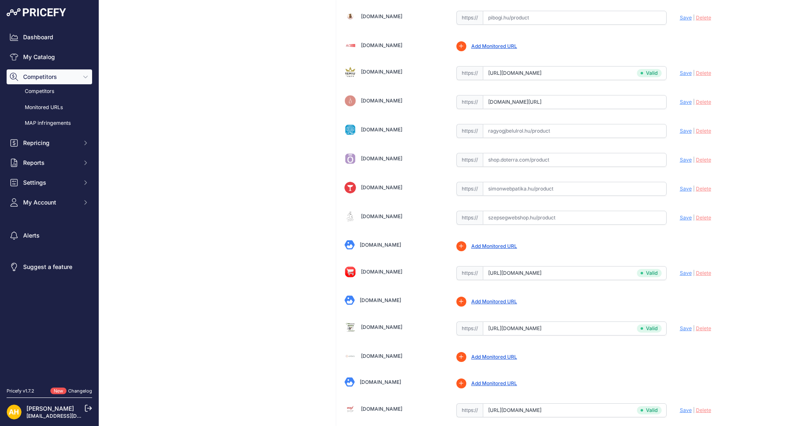
click at [385, 130] on link "Ragyogjbelulrol.hu" at bounding box center [381, 129] width 41 height 6
click at [399, 218] on link "Szepsegwebshop.hu" at bounding box center [381, 216] width 41 height 6
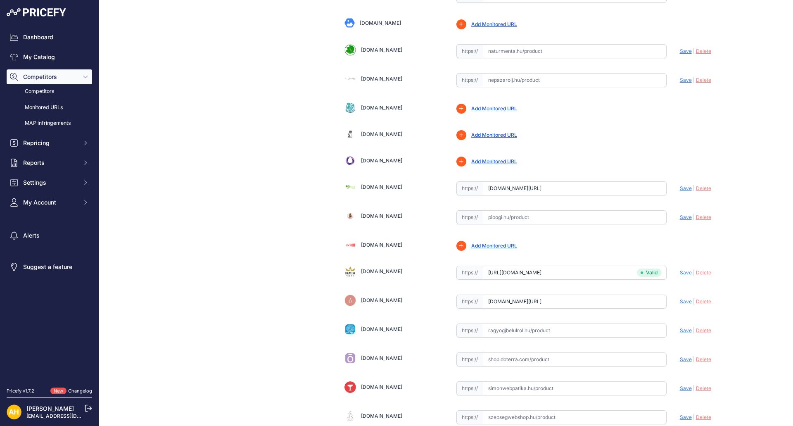
scroll to position [1210, 0]
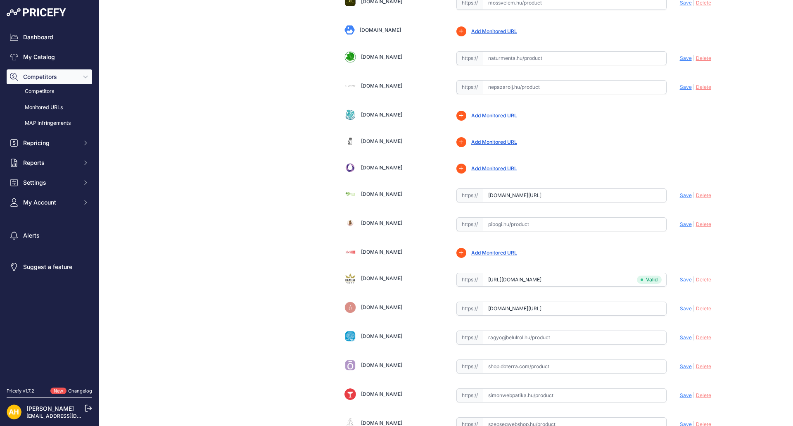
click at [375, 224] on link "Pibogi.hu" at bounding box center [381, 223] width 41 height 6
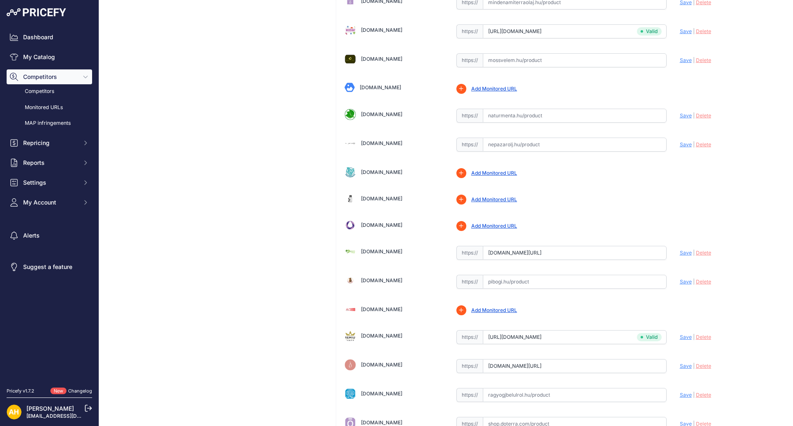
scroll to position [1128, 0]
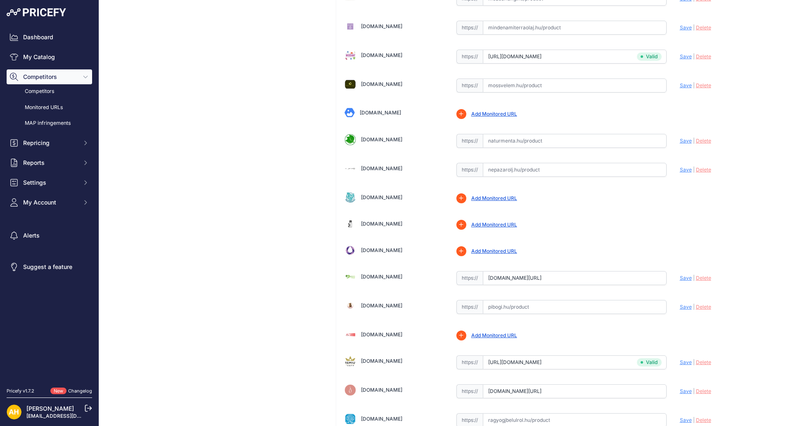
click at [372, 138] on link "Naturmenta.hu" at bounding box center [381, 139] width 41 height 6
click at [376, 167] on link "Nepazarolj.hu" at bounding box center [381, 168] width 41 height 6
click at [369, 85] on link "Mossvelem.hu" at bounding box center [381, 84] width 41 height 6
click at [384, 26] on link "[DOMAIN_NAME]" at bounding box center [381, 26] width 41 height 6
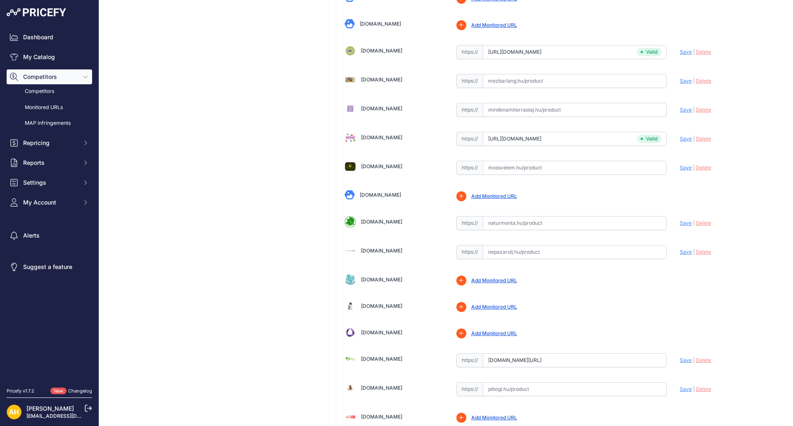
scroll to position [1045, 0]
click at [378, 81] on link "Mezbarlang.hu" at bounding box center [381, 80] width 41 height 6
click at [516, 81] on input "text" at bounding box center [575, 81] width 184 height 14
paste input "https://www.mezbarlang.hu/Vadnarancs-esszencialis-olaj-15ml-doTERRA"
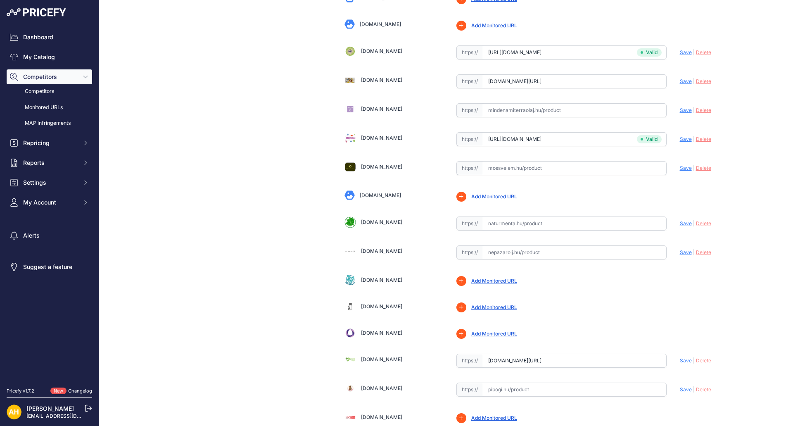
click at [680, 81] on span "Save" at bounding box center [686, 81] width 12 height 6
type input "https://www.mezbarlang.hu/Vadnarancs-esszencialis-olaj-15ml-doTERRA?prirule_jds…"
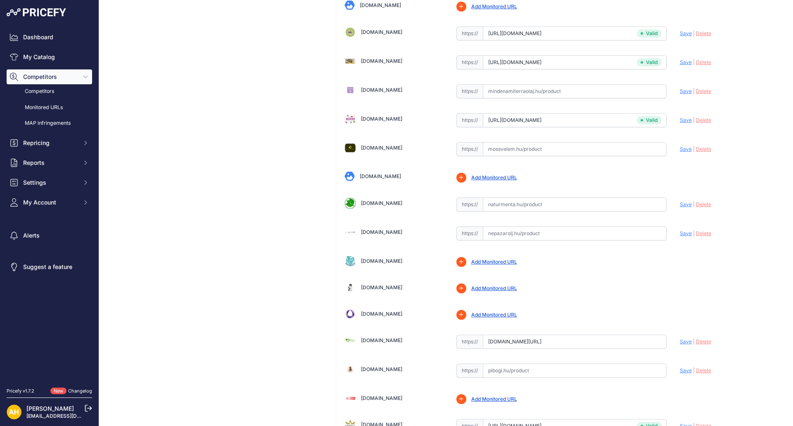
scroll to position [1045, 0]
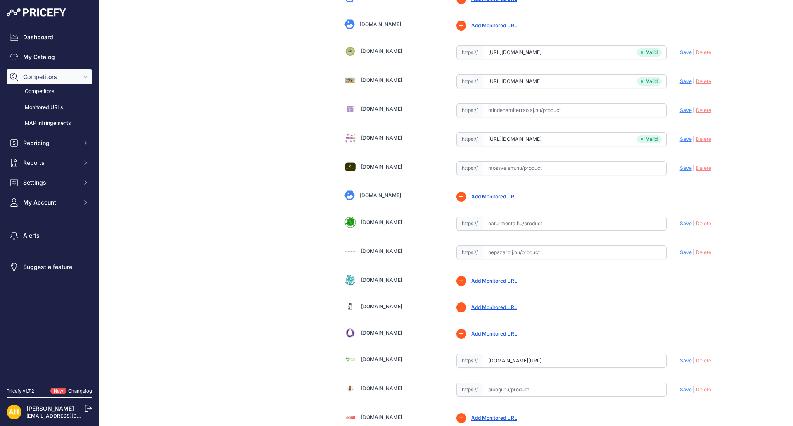
click at [533, 110] on input "text" at bounding box center [575, 110] width 184 height 14
paste input "https://www.mindenamiterraolaj.hu/vadnarancs-citrus-sinensis-60204655"
click at [680, 110] on span "Save" at bounding box center [686, 110] width 12 height 6
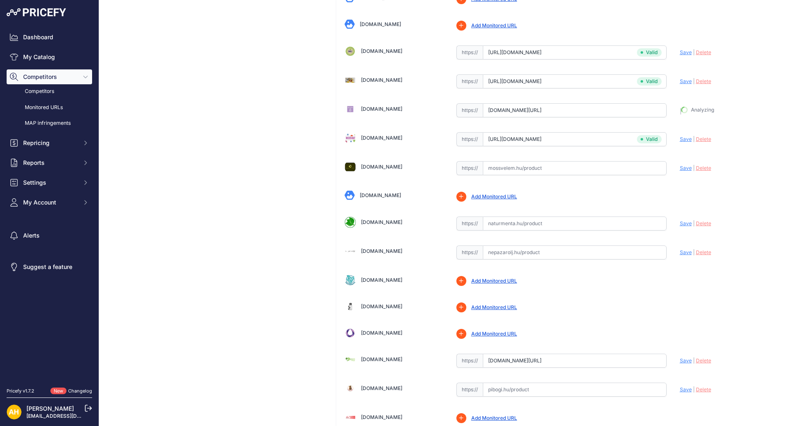
type input "https://www.mindenamiterraolaj.hu/vadnarancs-citrus-sinensis-60204655?prirule_j…"
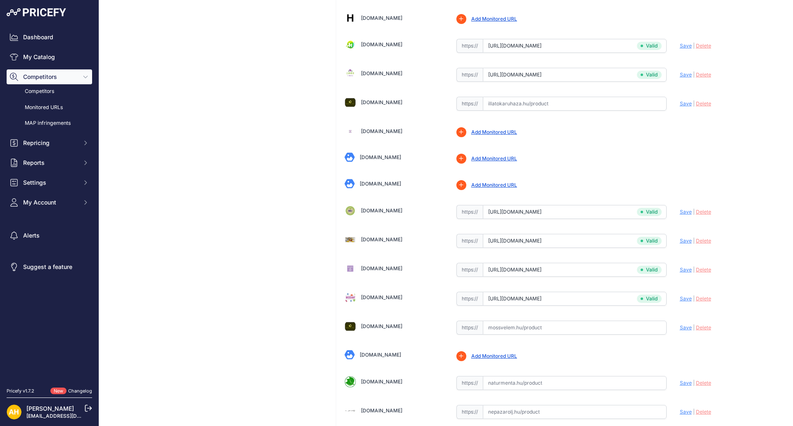
scroll to position [880, 0]
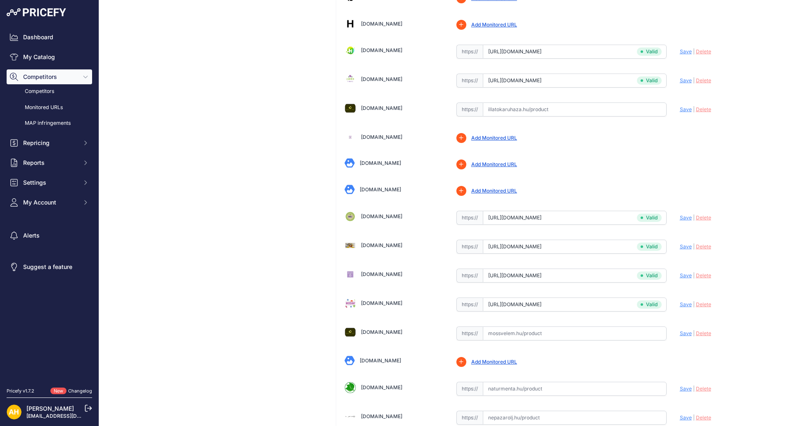
click at [515, 111] on input "text" at bounding box center [575, 109] width 184 height 14
paste input "https://illatokaruhaza.hu/doterra-wild-orange-15ml-725"
click at [680, 110] on span "Save" at bounding box center [686, 109] width 12 height 6
type input "https://illatokaruhaza.hu/doterra-wild-orange-15ml-725?prirule_jdsnikfkfjsd=8997"
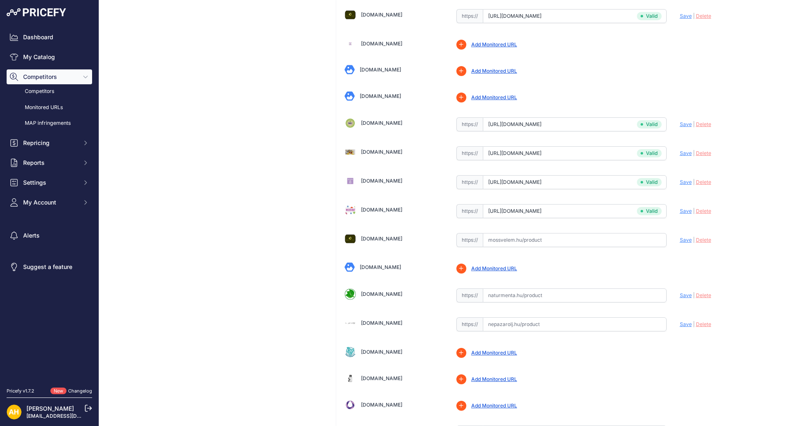
scroll to position [963, 0]
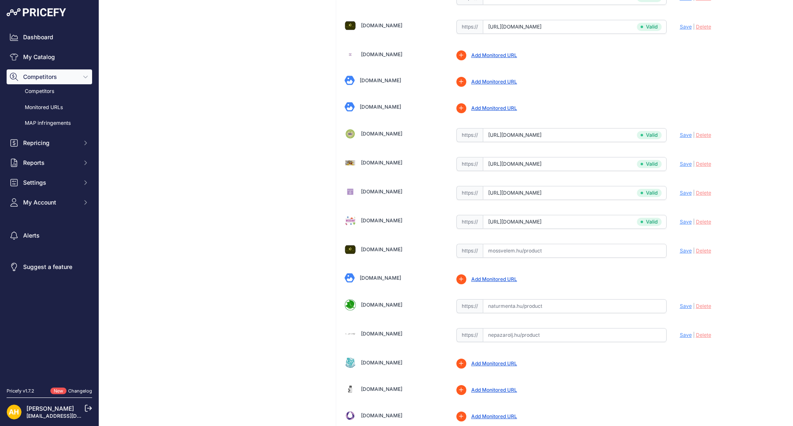
click at [498, 306] on input "text" at bounding box center [575, 306] width 184 height 14
paste input "https://naturmenta.hu/vadnarancs-illoolaj-15-ml"
type input "naturmenta.hu/vadnarancs-illoolaj-15-ml"
click at [681, 302] on div "Update Profile Save | Delete Analyzing" at bounding box center [729, 303] width 98 height 13
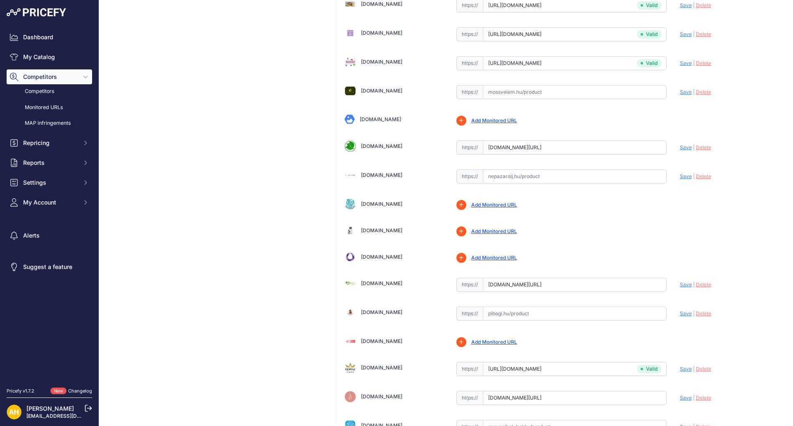
scroll to position [1128, 0]
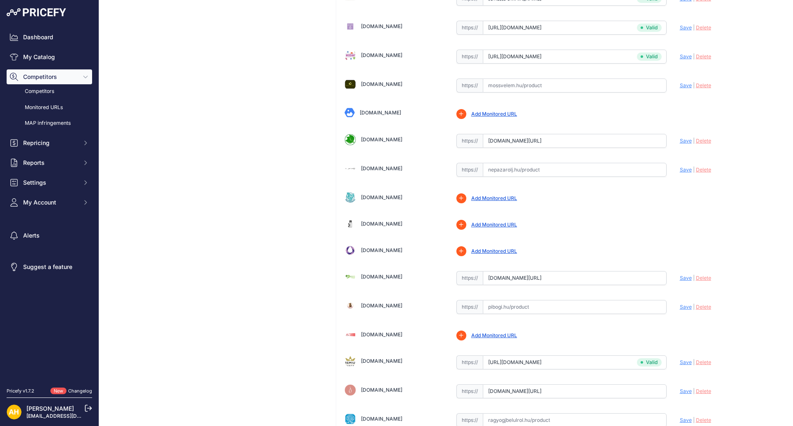
click at [521, 307] on input "text" at bounding box center [575, 307] width 184 height 14
paste input "https://www.pibogi.hu/Vadnarancs-15-ml-Wild-Orange"
click at [681, 308] on span "Save" at bounding box center [686, 307] width 12 height 6
type input "https://www.pibogi.hu/Vadnarancs-15-ml-Wild-Orange?prirule_jdsnikfkfjsd=8997"
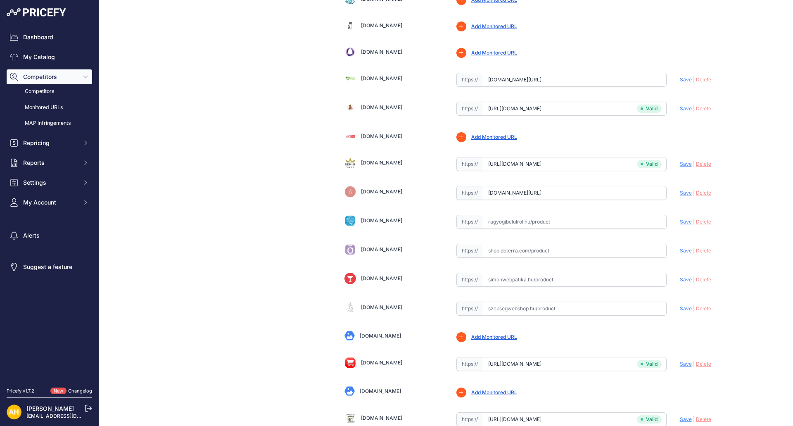
scroll to position [1376, 0]
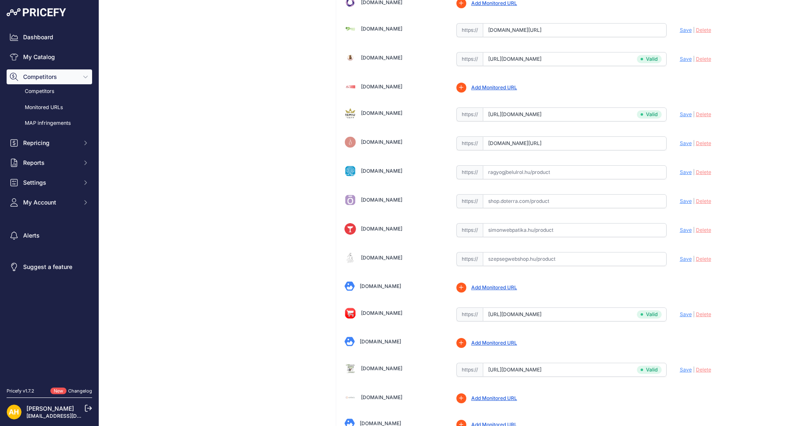
click at [532, 259] on input "text" at bounding box center [575, 259] width 184 height 14
paste input "https://szepsegwebshop.hu/termek/doterra-vadnarancs-illoolaj-15-ml-wild-orange/"
click at [680, 257] on span "Save" at bounding box center [686, 259] width 12 height 6
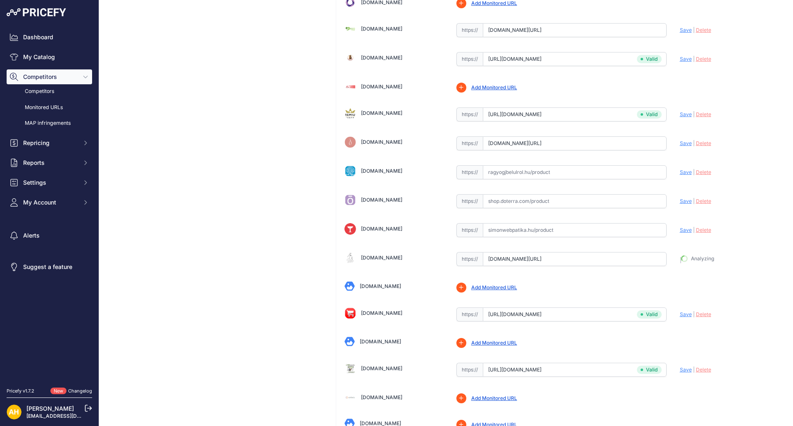
type input "https://szepsegwebshop.hu/termek/doterra-vadnarancs-illoolaj-15-ml-wild-orange/…"
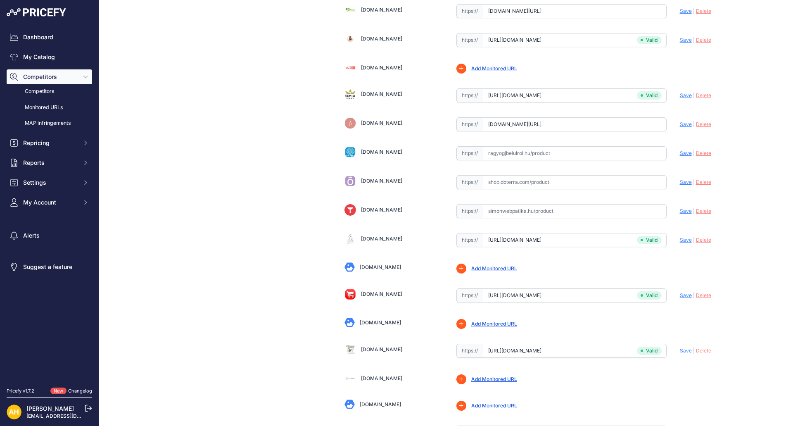
scroll to position [1376, 0]
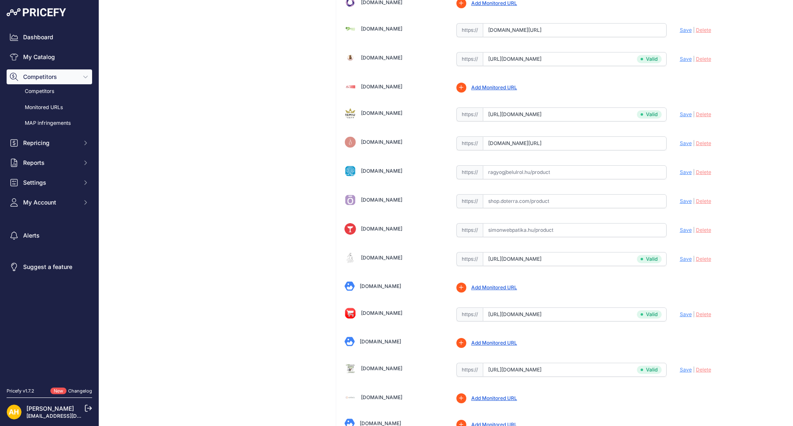
click at [498, 174] on input "text" at bounding box center [575, 172] width 184 height 14
paste input "https://ragyogjbelulrol.hu/doterra_vadnarancs_illoolaj"
click at [680, 171] on span "Save" at bounding box center [686, 172] width 12 height 6
type input "https://ragyogjbelulrol.hu/doterra_vadnarancs_illoolaj?prirule_jdsnikfkfjsd=8997"
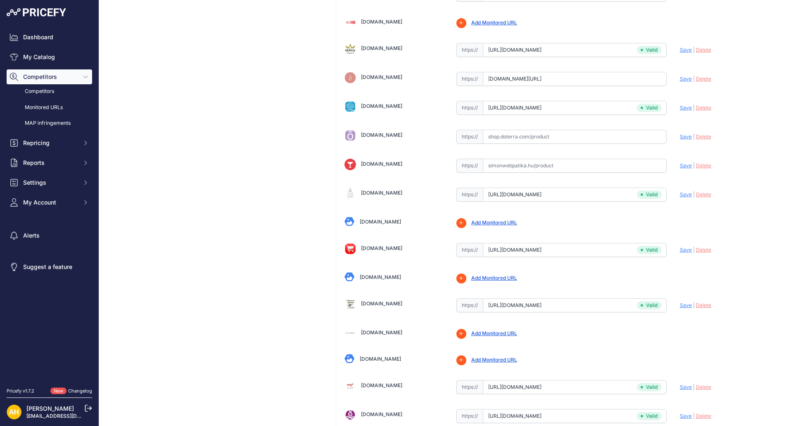
scroll to position [1518, 0]
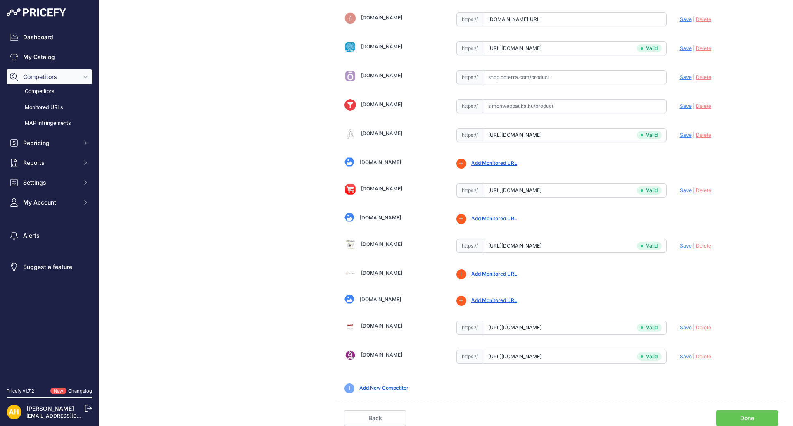
click at [738, 410] on link "Done" at bounding box center [747, 418] width 62 height 16
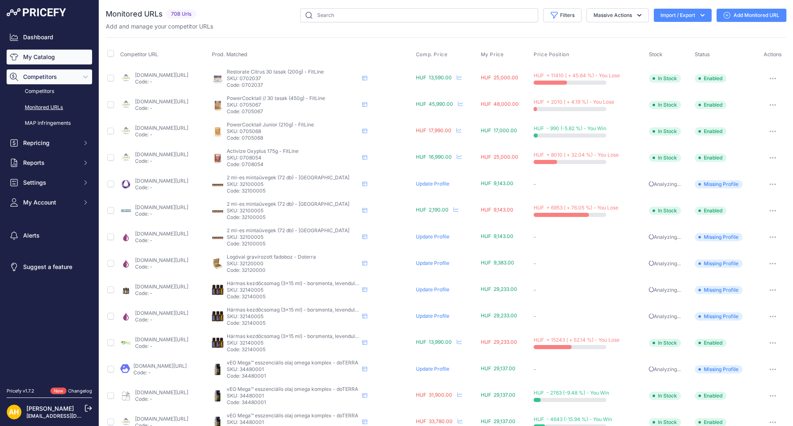
click at [42, 58] on link "My Catalog" at bounding box center [49, 57] width 85 height 15
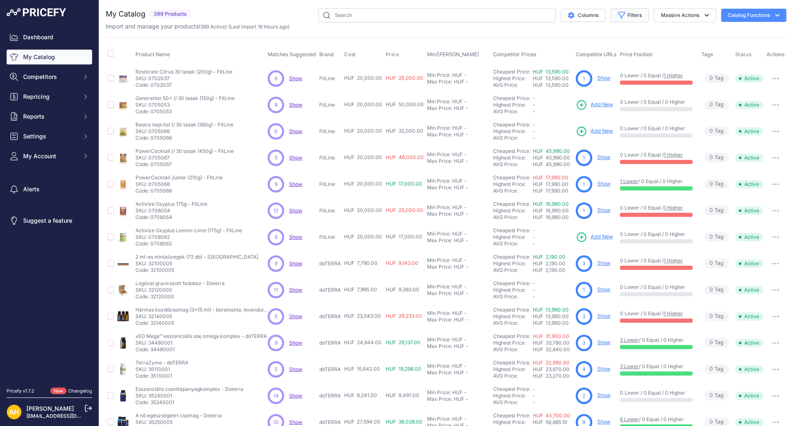
click at [630, 14] on button "Filters" at bounding box center [629, 15] width 38 height 14
click at [602, 113] on select "Select an option doTERRA FitLine MESE TEA MyFlame Vonia" at bounding box center [602, 116] width 79 height 14
select select "doTERRA"
click at [563, 109] on select "Select an option doTERRA FitLine MESE TEA MyFlame Vonia" at bounding box center [602, 116] width 79 height 14
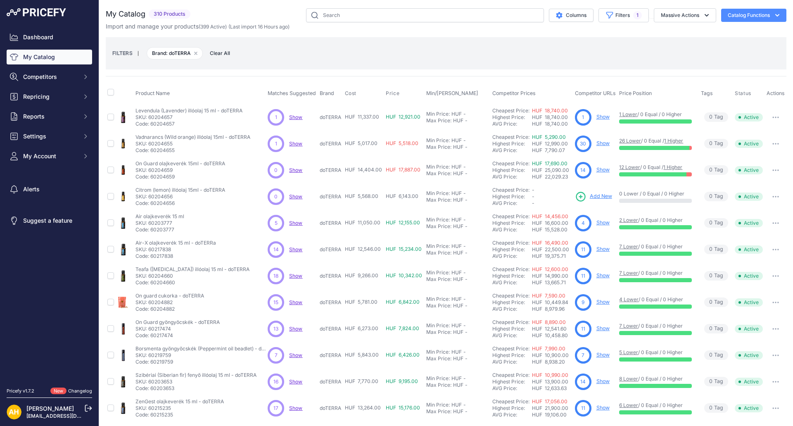
click at [665, 48] on div "FILTERS | Brand: doTERRA Remove filter option Clear All" at bounding box center [445, 53] width 667 height 22
click at [604, 118] on link "Show" at bounding box center [602, 117] width 13 height 6
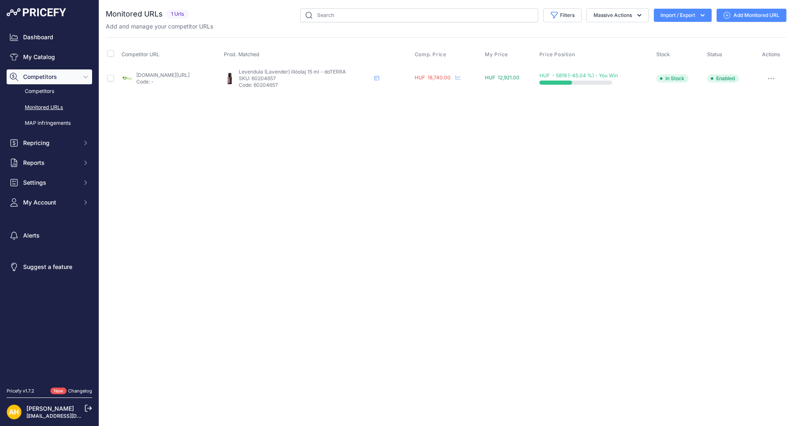
click at [752, 18] on link "Add Monitored URL" at bounding box center [751, 15] width 70 height 13
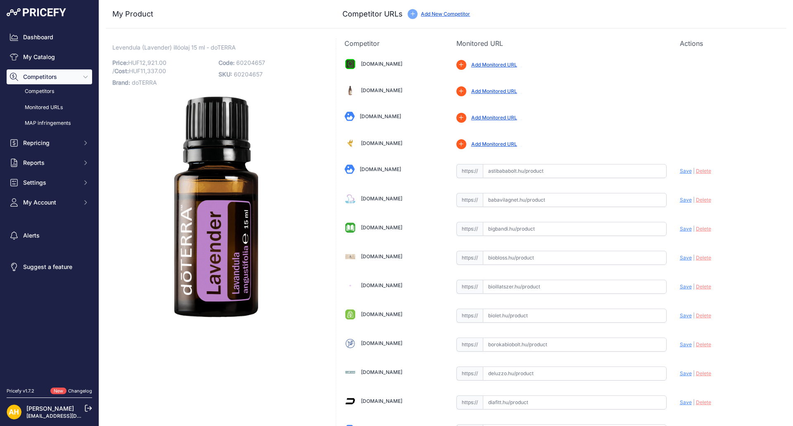
click at [380, 226] on link "[DOMAIN_NAME]" at bounding box center [381, 227] width 41 height 6
click at [512, 230] on input "text" at bounding box center [575, 229] width 184 height 14
paste input "https://bigbandi.hu/doterra-levendula-illoolaj-15-ml-60204657-15"
click at [680, 230] on span "Save" at bounding box center [686, 228] width 12 height 6
type input "https://bigbandi.hu/doterra-levendula-illoolaj-15-ml-60204657-15?prirule_jdsnik…"
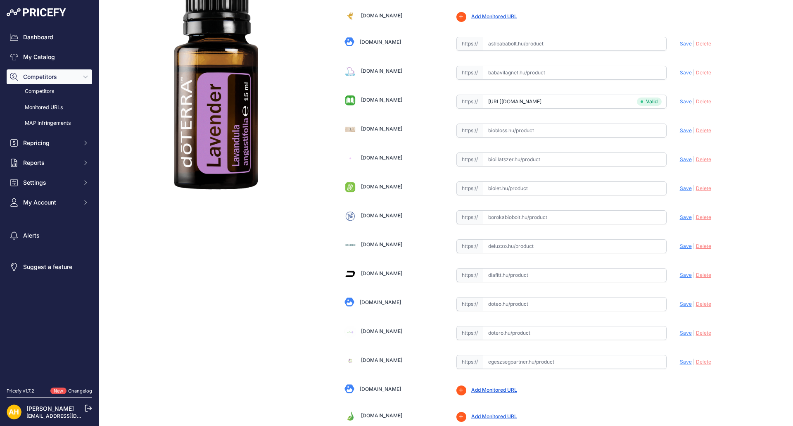
scroll to position [248, 0]
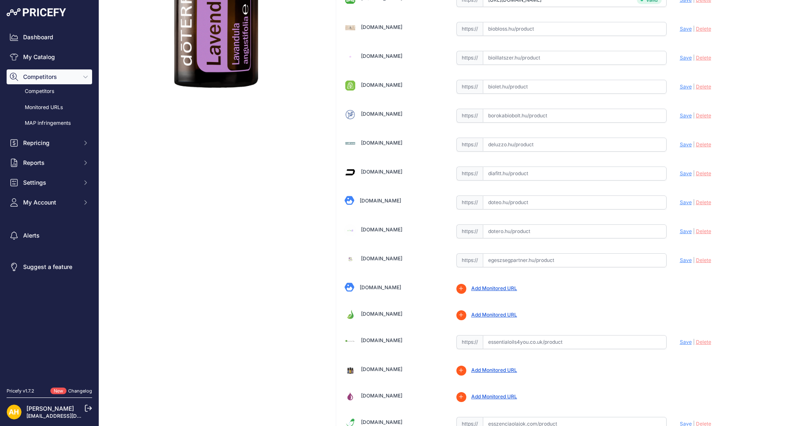
click at [372, 141] on link "Deluzzo.hu" at bounding box center [381, 143] width 41 height 6
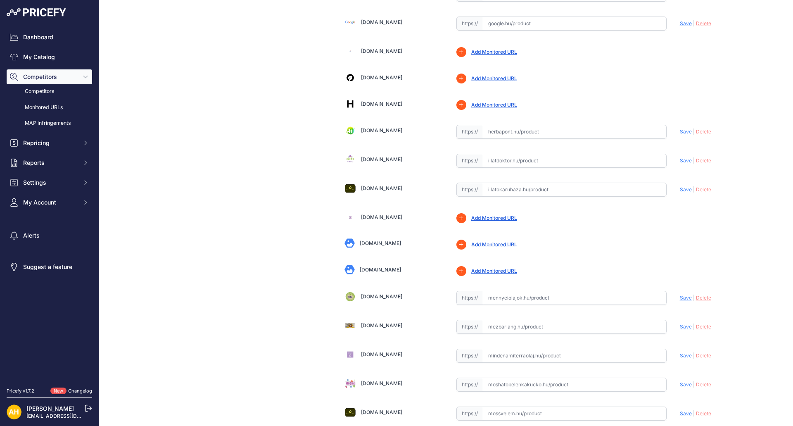
scroll to position [807, 0]
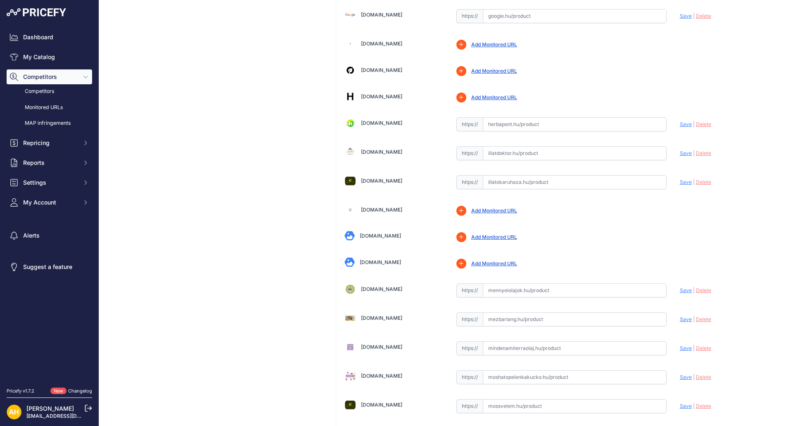
click at [372, 153] on link "Illatdoktor.hu" at bounding box center [381, 152] width 41 height 6
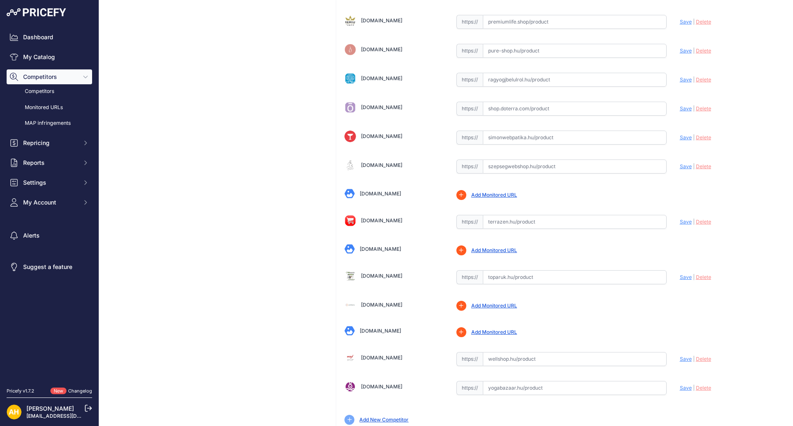
scroll to position [1499, 0]
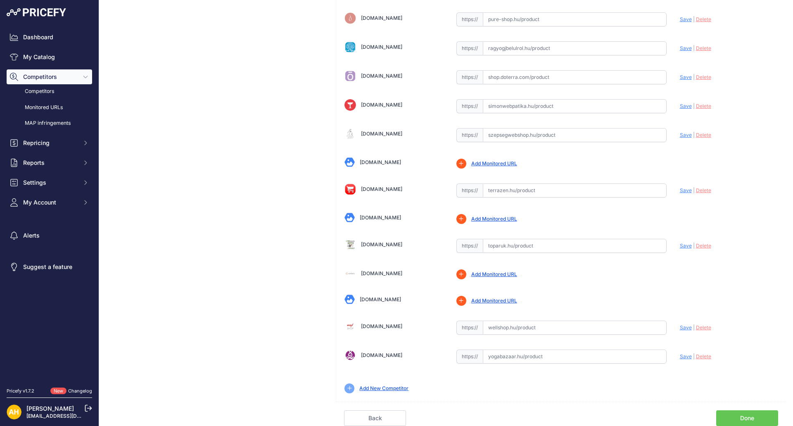
click at [371, 324] on link "Wellshop.hu" at bounding box center [381, 326] width 41 height 6
click at [370, 354] on link "Yogabazaar.hu" at bounding box center [381, 355] width 41 height 6
click at [527, 359] on input "text" at bounding box center [575, 356] width 184 height 14
paste input "https://yogabazaar.hu/lavender-levendula-illoolaj-15-ml-doterra"
click at [680, 357] on span "Save" at bounding box center [686, 356] width 12 height 6
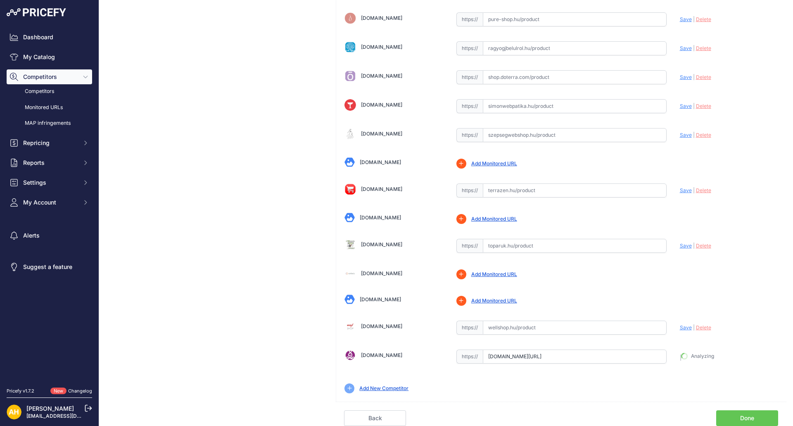
type input "https://yogabazaar.hu/lavender-levendula-illoolaj-15-ml-doterra?prirule_jdsnikf…"
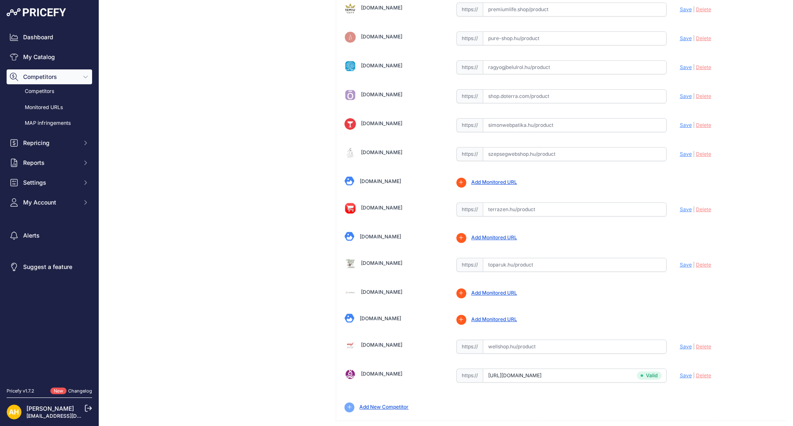
scroll to position [1518, 0]
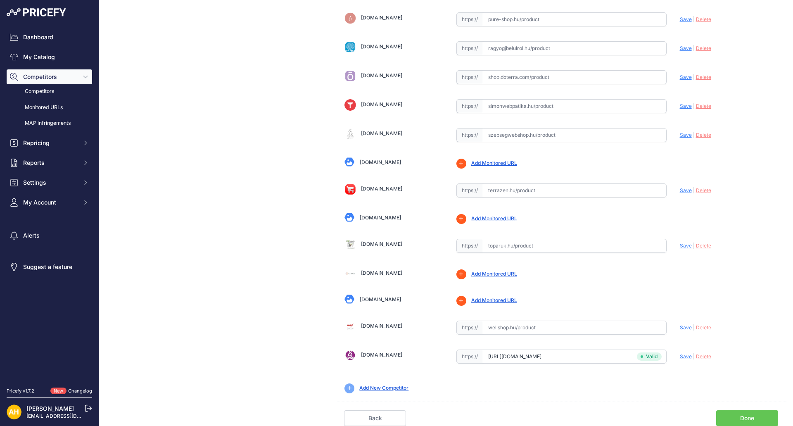
click at [529, 330] on input "text" at bounding box center [575, 327] width 184 height 14
paste input "https://wellshop.hu/onallo-doterra-olaj-levendula-15-ml"
click at [681, 327] on span "Save" at bounding box center [686, 327] width 12 height 6
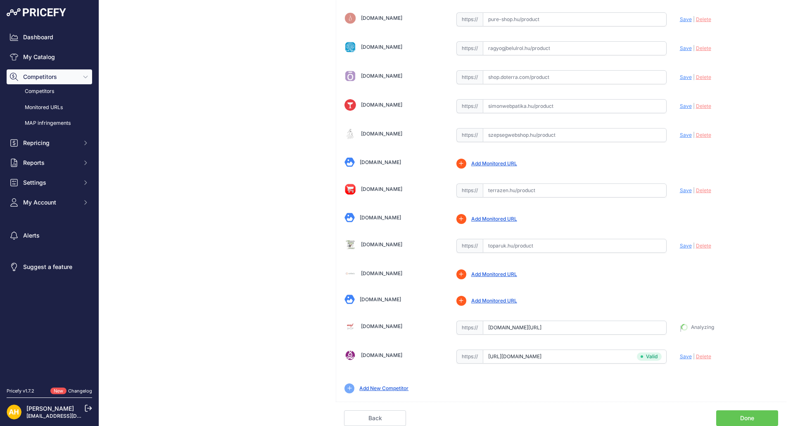
type input "https://wellshop.hu/onallo-doterra-olaj-levendula-15-ml?prirule_jdsnikfkfjsd=89…"
click at [372, 243] on link "Toparuk.hu" at bounding box center [381, 244] width 41 height 6
click at [505, 246] on input "text" at bounding box center [575, 246] width 184 height 14
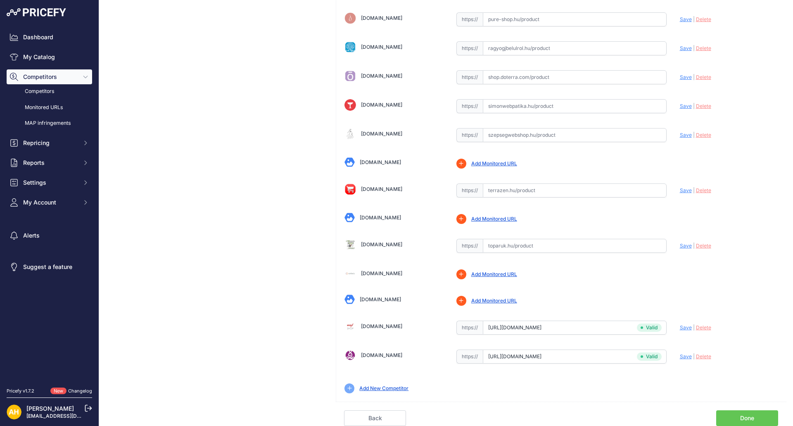
paste input "https://toparuk.hu/doTERRA-Lavender-Levendula-esszencialis-olaj-illoolaj-15ml"
click at [680, 247] on span "Save" at bounding box center [686, 245] width 12 height 6
type input "https://toparuk.hu/doTERRA-Lavender-Levendula-esszencialis-olaj-illoolaj-15ml?p…"
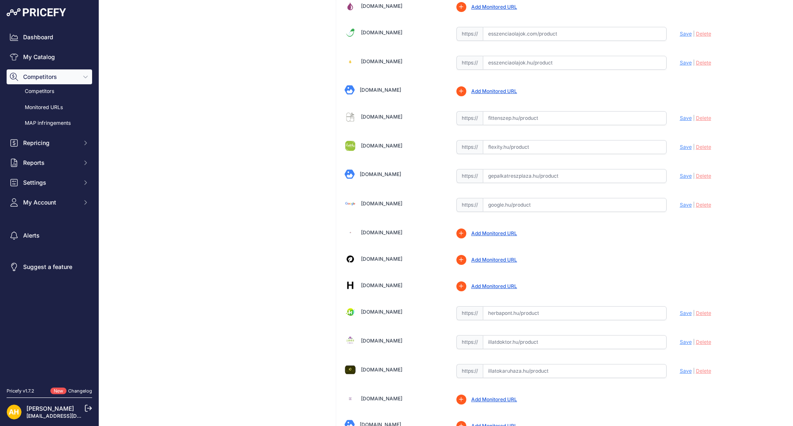
scroll to position [632, 0]
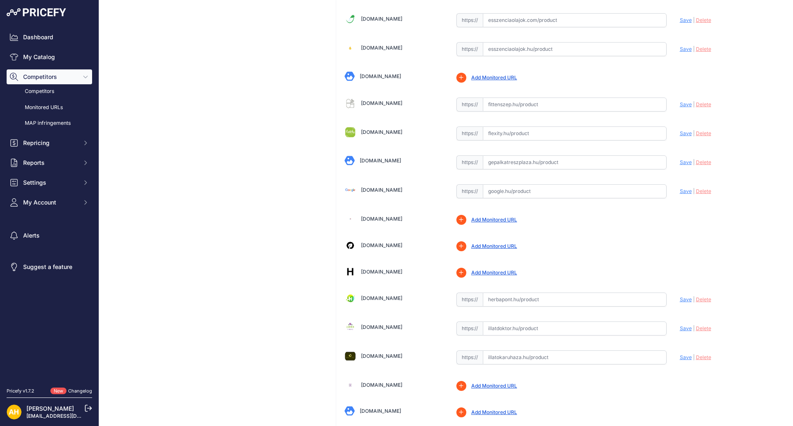
click at [506, 325] on input "text" at bounding box center [575, 328] width 184 height 14
paste input "https://illatdoktor.hu/termek/levendula_-_lavender_15ml_-_kommunikacio_es_a_nyu…"
click at [680, 327] on span "Save" at bounding box center [686, 328] width 12 height 6
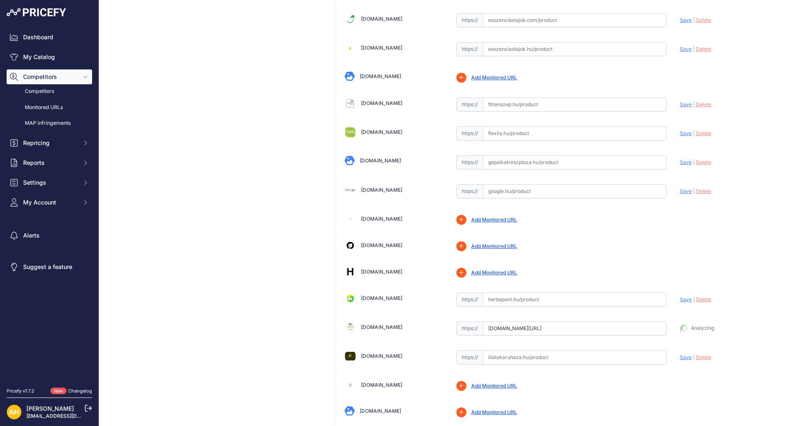
type input "https://illatdoktor.hu/termek/levendula_-_lavender_15ml_-_kommunikacio_es_a_nyu…"
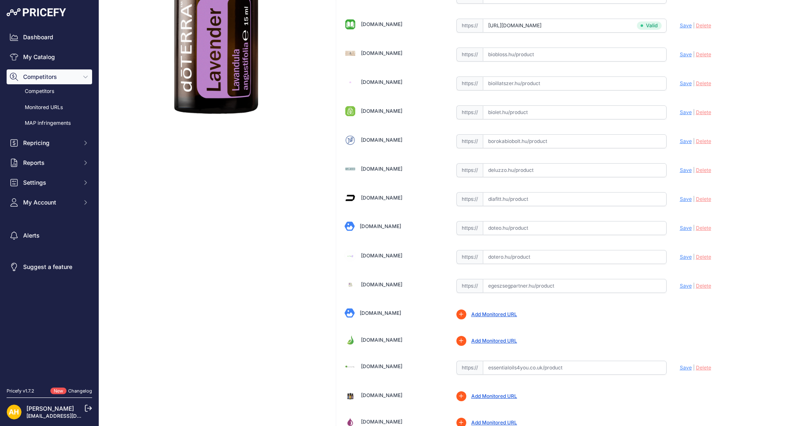
scroll to position [206, 0]
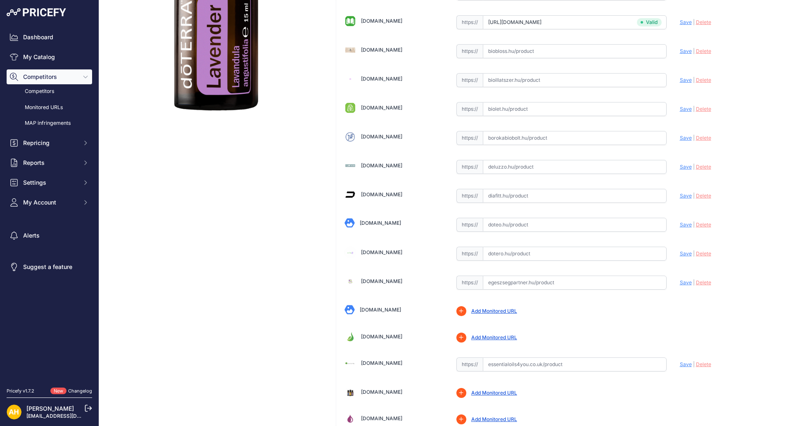
drag, startPoint x: 501, startPoint y: 167, endPoint x: 534, endPoint y: 168, distance: 33.1
click at [501, 167] on input "text" at bounding box center [575, 167] width 184 height 14
paste input "https://deluzzo.hu/products/doterra-levendula-illoolaj-15-ml"
click at [680, 166] on span "Save" at bounding box center [686, 167] width 12 height 6
type input "https://deluzzo.hu/products/doterra-levendula-illoolaj-15-ml?prirule_jdsnikfkfj…"
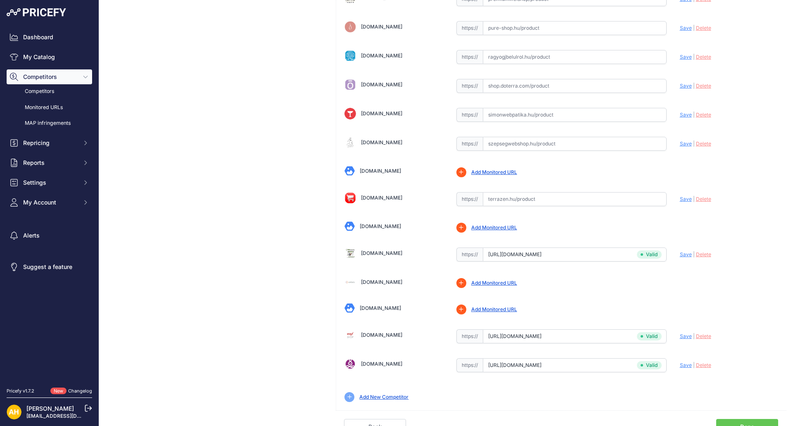
scroll to position [1499, 0]
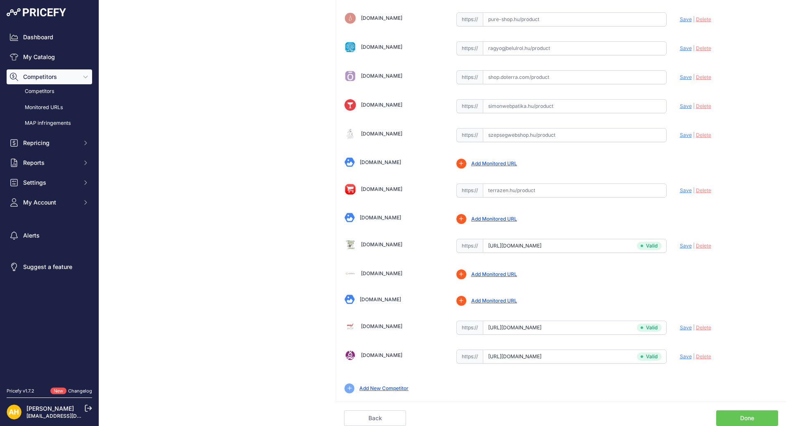
click at [747, 423] on link "Done" at bounding box center [747, 418] width 62 height 16
click at [742, 418] on link "Done" at bounding box center [747, 418] width 62 height 16
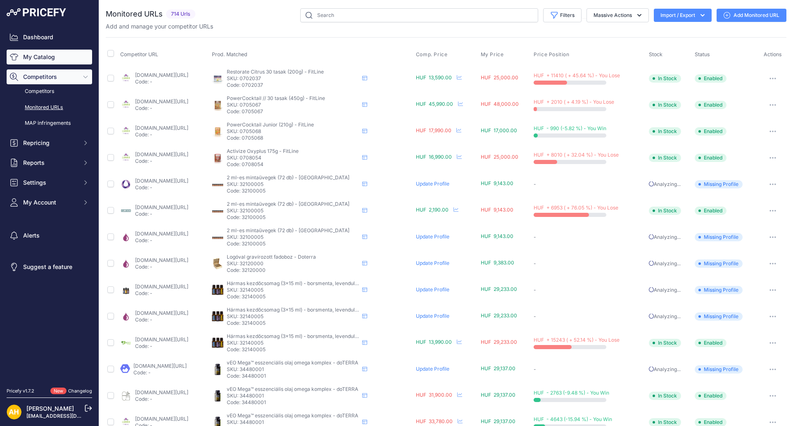
click at [40, 58] on link "My Catalog" at bounding box center [49, 57] width 85 height 15
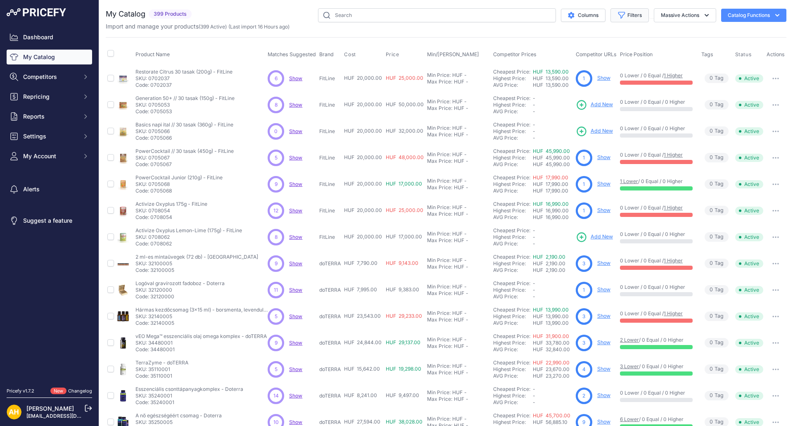
click at [619, 14] on button "Filters" at bounding box center [629, 15] width 38 height 14
click at [598, 114] on select "Select an option doTERRA FitLine MESE TEA MyFlame Vonia" at bounding box center [602, 116] width 79 height 14
select select "doTERRA"
click at [563, 109] on select "Select an option doTERRA FitLine MESE TEA MyFlame Vonia" at bounding box center [602, 116] width 79 height 14
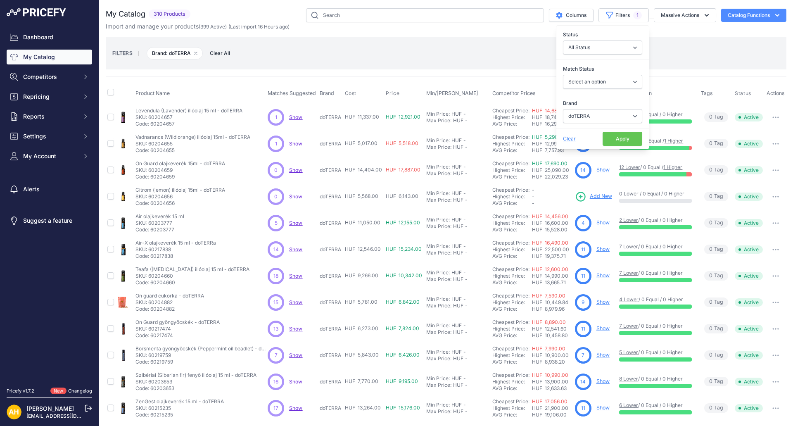
click at [673, 40] on div "FILTERS | Brand: doTERRA Remove filter option Clear All" at bounding box center [446, 53] width 681 height 32
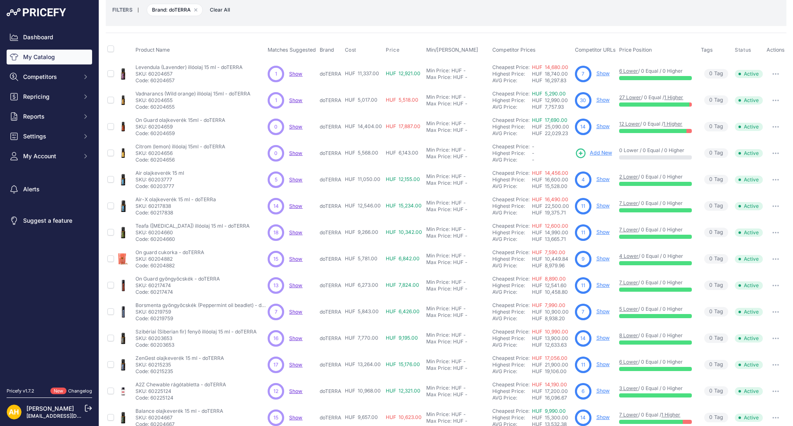
scroll to position [109, 0]
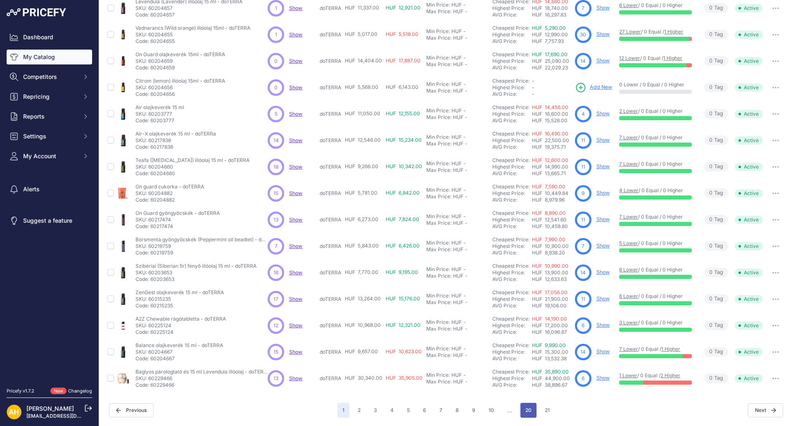
click at [522, 413] on button "20" at bounding box center [528, 410] width 16 height 15
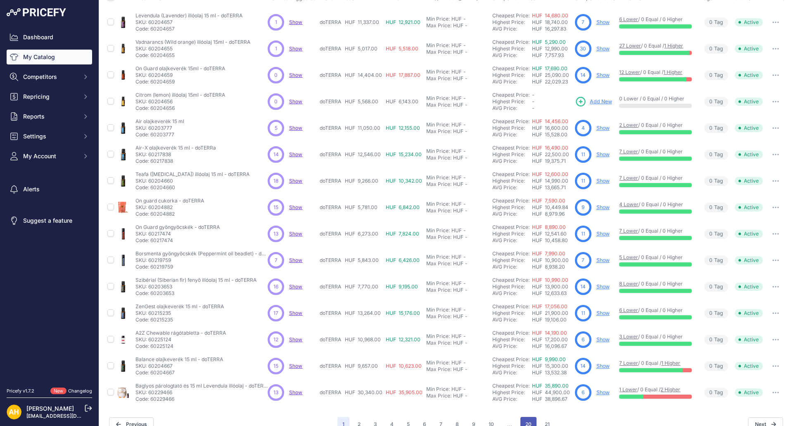
scroll to position [123, 0]
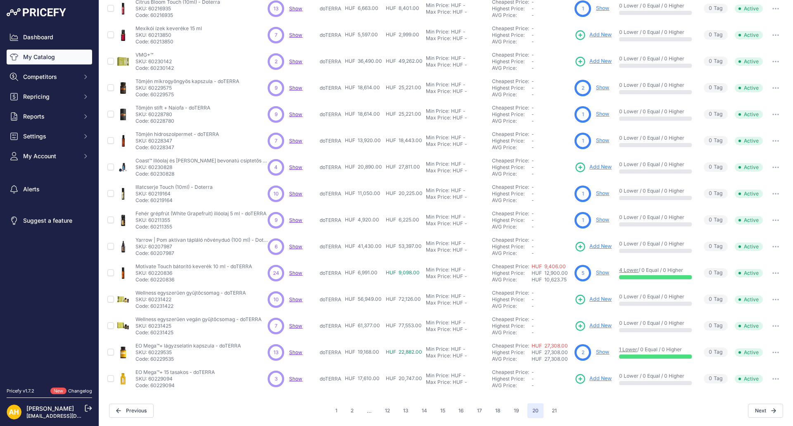
scroll to position [109, 0]
click at [296, 273] on span "Show" at bounding box center [295, 272] width 13 height 6
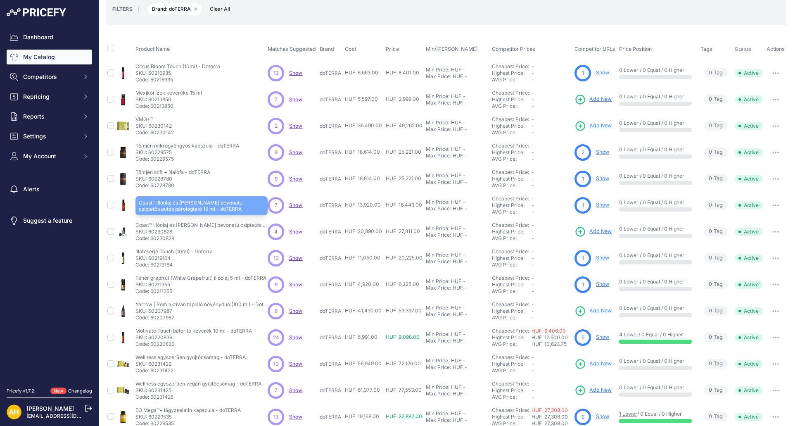
scroll to position [0, 0]
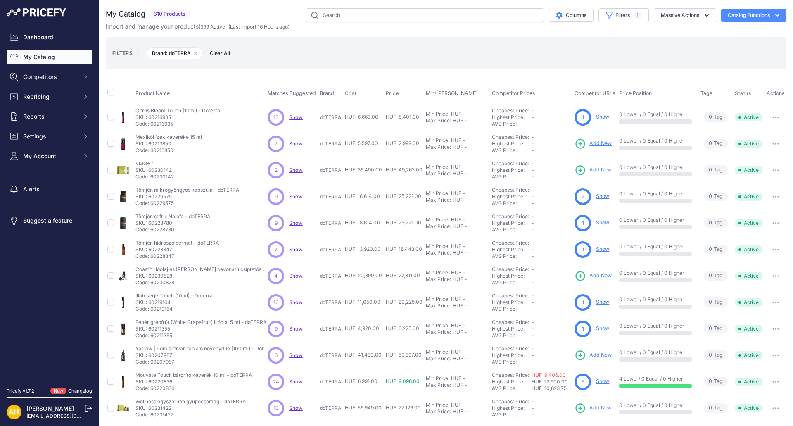
click at [266, 176] on tr "VMG+™" at bounding box center [446, 170] width 681 height 26
click at [297, 225] on span "Show" at bounding box center [295, 223] width 13 height 6
click at [297, 195] on span "Show" at bounding box center [295, 196] width 13 height 6
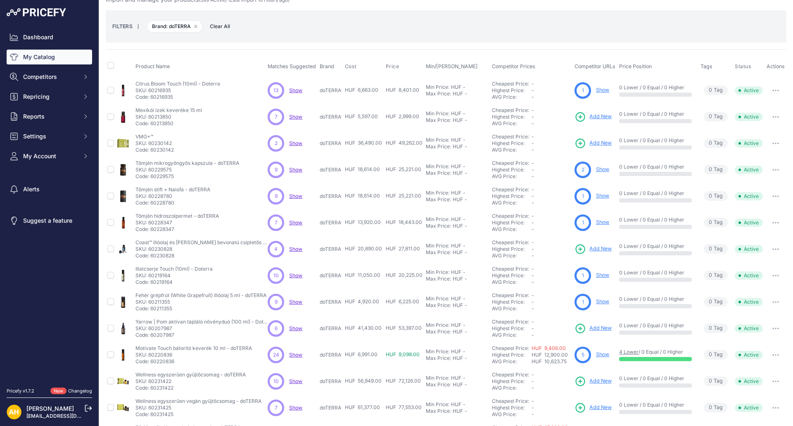
scroll to position [109, 0]
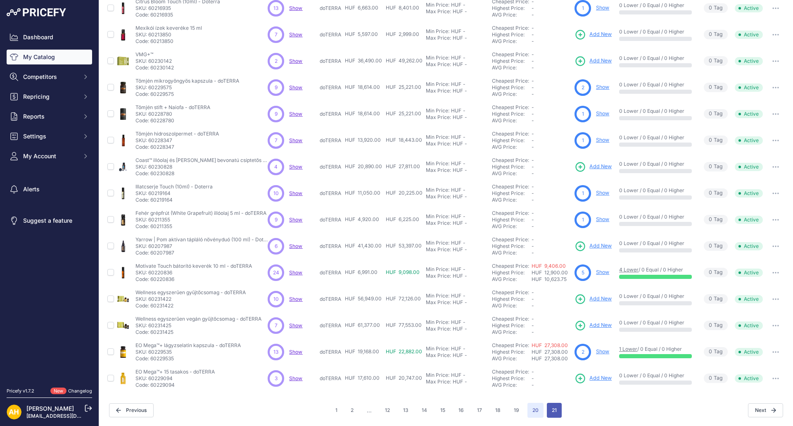
click at [550, 412] on button "21" at bounding box center [554, 410] width 15 height 15
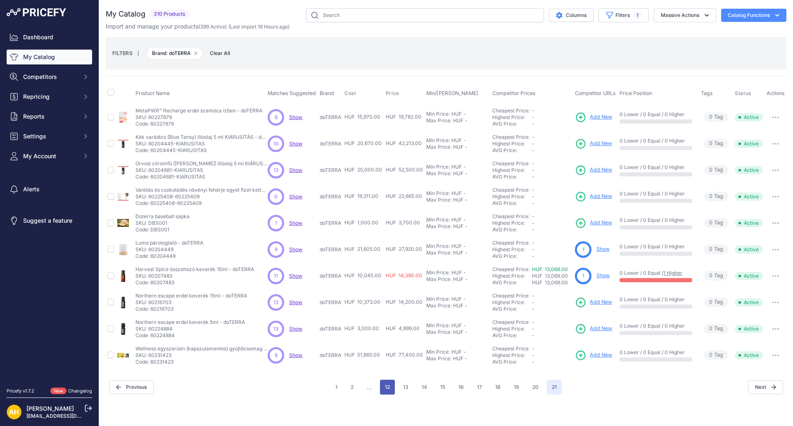
click at [382, 388] on button "12" at bounding box center [387, 387] width 15 height 15
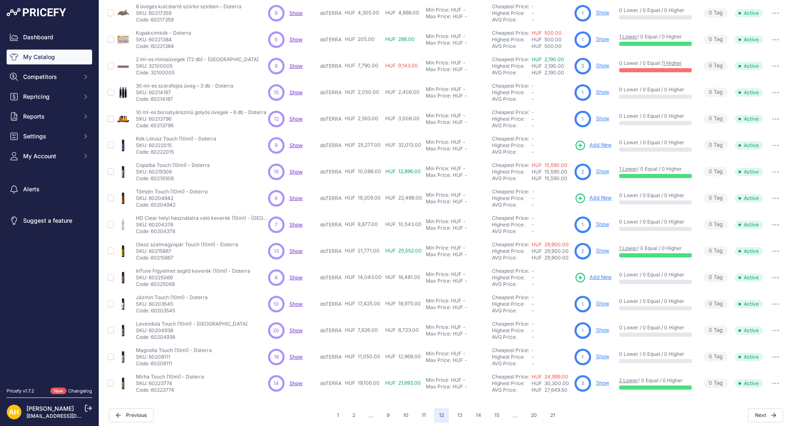
scroll to position [109, 0]
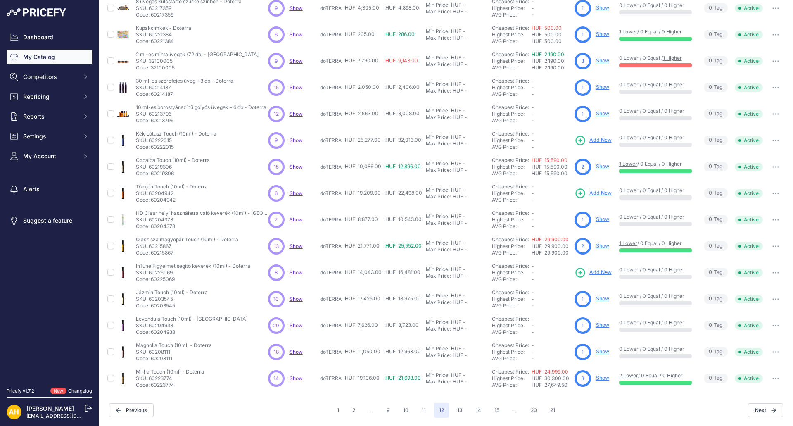
click at [294, 326] on span "Show" at bounding box center [295, 325] width 13 height 6
click at [297, 354] on span "Show" at bounding box center [295, 352] width 13 height 6
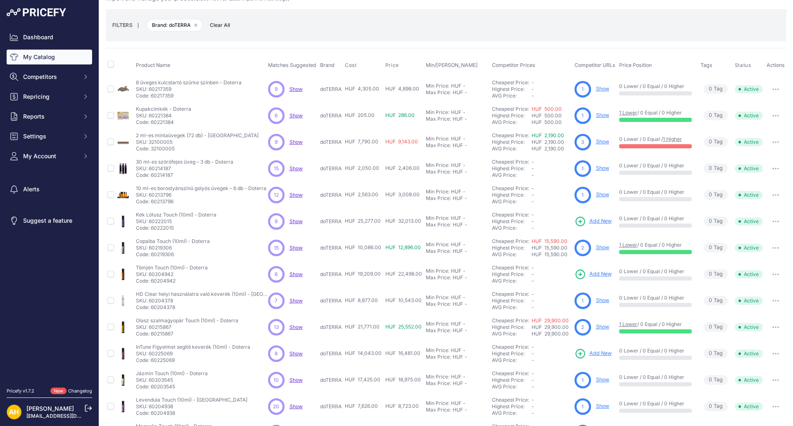
scroll to position [0, 0]
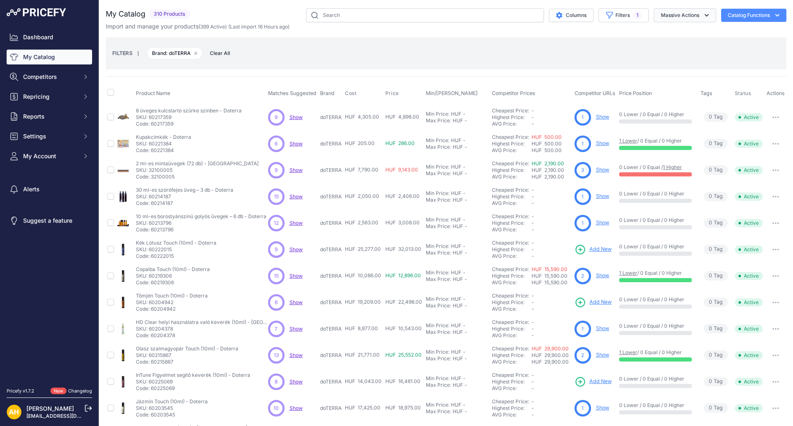
click at [659, 14] on button "Massive Actions" at bounding box center [685, 15] width 62 height 14
click at [547, 54] on div "FILTERS | Brand: doTERRA Remove filter option Clear All" at bounding box center [445, 53] width 667 height 22
click at [762, 15] on button "Catalog Functions" at bounding box center [753, 15] width 65 height 13
click at [354, 57] on div "FILTERS | Brand: doTERRA Remove filter option Clear All" at bounding box center [445, 53] width 667 height 22
drag, startPoint x: 259, startPoint y: 211, endPoint x: 236, endPoint y: 209, distance: 23.2
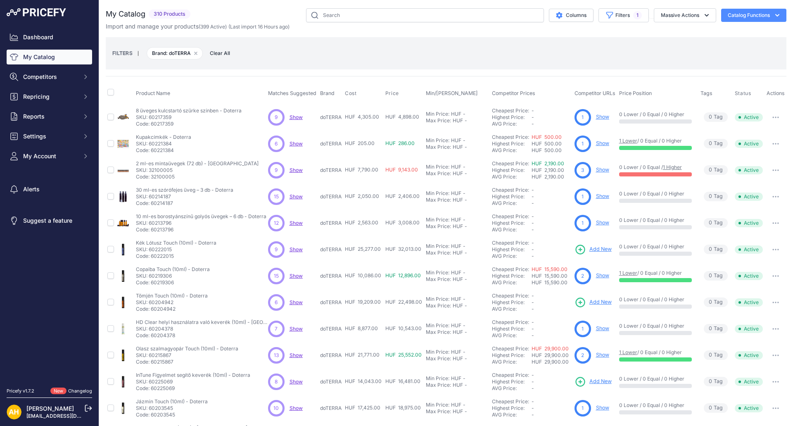
click at [235, 210] on td "10 ml-es borostyánszínű golyós üvegek – 6 db - Doterra 10 ml-es borostyánszínű …" at bounding box center [200, 223] width 132 height 26
drag, startPoint x: 237, startPoint y: 208, endPoint x: 312, endPoint y: 1, distance: 220.0
click at [311, 0] on div "You are not connected to the internet. My Catalog" at bounding box center [446, 267] width 681 height 535
click at [316, 59] on div "FILTERS | Brand: doTERRA Remove filter option Clear All" at bounding box center [445, 53] width 667 height 22
click at [294, 196] on span "Show" at bounding box center [295, 196] width 13 height 6
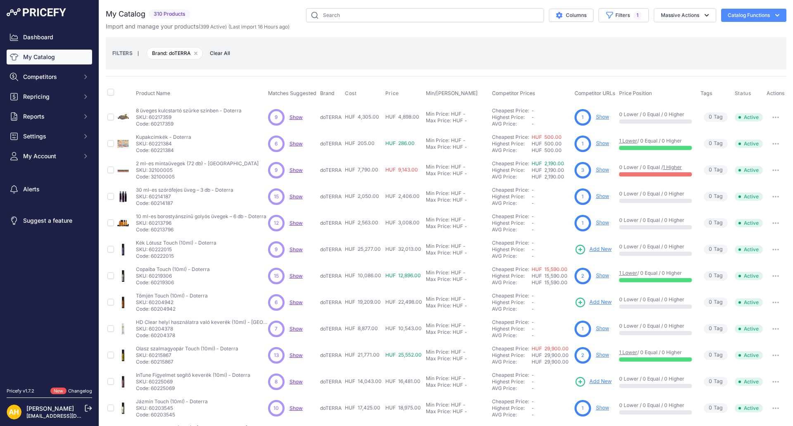
click at [293, 223] on span "Show" at bounding box center [295, 223] width 13 height 6
click at [296, 249] on span "Show" at bounding box center [295, 249] width 13 height 6
click at [295, 278] on span "Show" at bounding box center [295, 276] width 13 height 6
click at [293, 301] on span "Show" at bounding box center [295, 302] width 13 height 6
click at [294, 327] on span "Show" at bounding box center [295, 328] width 13 height 6
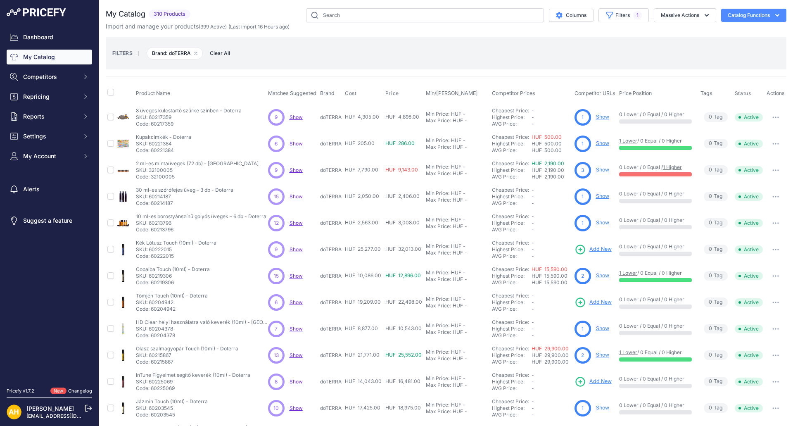
click at [293, 356] on span "Show" at bounding box center [295, 355] width 13 height 6
click at [295, 382] on span "Show" at bounding box center [295, 381] width 13 height 6
click at [297, 409] on span "Show" at bounding box center [295, 408] width 13 height 6
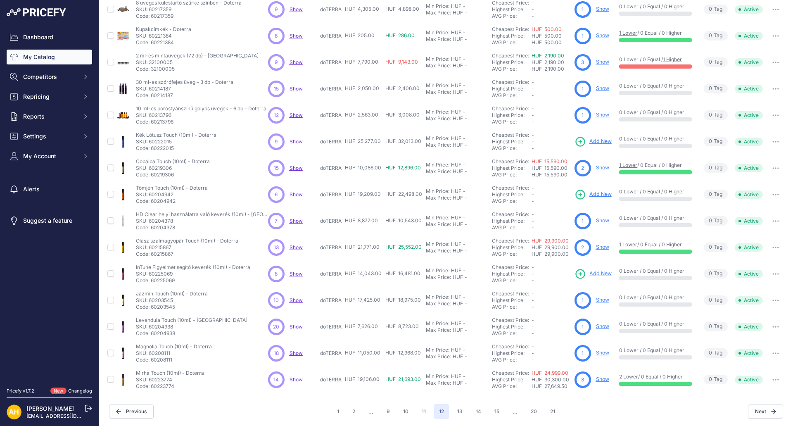
scroll to position [109, 0]
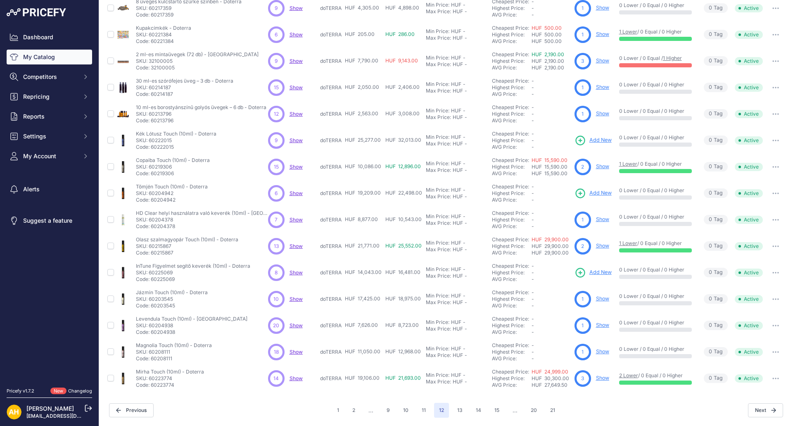
click at [294, 322] on span "Show" at bounding box center [295, 325] width 13 height 6
click at [299, 352] on span "Show" at bounding box center [295, 352] width 13 height 6
click at [298, 377] on span "Show" at bounding box center [295, 378] width 13 height 6
click at [457, 410] on button "13" at bounding box center [459, 410] width 15 height 15
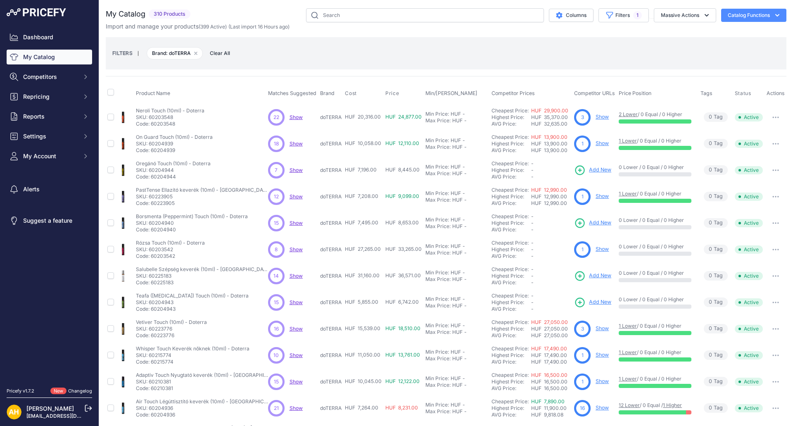
click at [295, 117] on span "Show" at bounding box center [295, 117] width 13 height 6
click at [294, 144] on span "Show" at bounding box center [295, 143] width 13 height 6
click at [297, 172] on span "Show" at bounding box center [295, 170] width 13 height 6
click at [292, 199] on span "Show" at bounding box center [295, 196] width 13 height 6
click at [293, 221] on span "Show" at bounding box center [295, 223] width 13 height 6
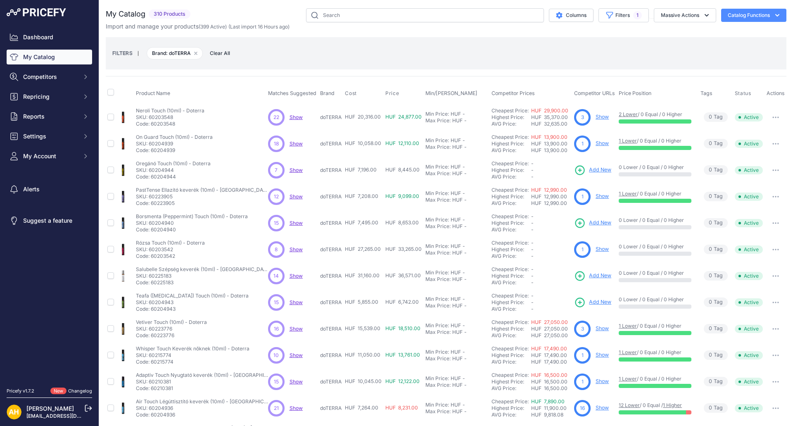
click at [295, 249] on span "Show" at bounding box center [295, 249] width 13 height 6
click at [296, 276] on span "Show" at bounding box center [295, 276] width 13 height 6
click at [296, 301] on span "Show" at bounding box center [295, 302] width 13 height 6
click at [297, 330] on span "Show" at bounding box center [295, 328] width 13 height 6
click at [293, 353] on span "Show" at bounding box center [295, 355] width 13 height 6
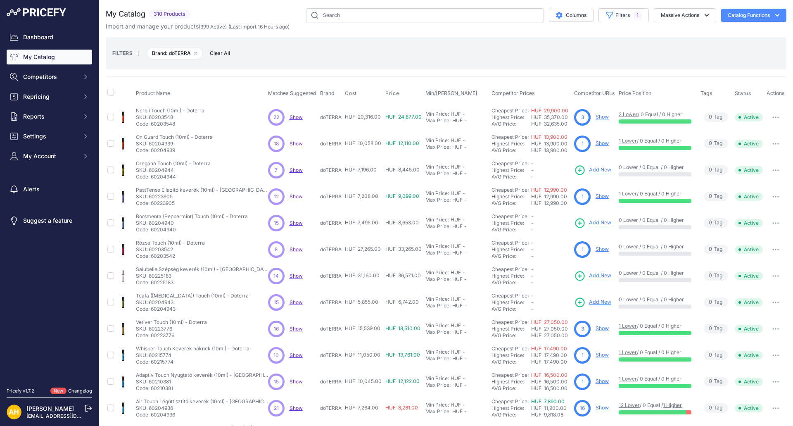
click at [298, 384] on span "Show" at bounding box center [295, 381] width 13 height 6
click at [292, 409] on span "Show" at bounding box center [295, 408] width 13 height 6
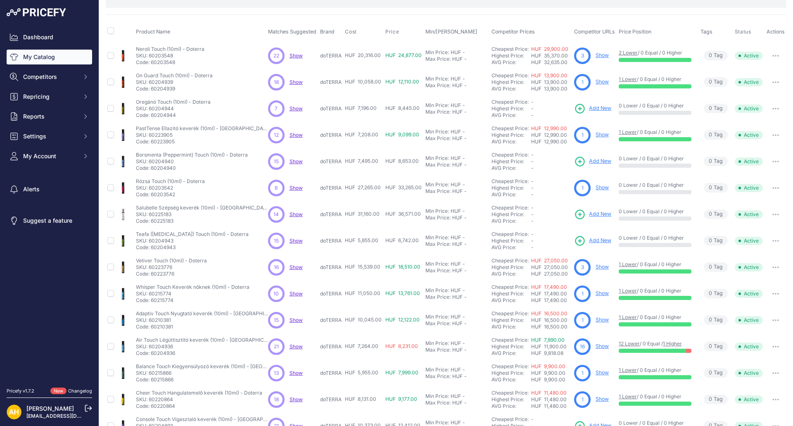
scroll to position [109, 0]
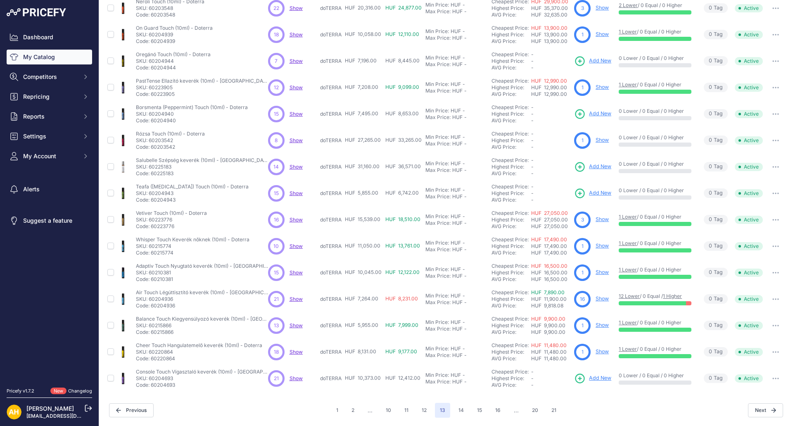
click at [297, 352] on span "Show" at bounding box center [295, 352] width 13 height 6
click at [292, 379] on span "Show" at bounding box center [295, 378] width 13 height 6
click at [461, 408] on button "14" at bounding box center [460, 410] width 15 height 15
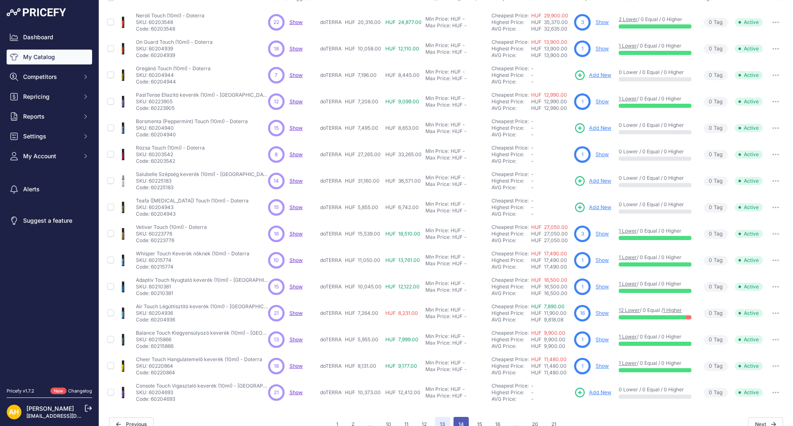
scroll to position [123, 0]
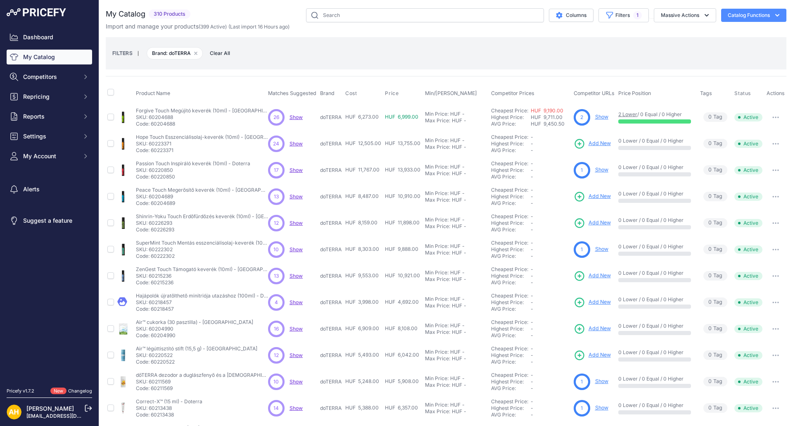
click at [297, 117] on span "Show" at bounding box center [295, 117] width 13 height 6
click at [295, 144] on span "Show" at bounding box center [295, 143] width 13 height 6
click at [295, 171] on span "Show" at bounding box center [295, 170] width 13 height 6
click at [298, 197] on span "Show" at bounding box center [295, 196] width 13 height 6
click at [299, 221] on span "Show" at bounding box center [295, 223] width 13 height 6
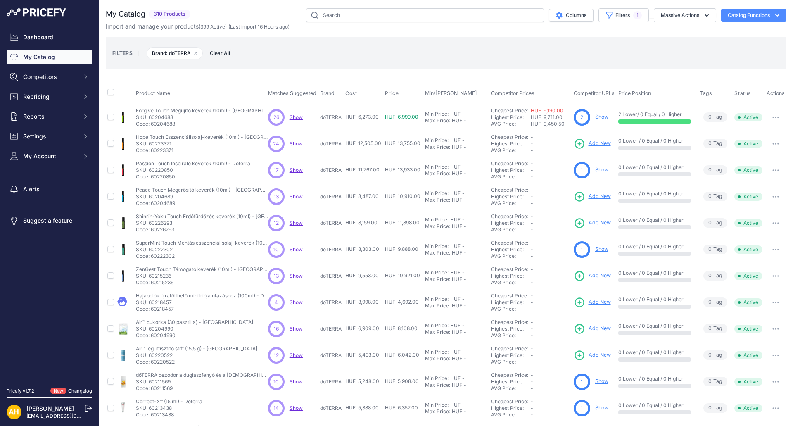
click at [297, 249] on span "Show" at bounding box center [295, 249] width 13 height 6
click at [294, 278] on span "Show" at bounding box center [295, 276] width 13 height 6
click at [296, 304] on span "Show" at bounding box center [295, 302] width 13 height 6
click at [299, 327] on span "Show" at bounding box center [295, 328] width 13 height 6
click at [294, 357] on span "Show" at bounding box center [295, 355] width 13 height 6
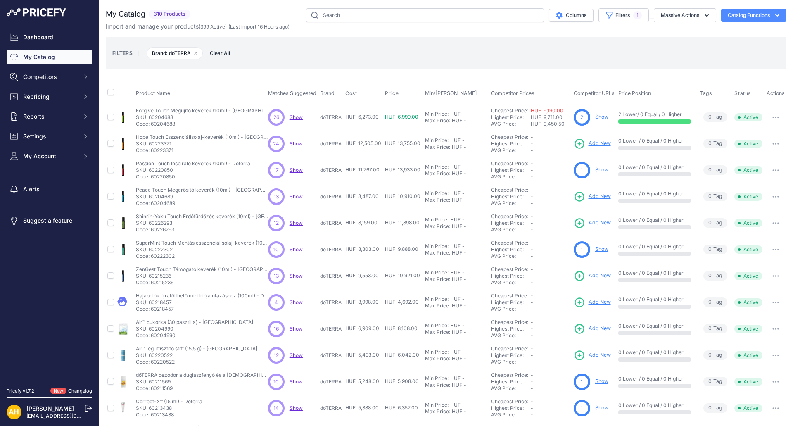
click at [294, 379] on span "Show" at bounding box center [295, 381] width 13 height 6
click at [297, 406] on span "Show" at bounding box center [295, 408] width 13 height 6
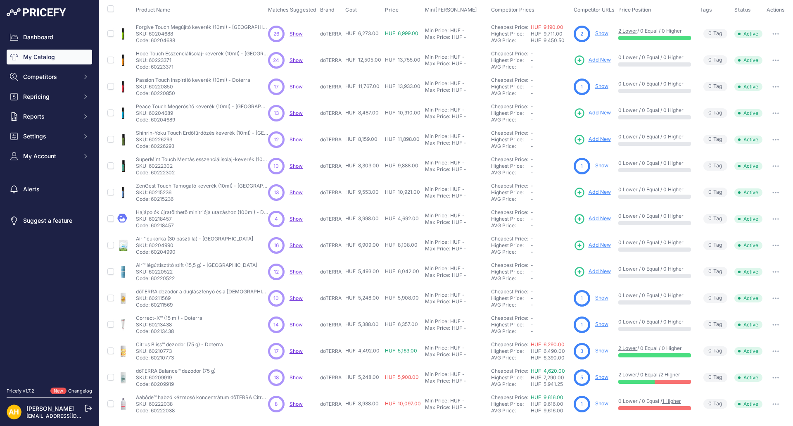
scroll to position [109, 0]
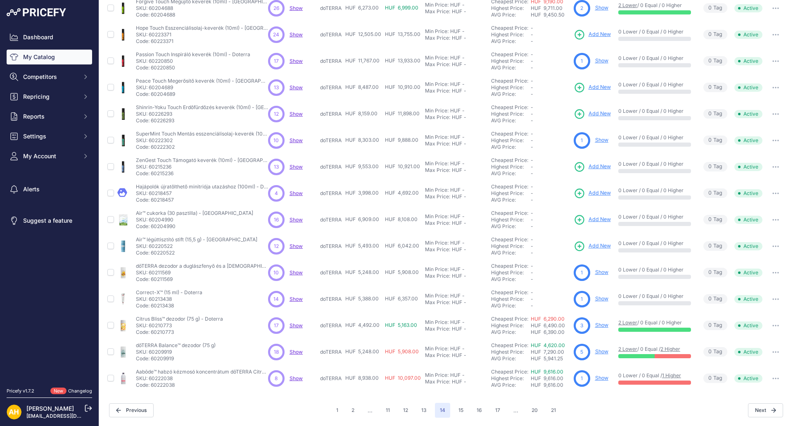
click at [297, 325] on span "Show" at bounding box center [295, 325] width 13 height 6
click at [292, 351] on span "Show" at bounding box center [295, 352] width 13 height 6
click at [295, 379] on span "Show" at bounding box center [295, 378] width 13 height 6
click at [458, 409] on button "15" at bounding box center [460, 410] width 15 height 15
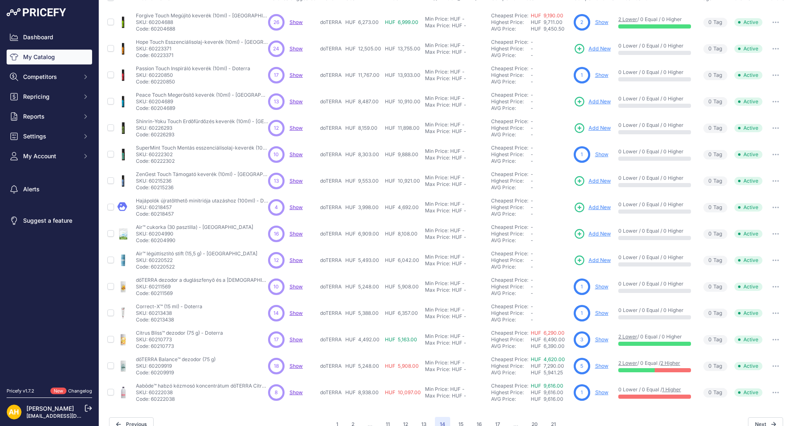
scroll to position [123, 0]
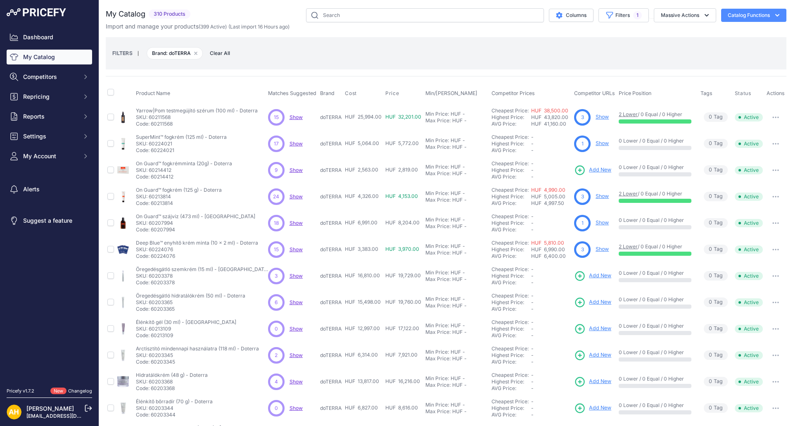
drag, startPoint x: 299, startPoint y: 116, endPoint x: 298, endPoint y: 123, distance: 7.1
click at [298, 116] on span "Show" at bounding box center [295, 117] width 13 height 6
click at [294, 144] on span "Show" at bounding box center [295, 143] width 13 height 6
click at [294, 171] on span "Show" at bounding box center [295, 170] width 13 height 6
click at [296, 195] on span "Show" at bounding box center [295, 196] width 13 height 6
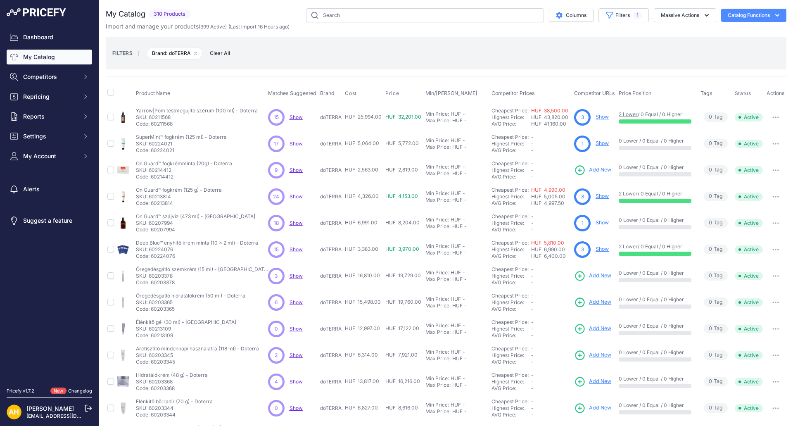
click at [299, 222] on span "Show" at bounding box center [295, 223] width 13 height 6
click at [292, 249] on span "Show" at bounding box center [295, 249] width 13 height 6
click at [298, 276] on span "Show" at bounding box center [295, 276] width 13 height 6
click at [295, 302] on span "Show" at bounding box center [295, 302] width 13 height 6
click at [297, 332] on p "Show Discovering..." at bounding box center [295, 328] width 13 height 7
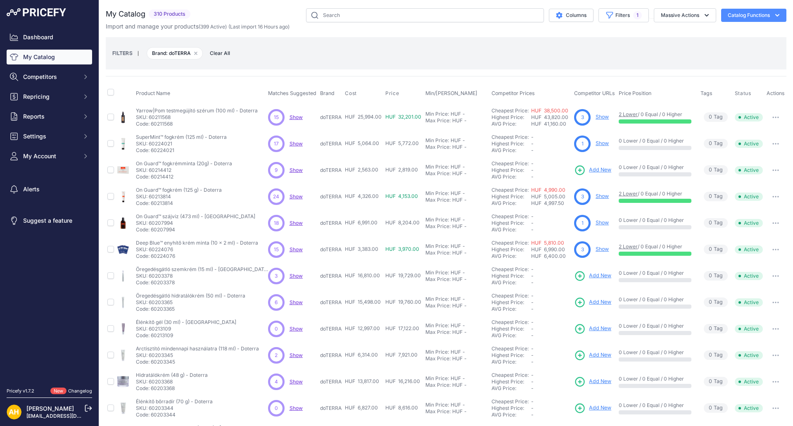
click at [297, 355] on span "Show" at bounding box center [295, 355] width 13 height 6
click at [300, 383] on span "Show" at bounding box center [295, 381] width 13 height 6
click at [296, 406] on span "Show" at bounding box center [295, 408] width 13 height 6
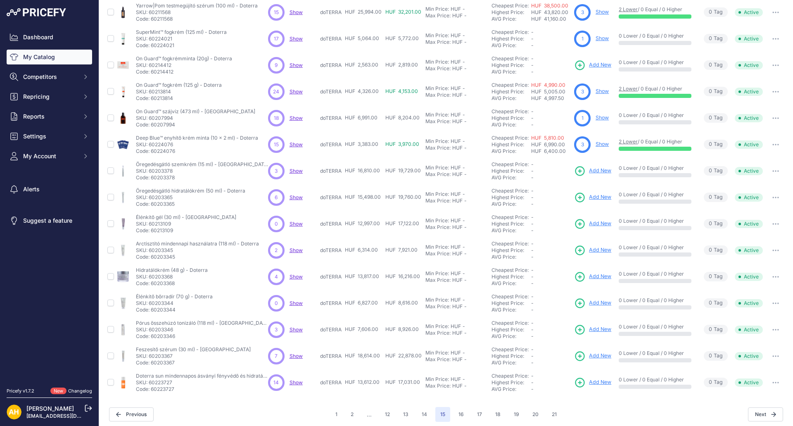
scroll to position [109, 0]
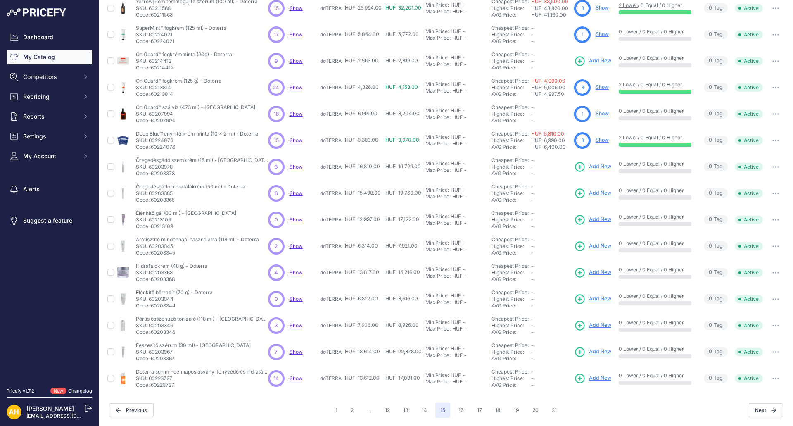
click at [298, 327] on span "Show" at bounding box center [295, 325] width 13 height 6
click at [297, 350] on span "Show" at bounding box center [295, 352] width 13 height 6
click at [300, 378] on span "Show" at bounding box center [295, 378] width 13 height 6
click at [458, 413] on button "16" at bounding box center [460, 410] width 15 height 15
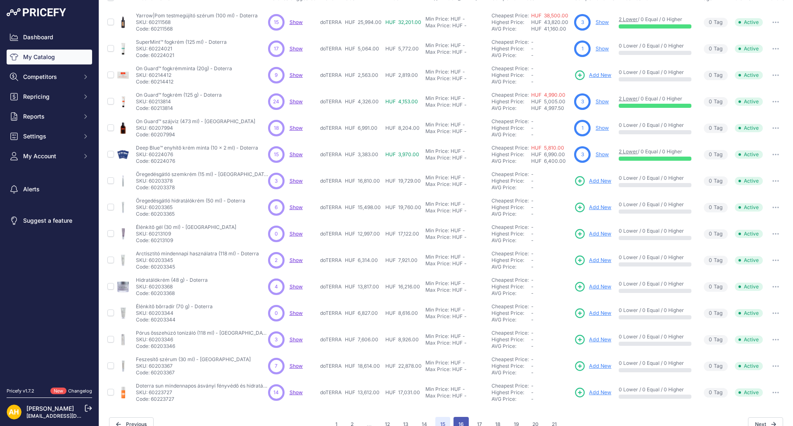
scroll to position [123, 0]
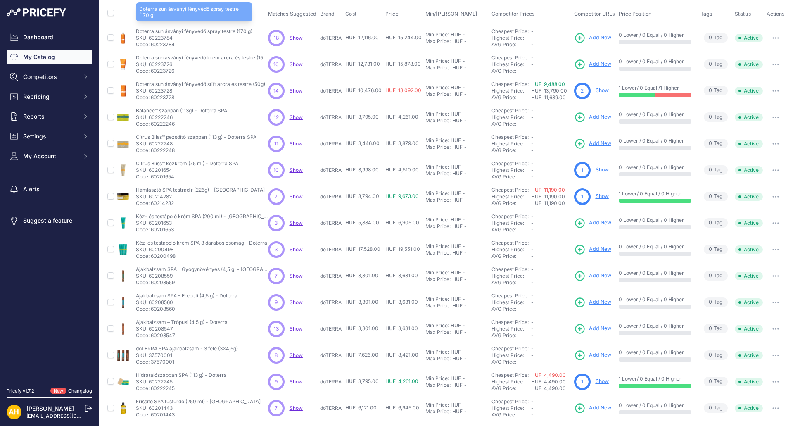
scroll to position [109, 0]
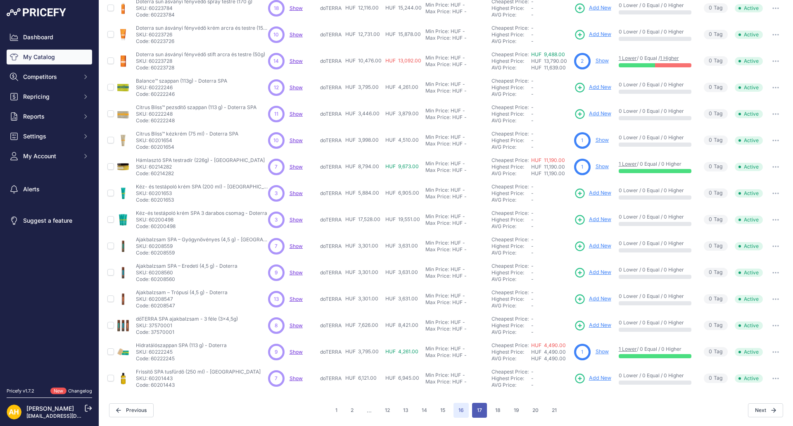
click at [474, 409] on button "17" at bounding box center [479, 410] width 15 height 15
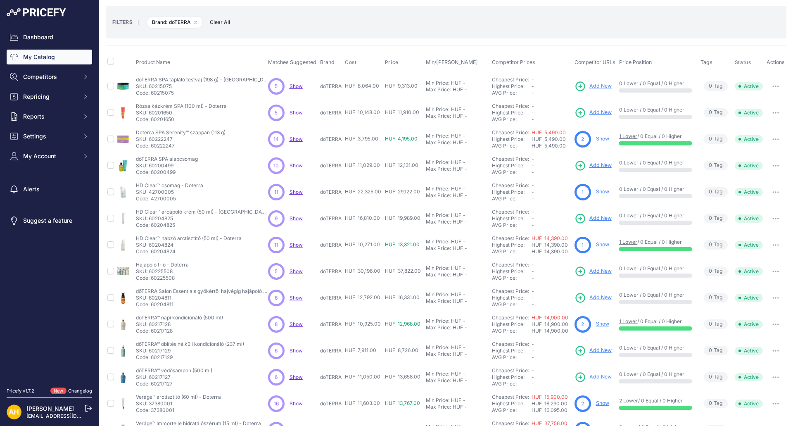
scroll to position [109, 0]
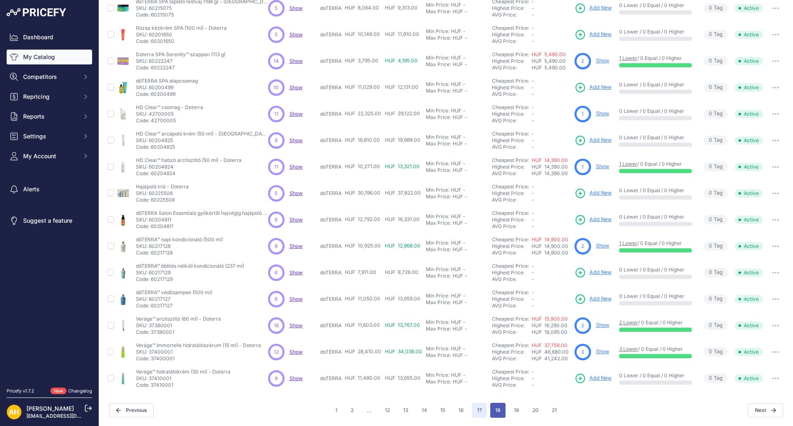
click at [496, 410] on button "18" at bounding box center [497, 410] width 15 height 15
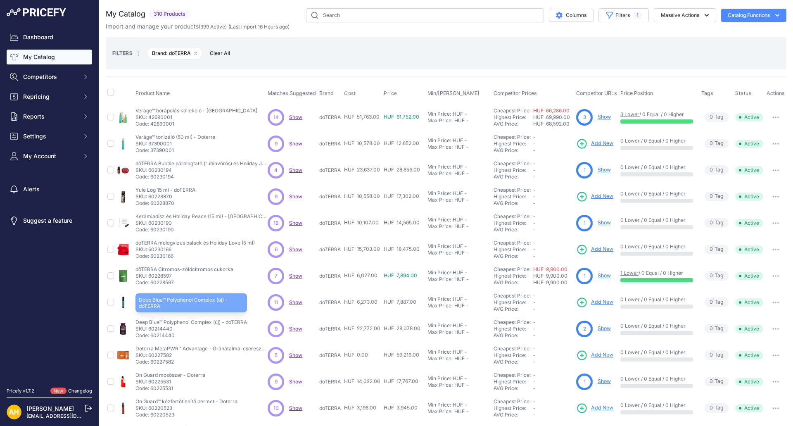
click at [199, 322] on p "Deep Blue™ Polyphenol Complex (új) - doTERRA" at bounding box center [191, 322] width 112 height 7
click at [297, 329] on span "Show" at bounding box center [295, 328] width 13 height 6
click at [296, 301] on span "Show" at bounding box center [295, 302] width 13 height 6
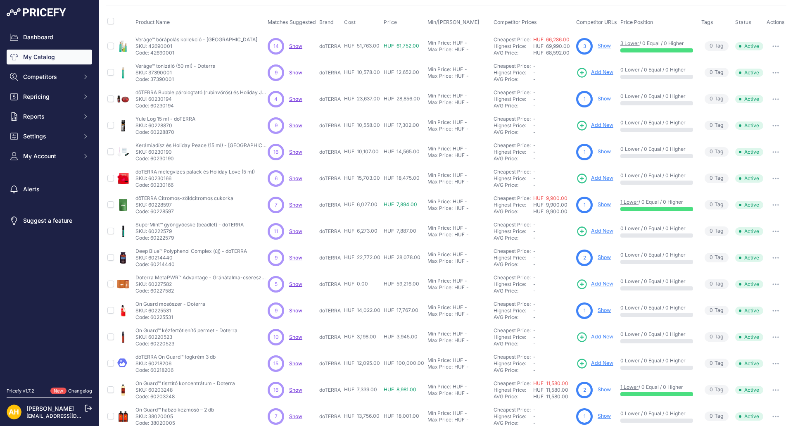
scroll to position [109, 0]
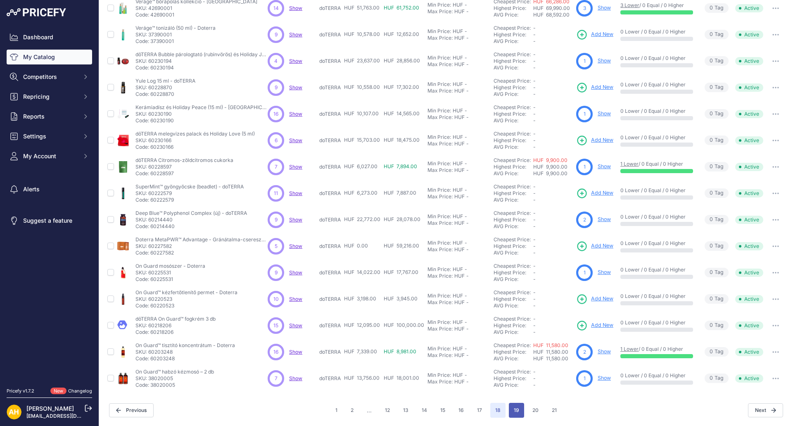
click at [509, 408] on button "19" at bounding box center [516, 410] width 15 height 15
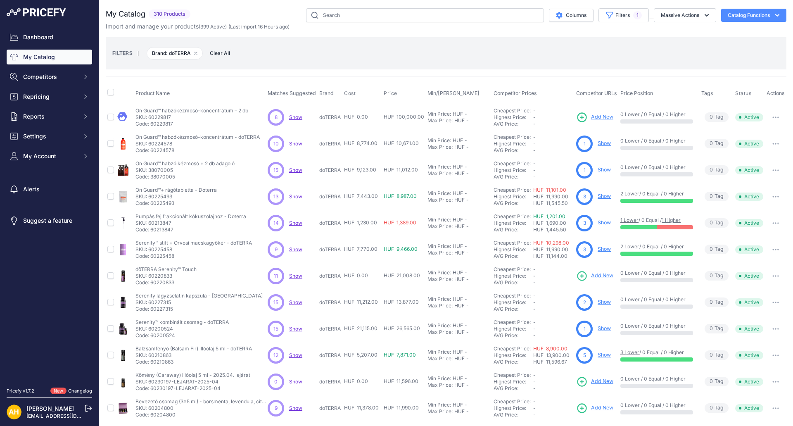
click at [296, 144] on span "Show" at bounding box center [295, 143] width 13 height 6
click at [300, 249] on span "Show" at bounding box center [295, 249] width 13 height 6
click at [294, 275] on span "Show" at bounding box center [295, 276] width 13 height 6
click at [294, 303] on span "Show" at bounding box center [295, 302] width 13 height 6
click at [296, 329] on span "Show" at bounding box center [295, 328] width 13 height 6
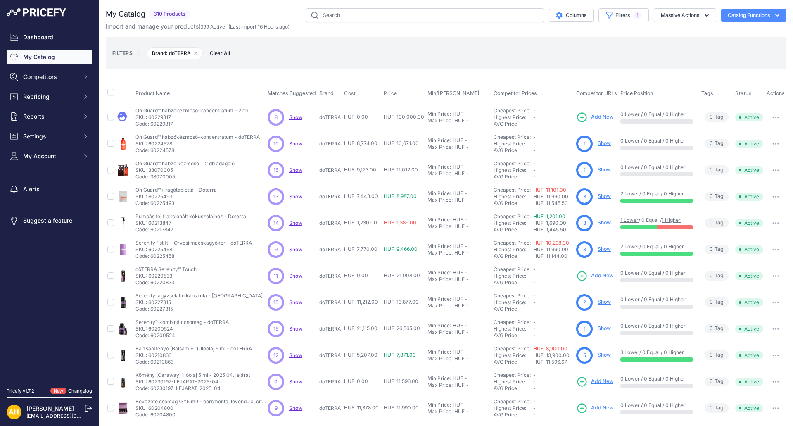
click at [294, 354] on span "Show" at bounding box center [295, 355] width 13 height 6
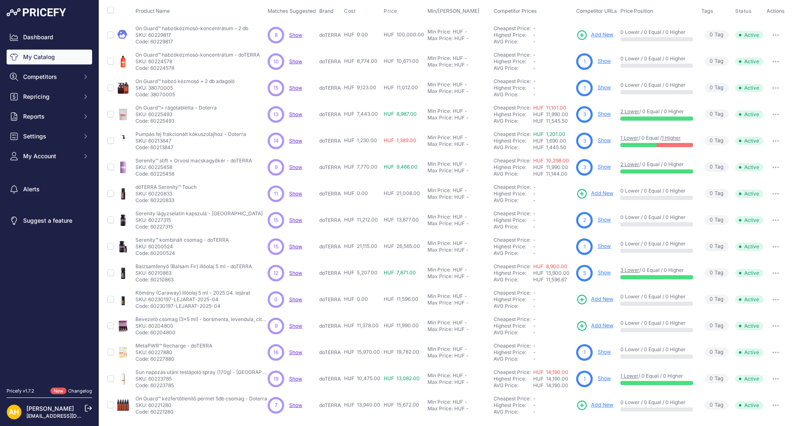
scroll to position [68, 0]
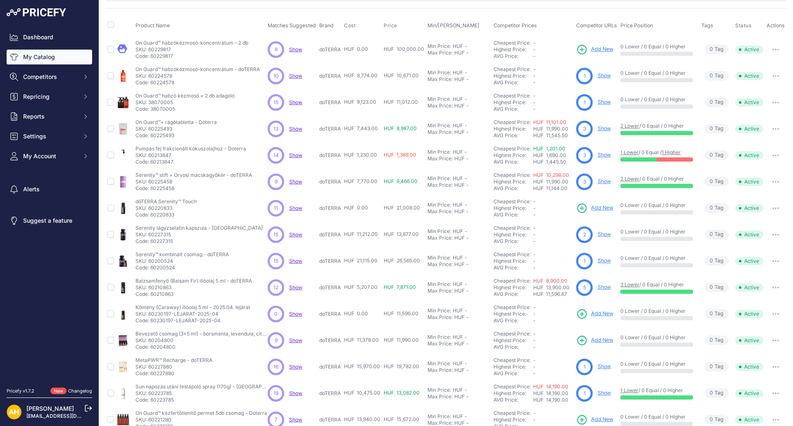
click at [294, 340] on span "Show" at bounding box center [295, 340] width 13 height 6
click at [297, 367] on span "Show" at bounding box center [295, 366] width 13 height 6
click at [293, 393] on span "Show" at bounding box center [295, 393] width 13 height 6
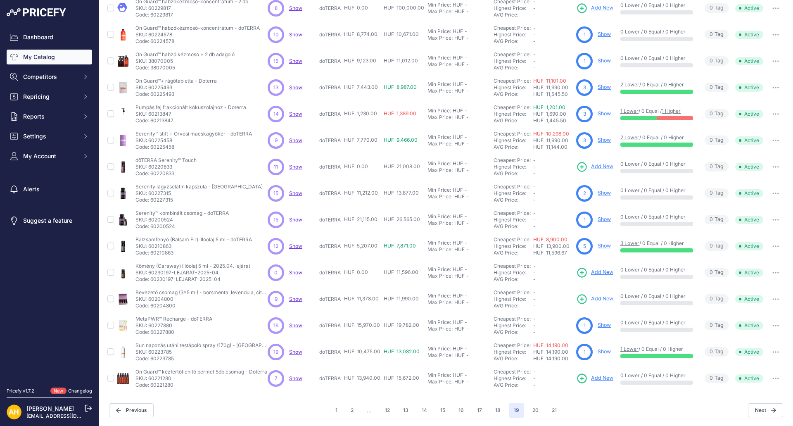
click at [297, 379] on span "Show" at bounding box center [295, 378] width 13 height 6
click at [528, 410] on button "20" at bounding box center [535, 410] width 16 height 15
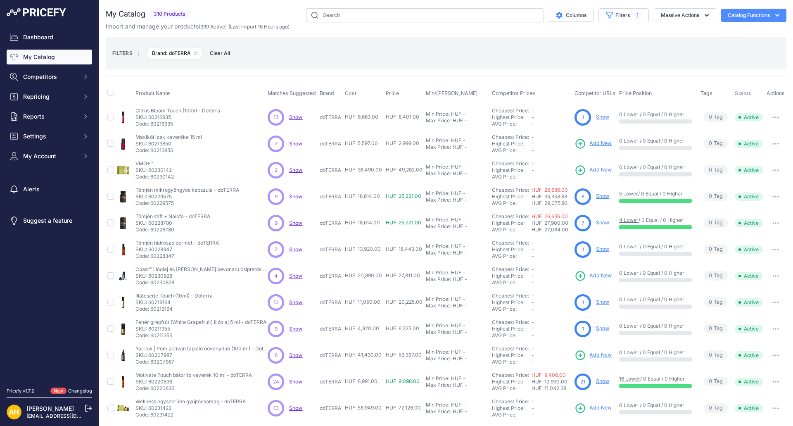
click at [295, 119] on span "Show" at bounding box center [295, 117] width 13 height 6
click at [294, 142] on span "Show" at bounding box center [295, 143] width 13 height 6
click at [293, 168] on span "Show" at bounding box center [295, 170] width 13 height 6
click at [297, 196] on span "Show" at bounding box center [295, 196] width 13 height 6
click at [297, 222] on span "Show" at bounding box center [295, 223] width 13 height 6
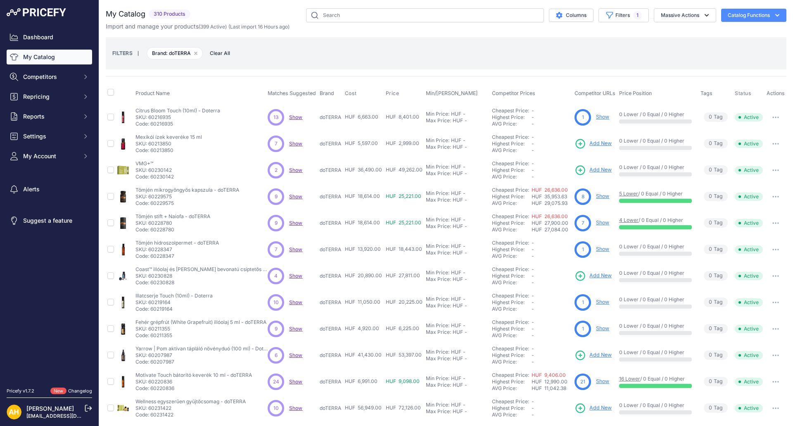
click at [297, 247] on span "Show" at bounding box center [295, 249] width 13 height 6
click at [293, 275] on span "Show" at bounding box center [295, 276] width 13 height 6
click at [296, 303] on span "Show" at bounding box center [295, 302] width 13 height 6
click at [297, 329] on span "Show" at bounding box center [295, 328] width 13 height 6
click at [293, 356] on span "Show" at bounding box center [295, 355] width 13 height 6
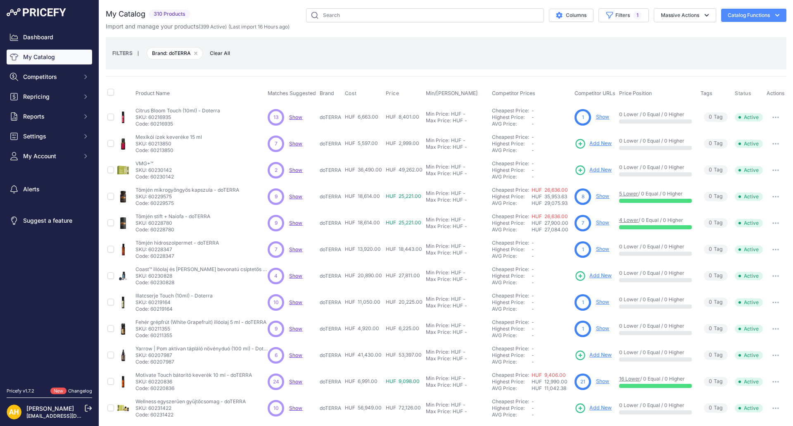
click at [293, 380] on span "Show" at bounding box center [295, 381] width 13 height 6
click at [295, 406] on span "Show" at bounding box center [295, 408] width 13 height 6
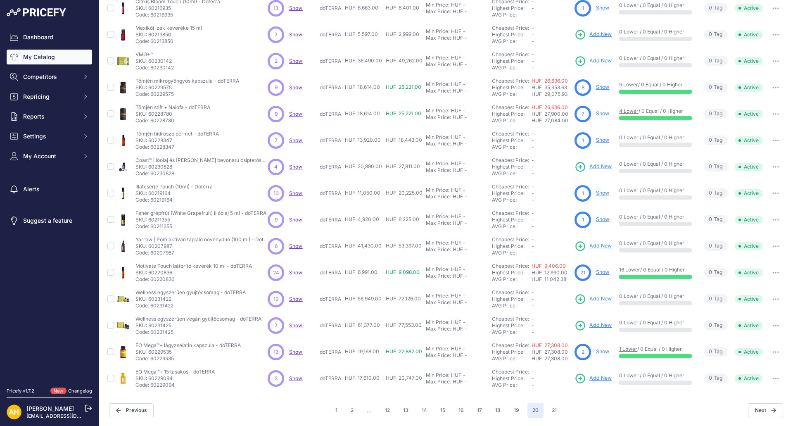
scroll to position [61, 0]
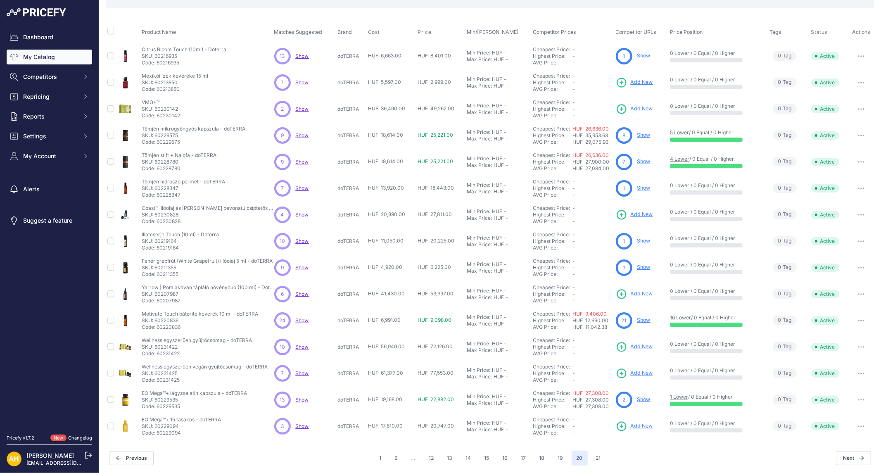
click at [328, 361] on td "7 7 Show Discovering..." at bounding box center [305, 373] width 64 height 26
click at [306, 371] on span "Show" at bounding box center [302, 373] width 13 height 6
click at [302, 400] on span "Show" at bounding box center [302, 399] width 13 height 6
click at [299, 425] on span "Show" at bounding box center [302, 426] width 13 height 6
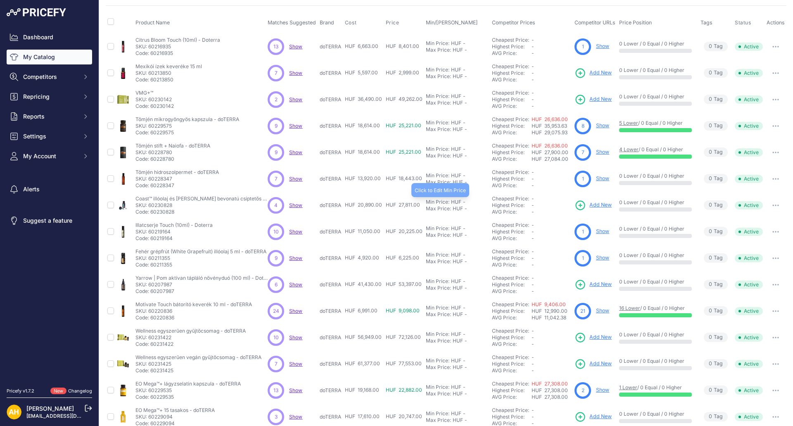
scroll to position [109, 0]
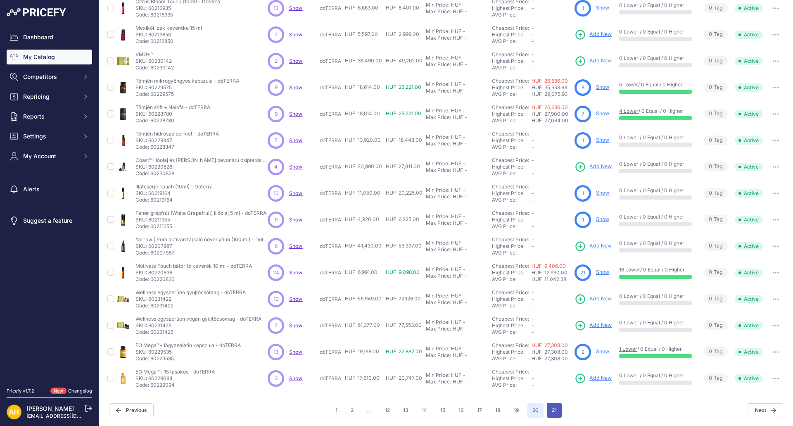
click at [550, 408] on button "21" at bounding box center [554, 410] width 15 height 15
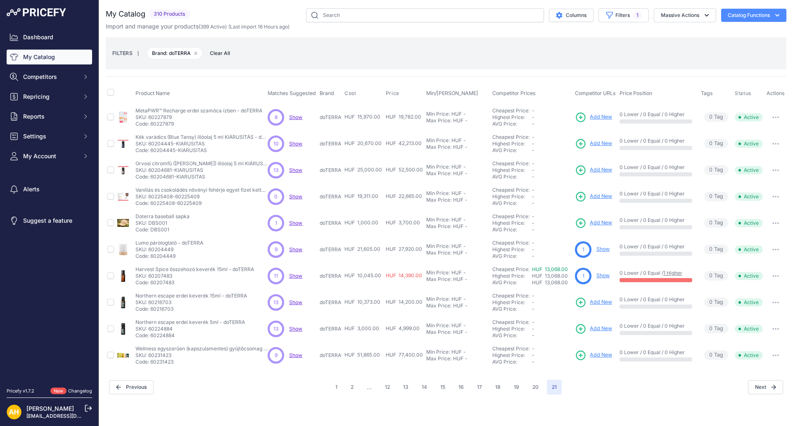
click at [294, 117] on span "Show" at bounding box center [295, 117] width 13 height 6
click at [297, 224] on span "Show" at bounding box center [295, 223] width 13 height 6
click at [299, 249] on span "Show" at bounding box center [295, 249] width 13 height 6
click at [297, 275] on span "Show" at bounding box center [295, 276] width 13 height 6
click at [297, 303] on span "Show" at bounding box center [295, 302] width 13 height 6
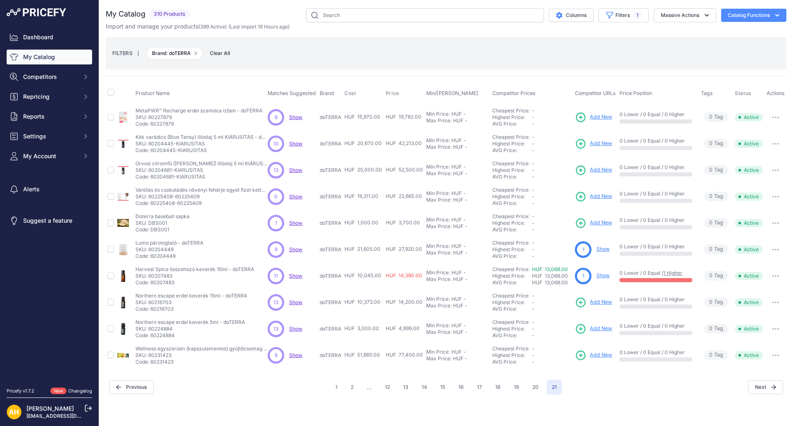
click at [295, 328] on span "Show" at bounding box center [295, 328] width 13 height 6
click at [293, 352] on span "Show" at bounding box center [295, 355] width 13 height 6
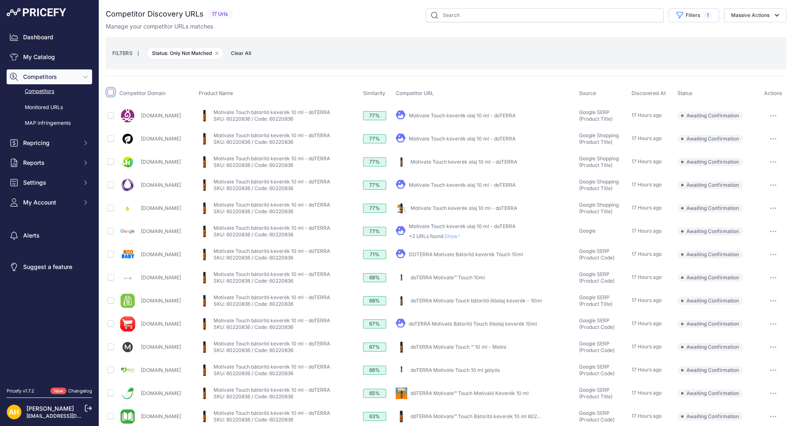
click at [112, 93] on input "checkbox" at bounding box center [110, 92] width 7 height 7
checkbox input "true"
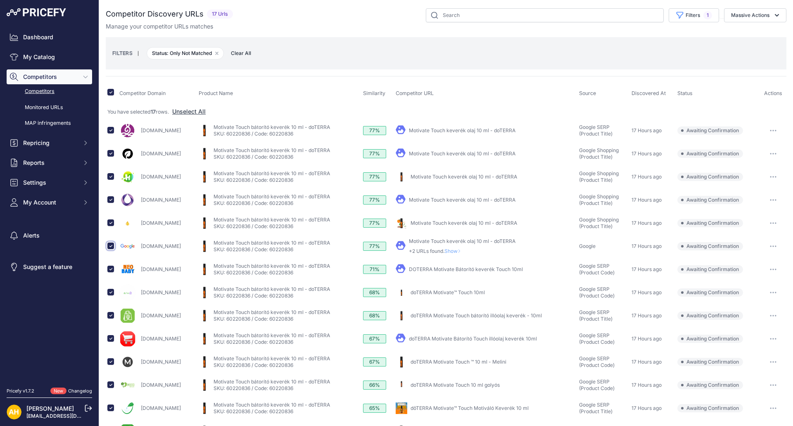
click at [110, 245] on input "checkbox" at bounding box center [110, 245] width 7 height 7
checkbox input "false"
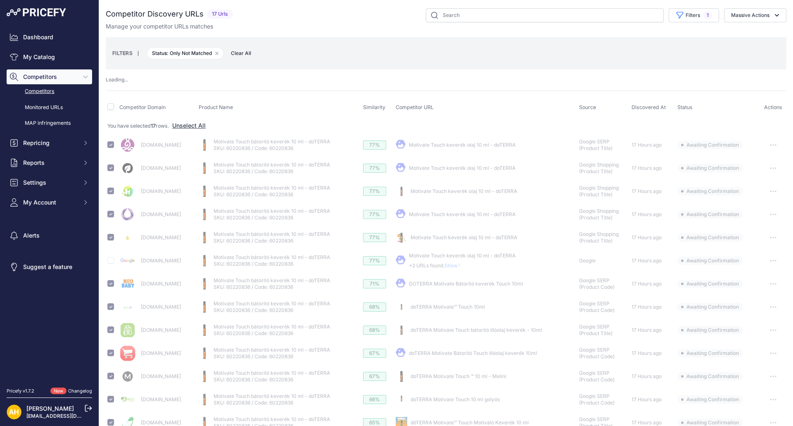
checkbox input "false"
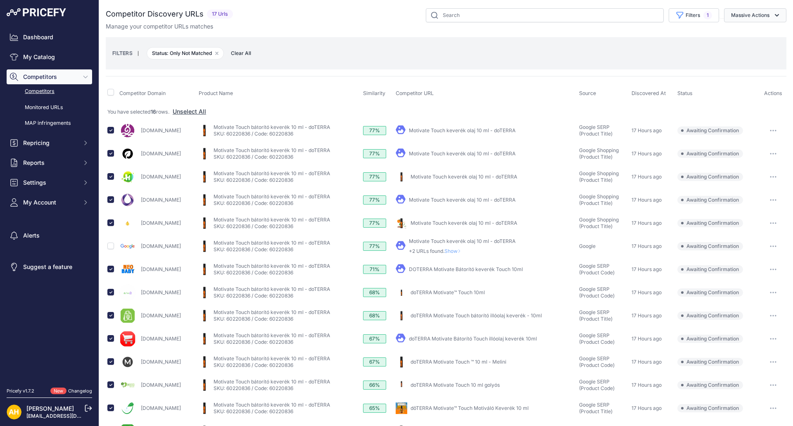
click at [738, 20] on button "Massive Actions" at bounding box center [755, 15] width 62 height 14
click at [745, 34] on span "Confirm Match" at bounding box center [747, 34] width 40 height 7
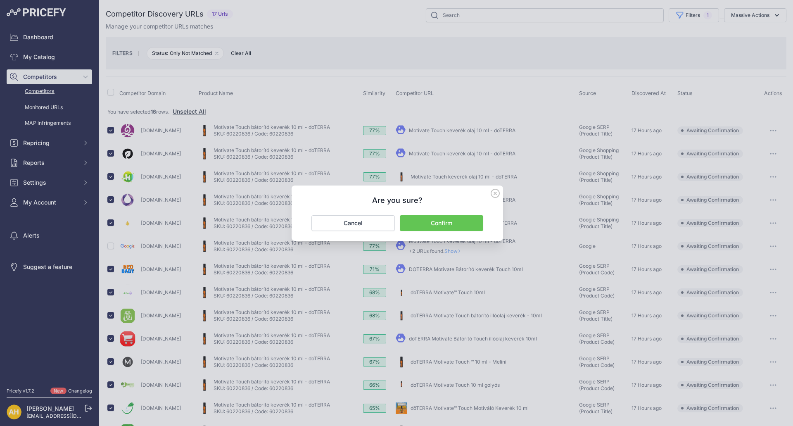
click at [443, 221] on button "Confirm" at bounding box center [441, 223] width 83 height 16
